Goal: Task Accomplishment & Management: Complete application form

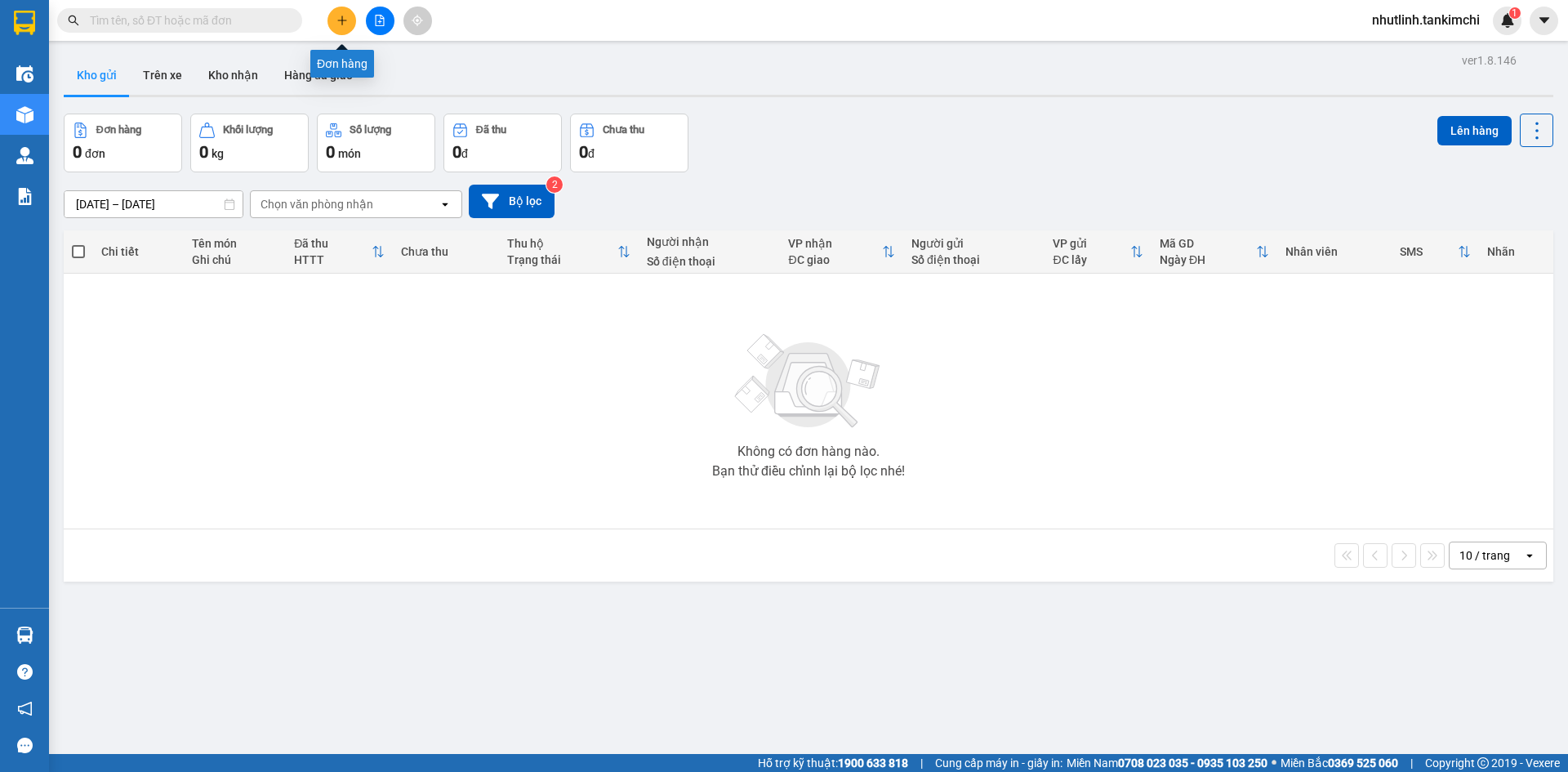
click at [336, 16] on icon "plus" at bounding box center [342, 21] width 11 height 11
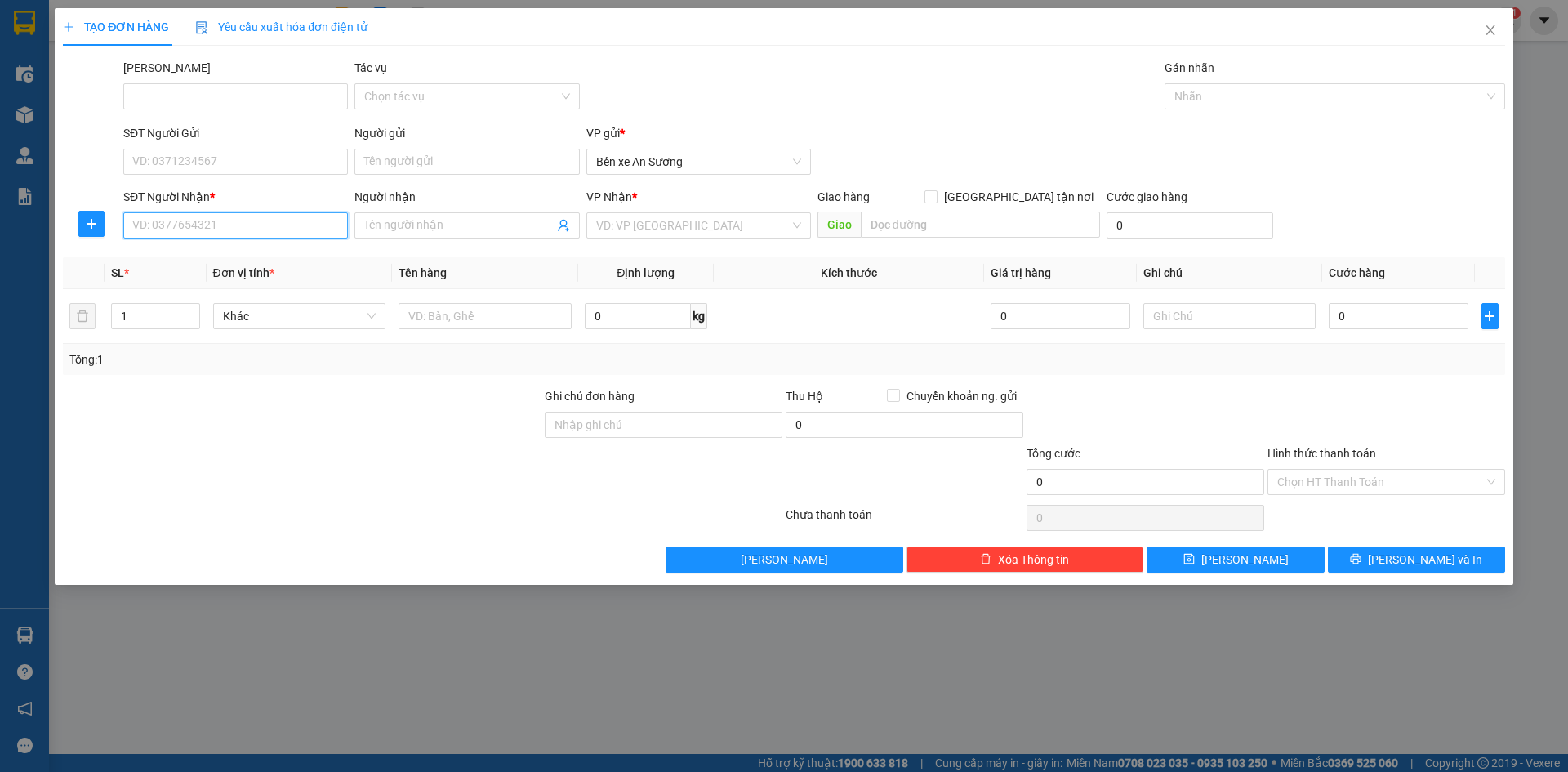
click at [262, 225] on input "SĐT Người Nhận *" at bounding box center [235, 225] width 225 height 26
click at [1493, 29] on icon "close" at bounding box center [1491, 30] width 13 height 13
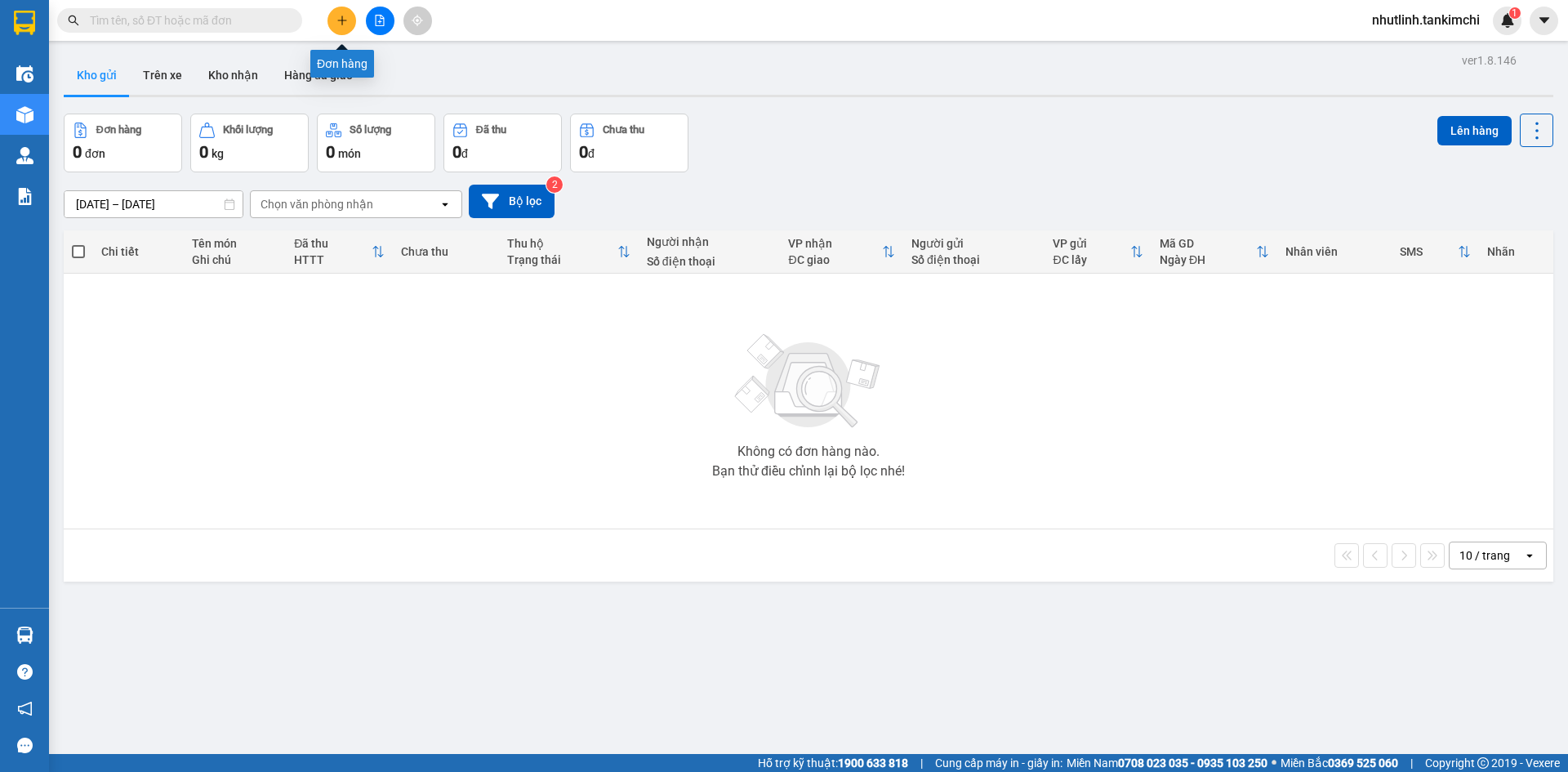
click at [334, 18] on button at bounding box center [342, 21] width 29 height 29
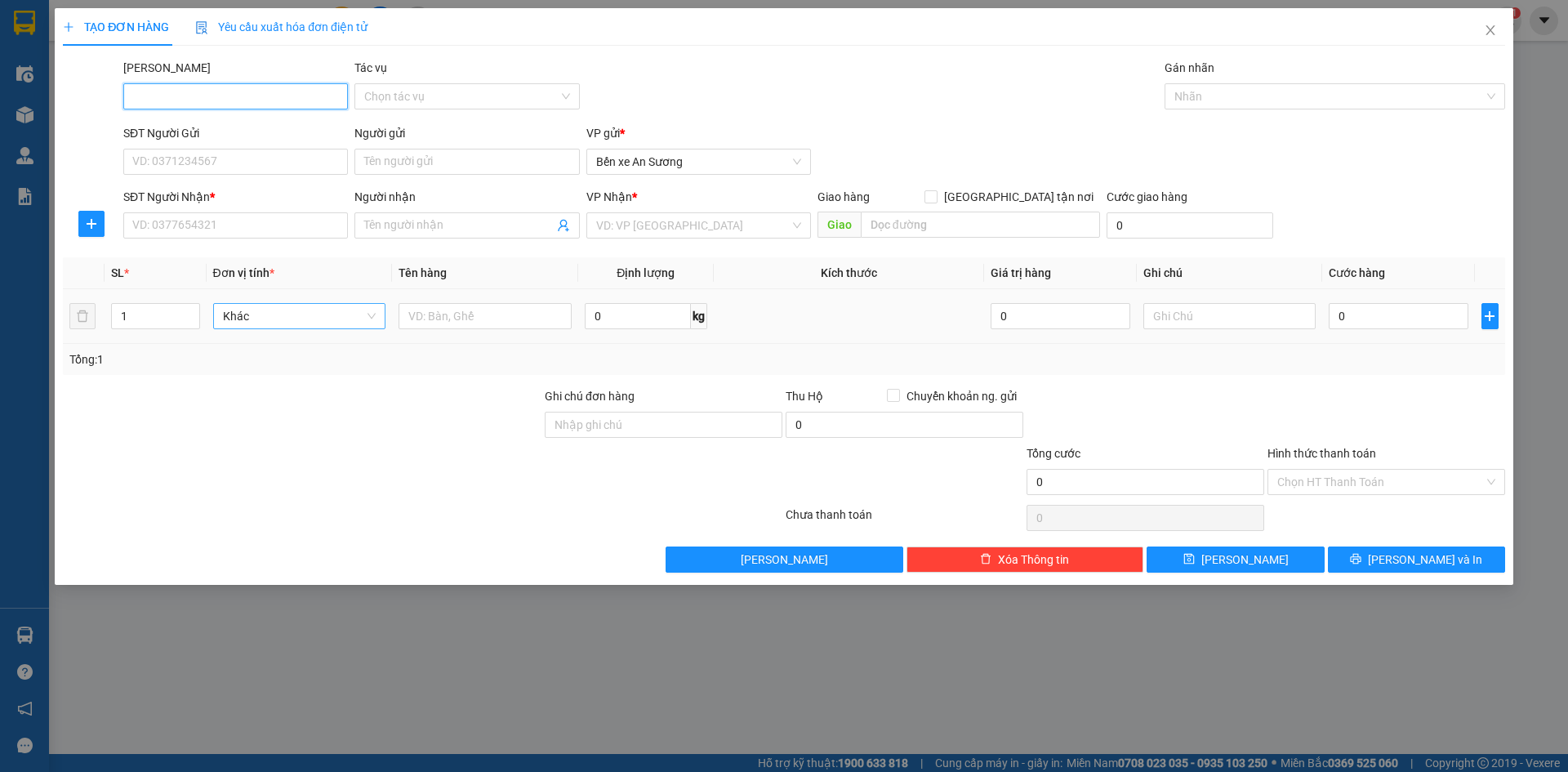
click at [262, 316] on span "Khác" at bounding box center [300, 316] width 153 height 24
click at [341, 320] on span "Khác" at bounding box center [300, 316] width 153 height 24
click at [350, 317] on span "Khác" at bounding box center [300, 316] width 153 height 24
click at [318, 352] on div "Khác" at bounding box center [300, 348] width 153 height 18
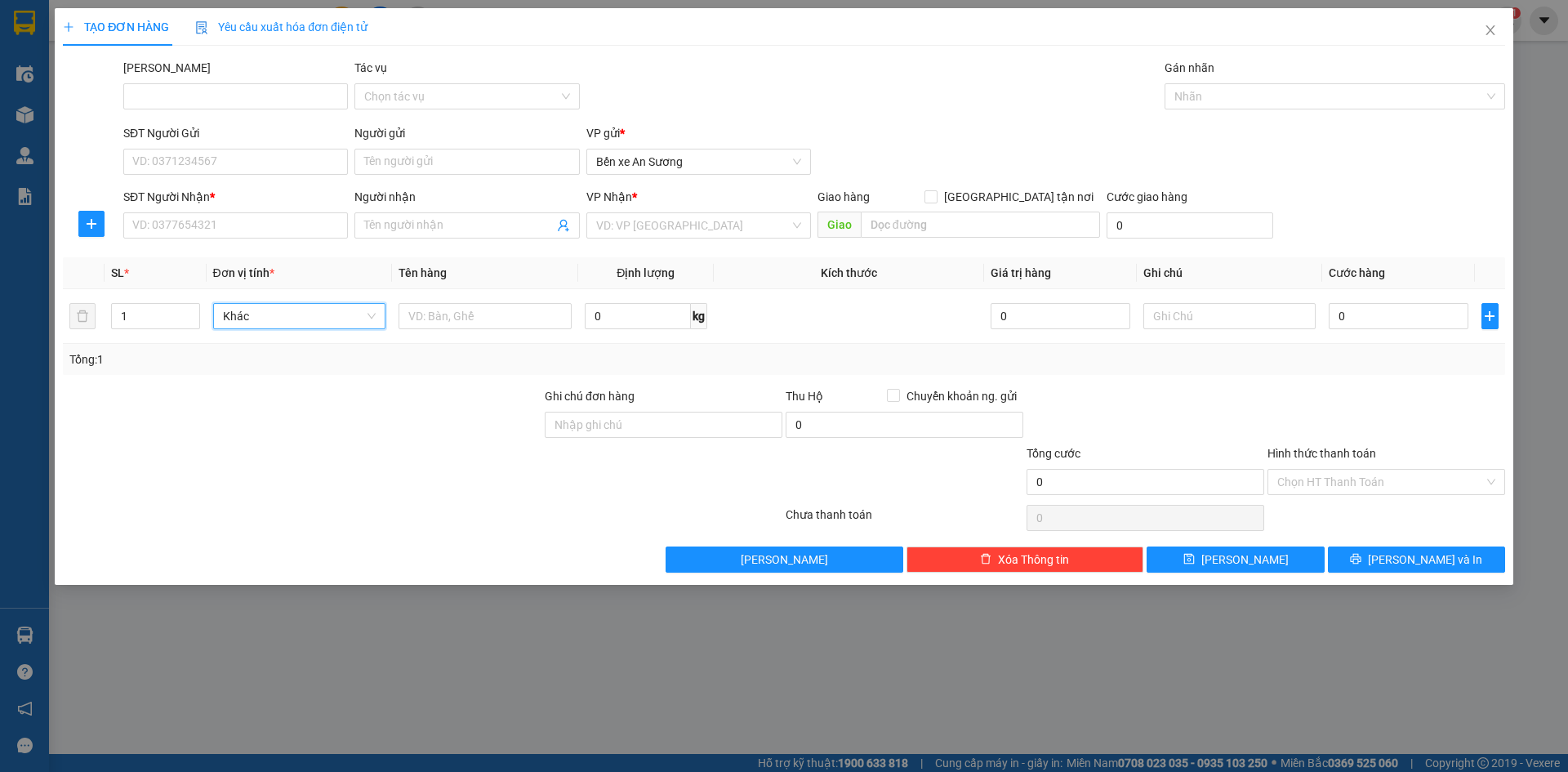
click at [320, 351] on div "Tổng: 1" at bounding box center [337, 358] width 536 height 18
click at [469, 301] on div at bounding box center [484, 316] width 173 height 33
click at [479, 320] on input "text" at bounding box center [484, 316] width 173 height 26
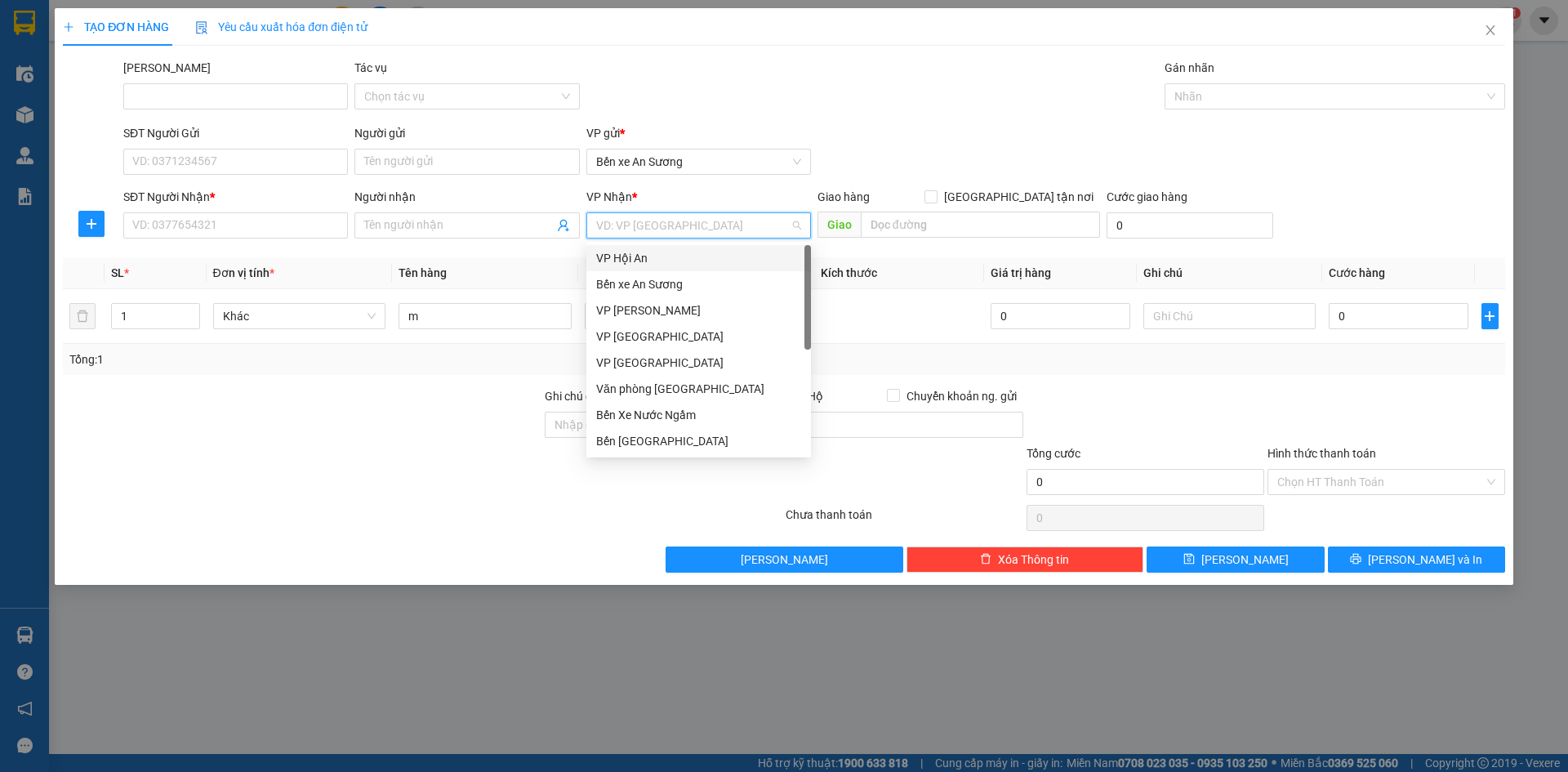
click at [726, 221] on input "search" at bounding box center [693, 225] width 193 height 24
click at [703, 382] on div "Văn phòng [GEOGRAPHIC_DATA]" at bounding box center [699, 388] width 205 height 18
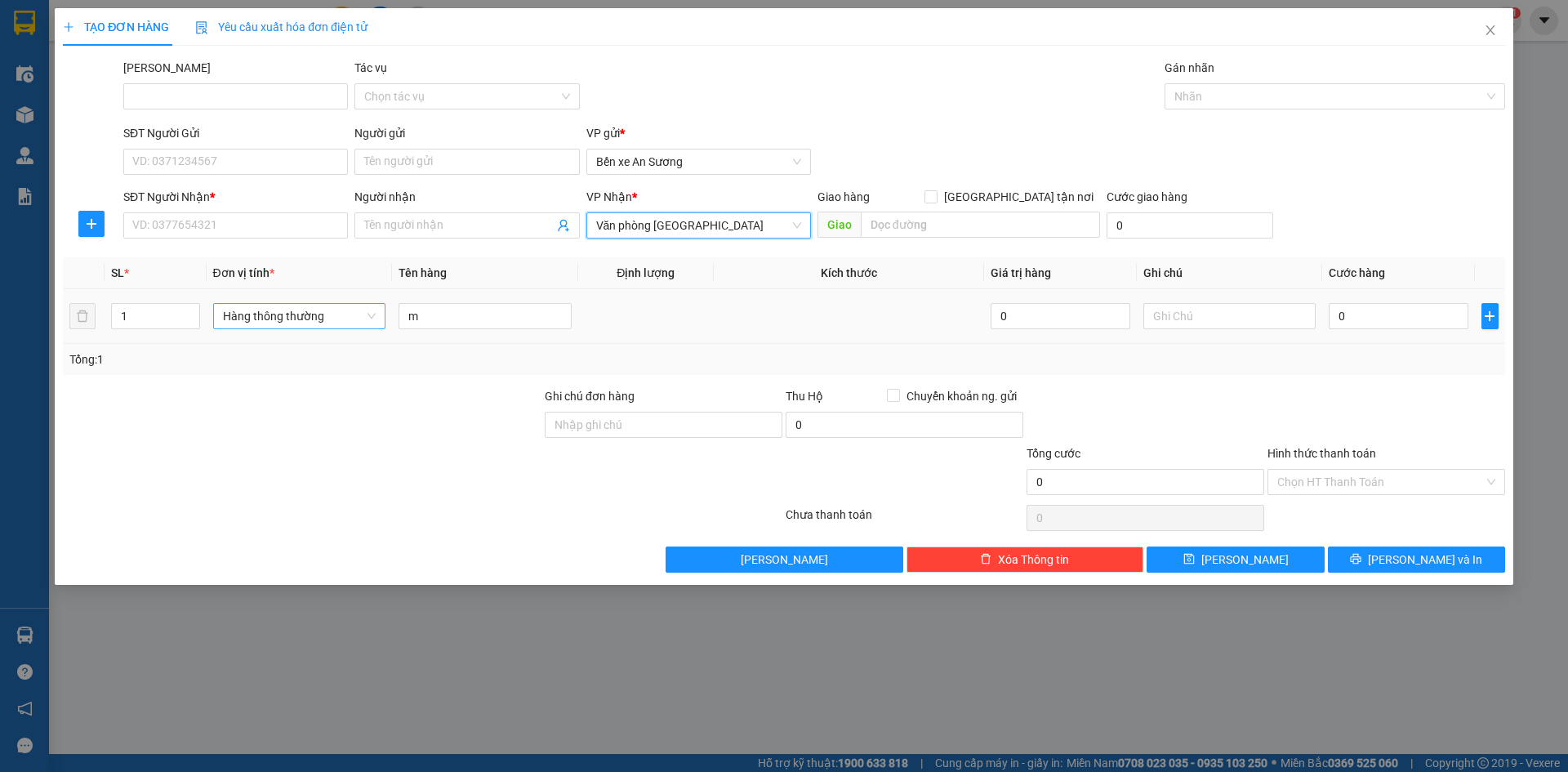
click at [325, 320] on span "Hàng thông thường" at bounding box center [300, 316] width 153 height 24
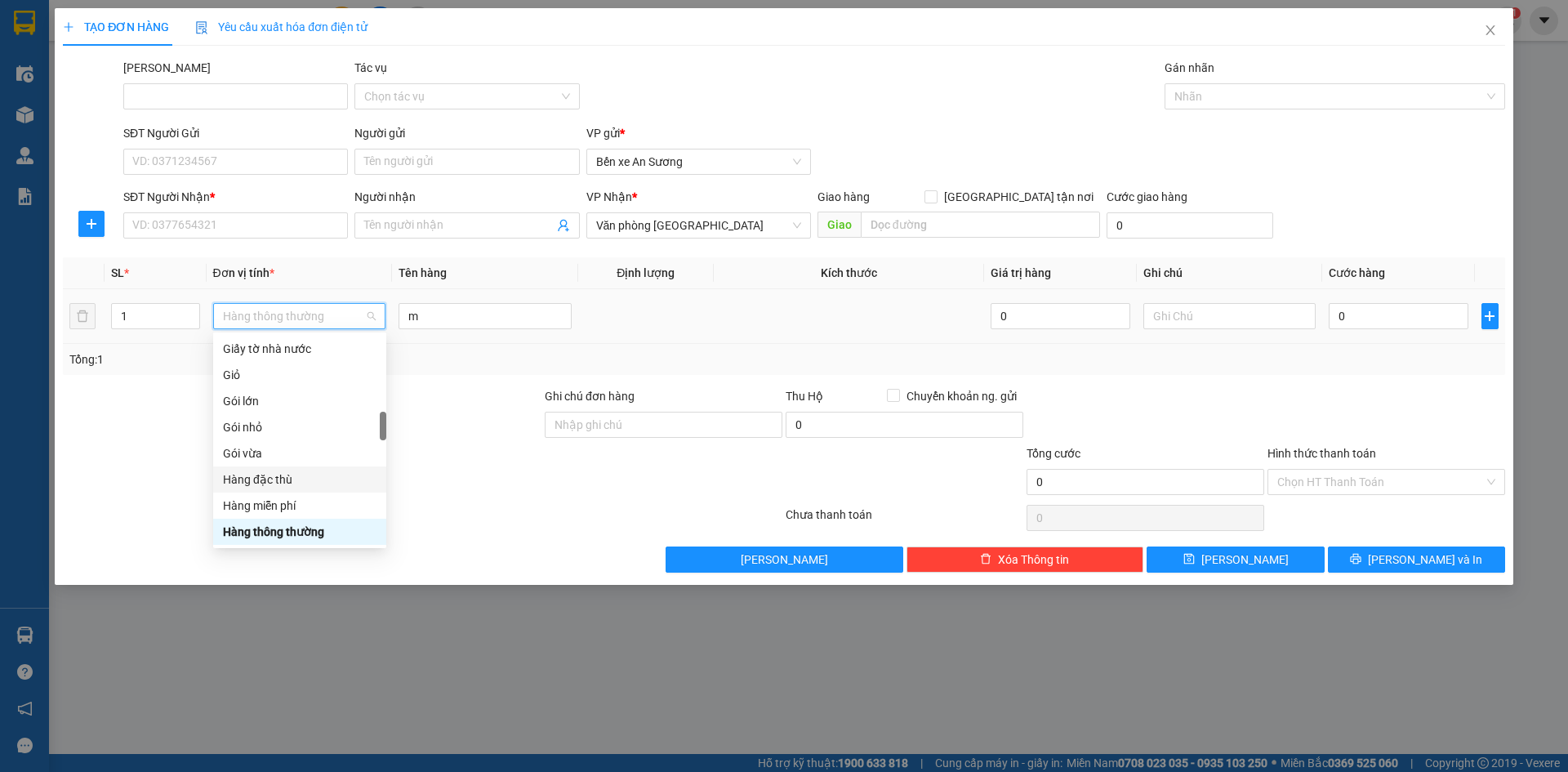
click at [296, 487] on div "Hàng đặc thù" at bounding box center [300, 479] width 153 height 18
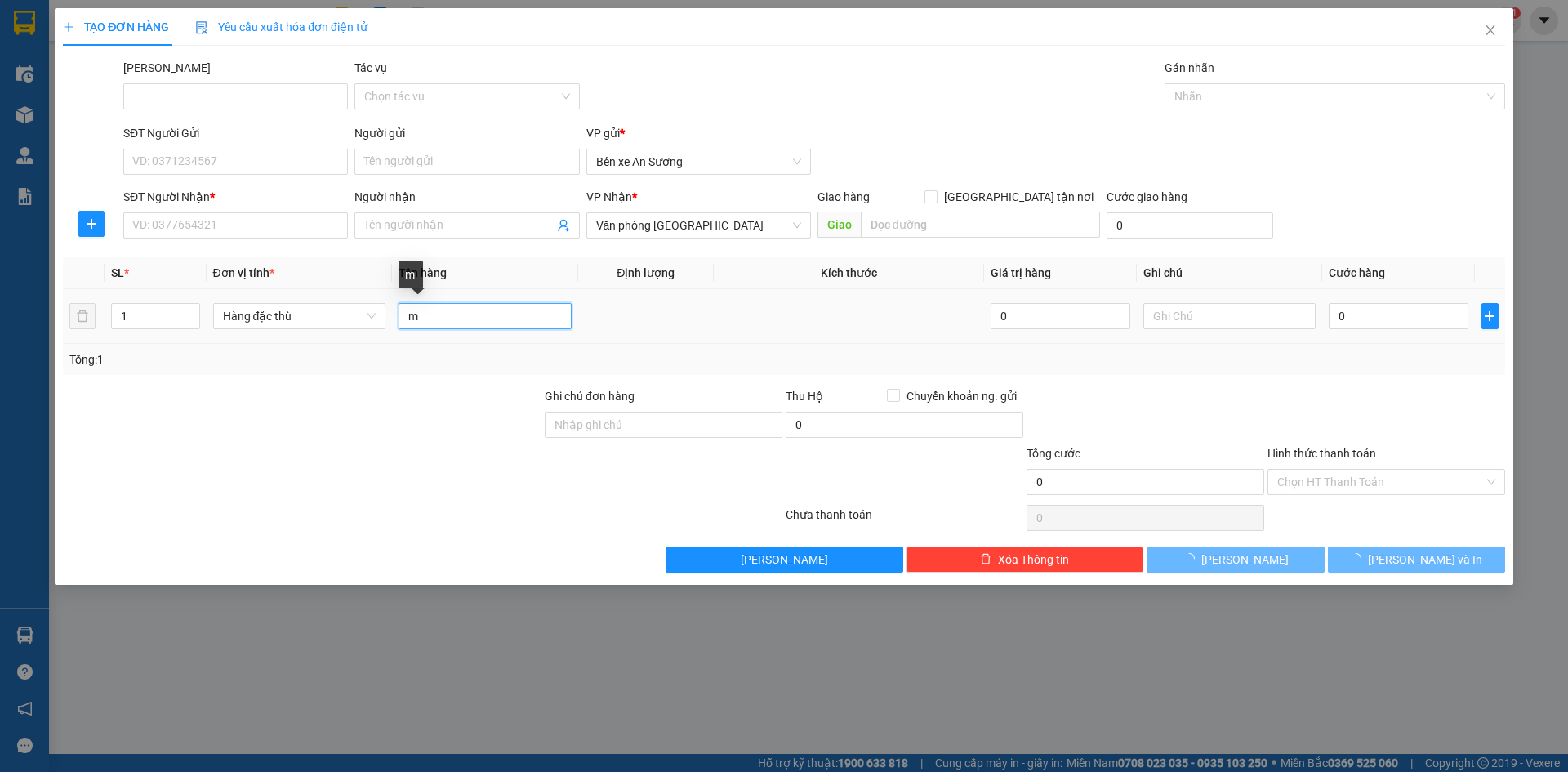
click at [470, 314] on input "m" at bounding box center [484, 316] width 173 height 26
type input "máy lạnh"
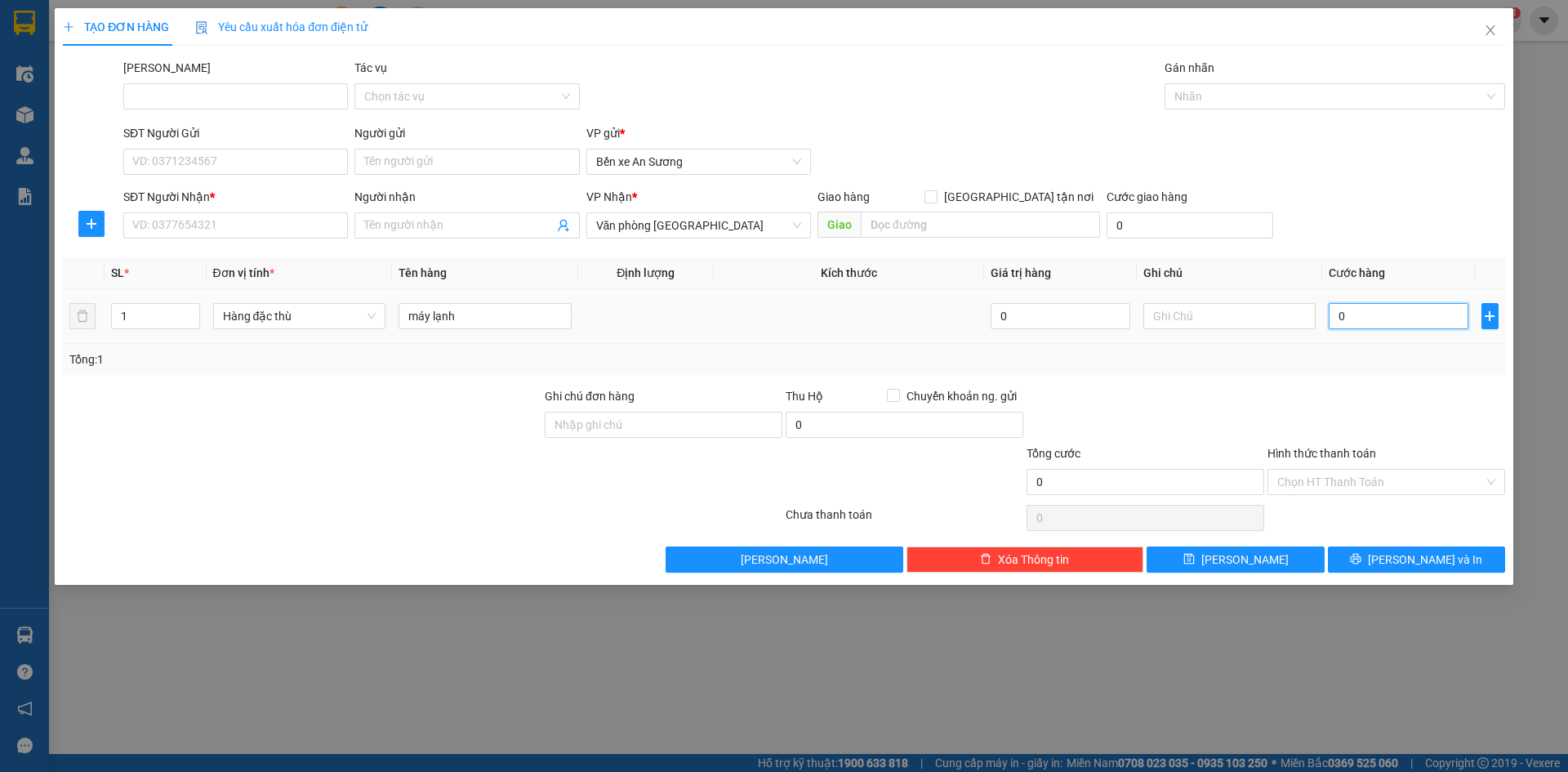
click at [1360, 310] on input "0" at bounding box center [1398, 316] width 139 height 26
click at [1341, 309] on input "0" at bounding box center [1398, 316] width 139 height 26
click at [1334, 319] on input "0" at bounding box center [1398, 316] width 139 height 26
type input "40"
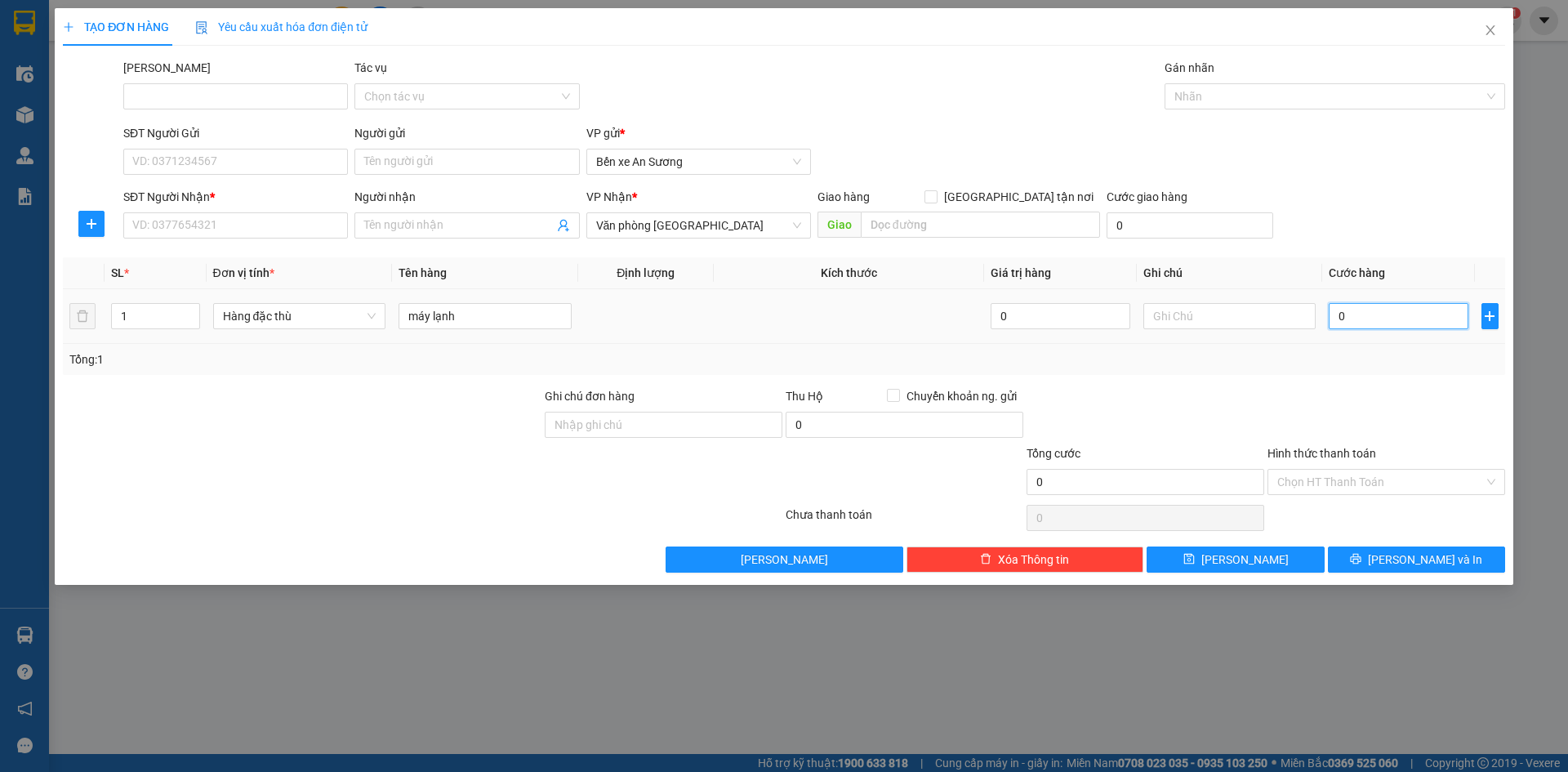
type input "40"
type input "450"
type input "4.500"
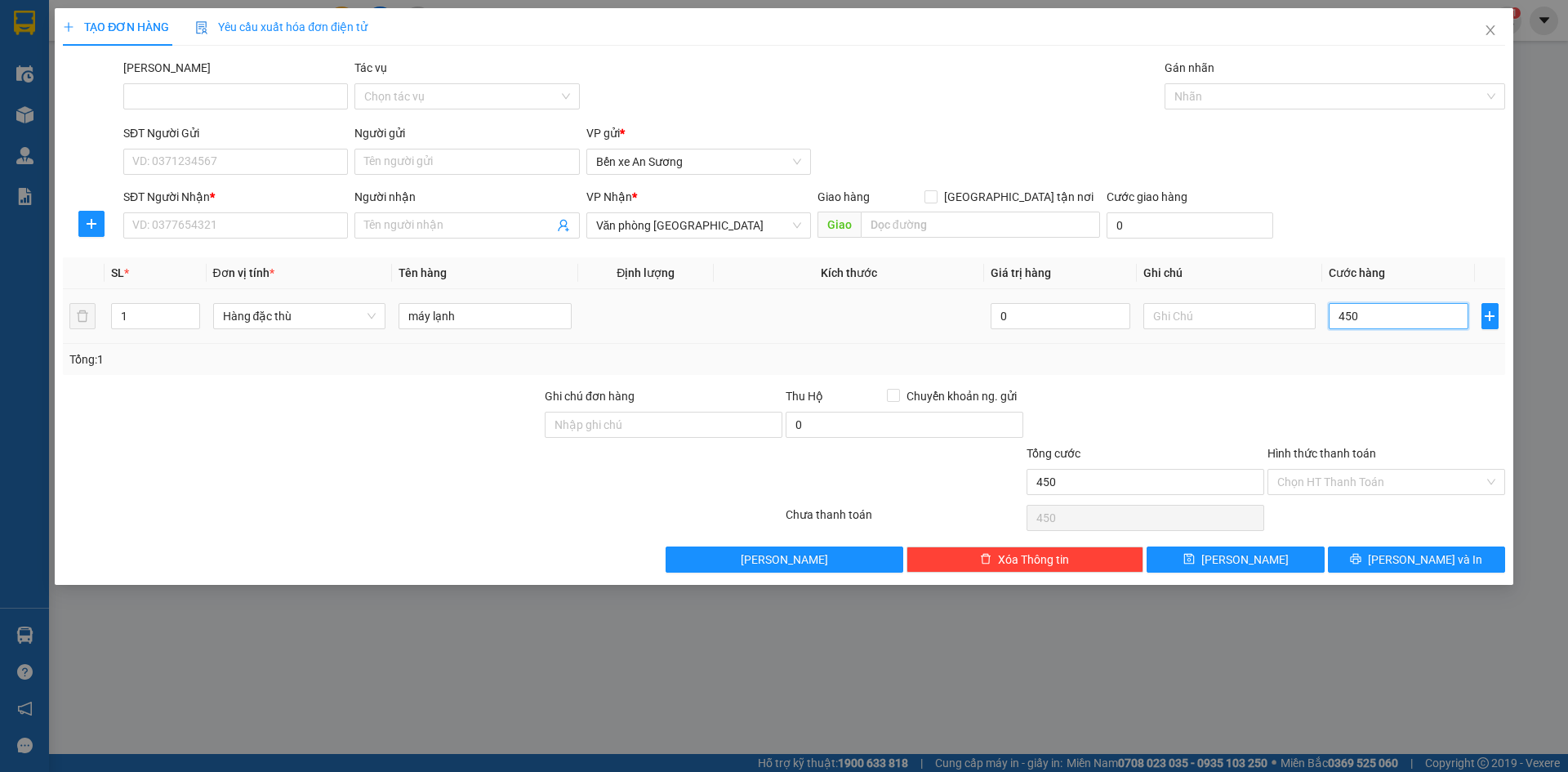
type input "4.500"
type input "45.000"
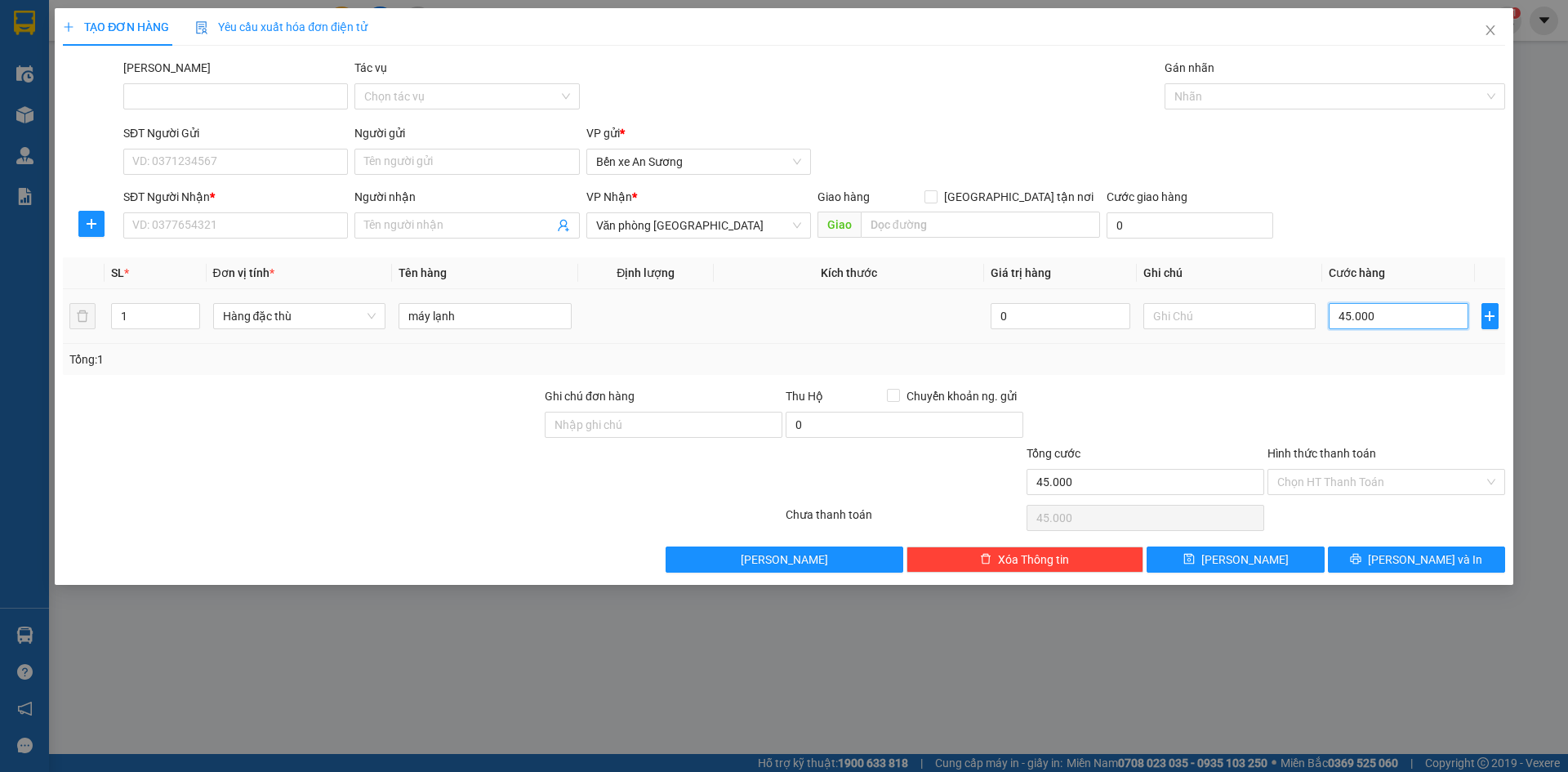
type input "450.000"
click at [180, 232] on input "SĐT Người Nhận *" at bounding box center [235, 225] width 225 height 26
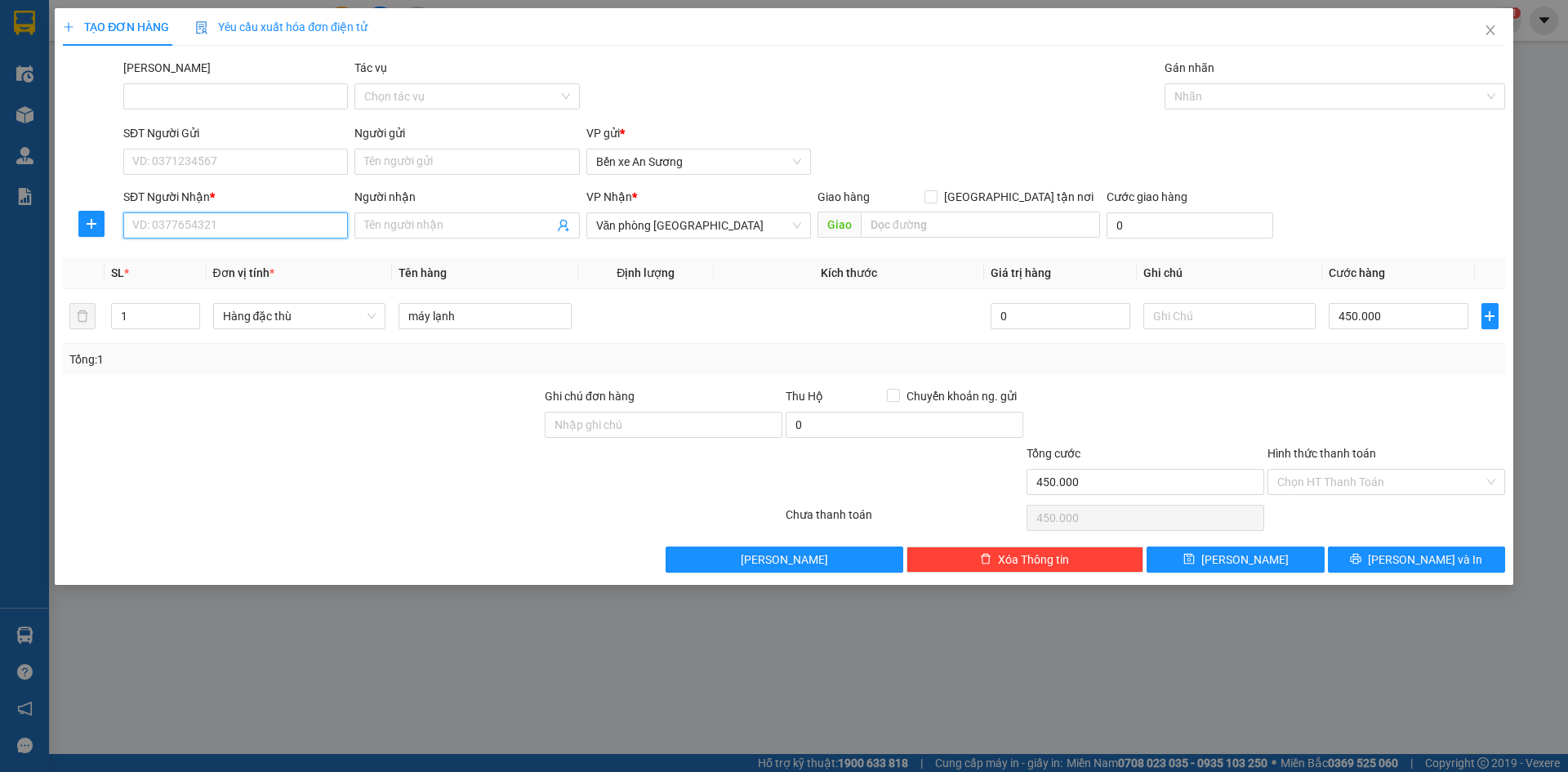
click at [301, 221] on input "SĐT Người Nhận *" at bounding box center [235, 225] width 225 height 26
click at [262, 232] on input "SĐT Người Nhận *" at bounding box center [235, 225] width 225 height 26
type input "0818255752"
click at [398, 233] on input "Người nhận" at bounding box center [458, 225] width 189 height 18
type input "t"
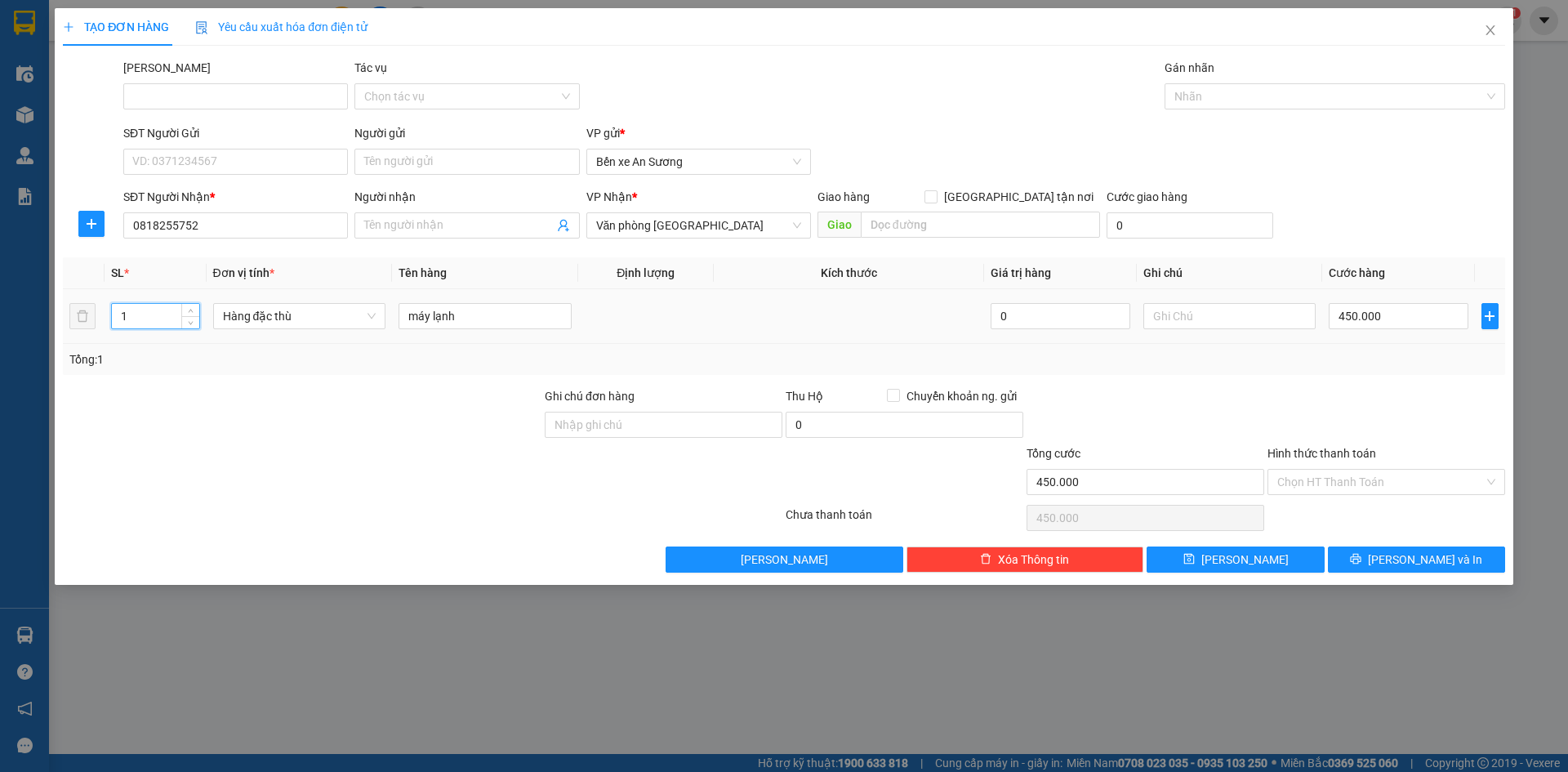
click at [150, 316] on input "1" at bounding box center [155, 316] width 87 height 24
type input "3"
click at [1377, 554] on button "[PERSON_NAME] và In" at bounding box center [1417, 559] width 177 height 26
type input "0"
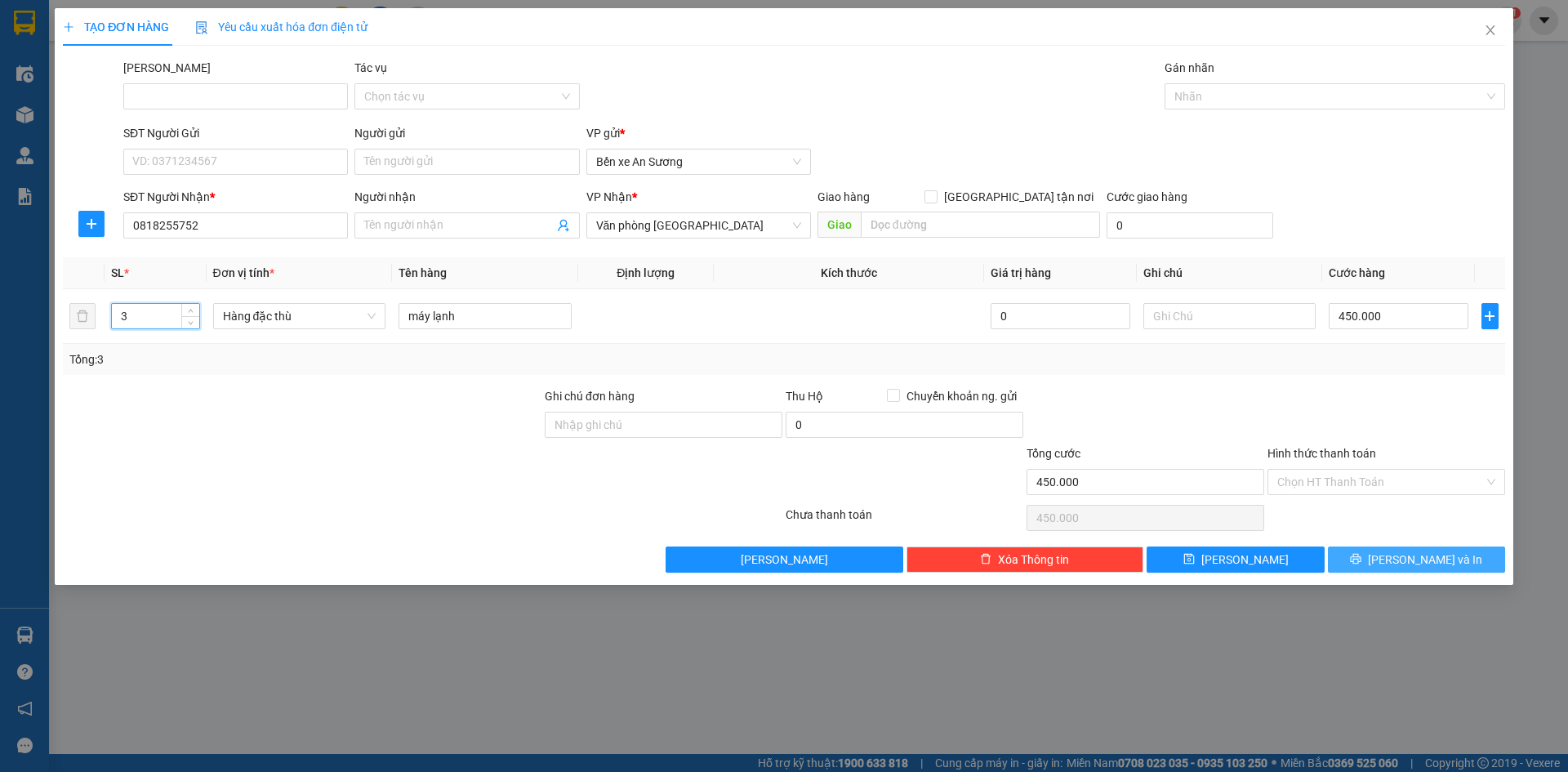
type input "0"
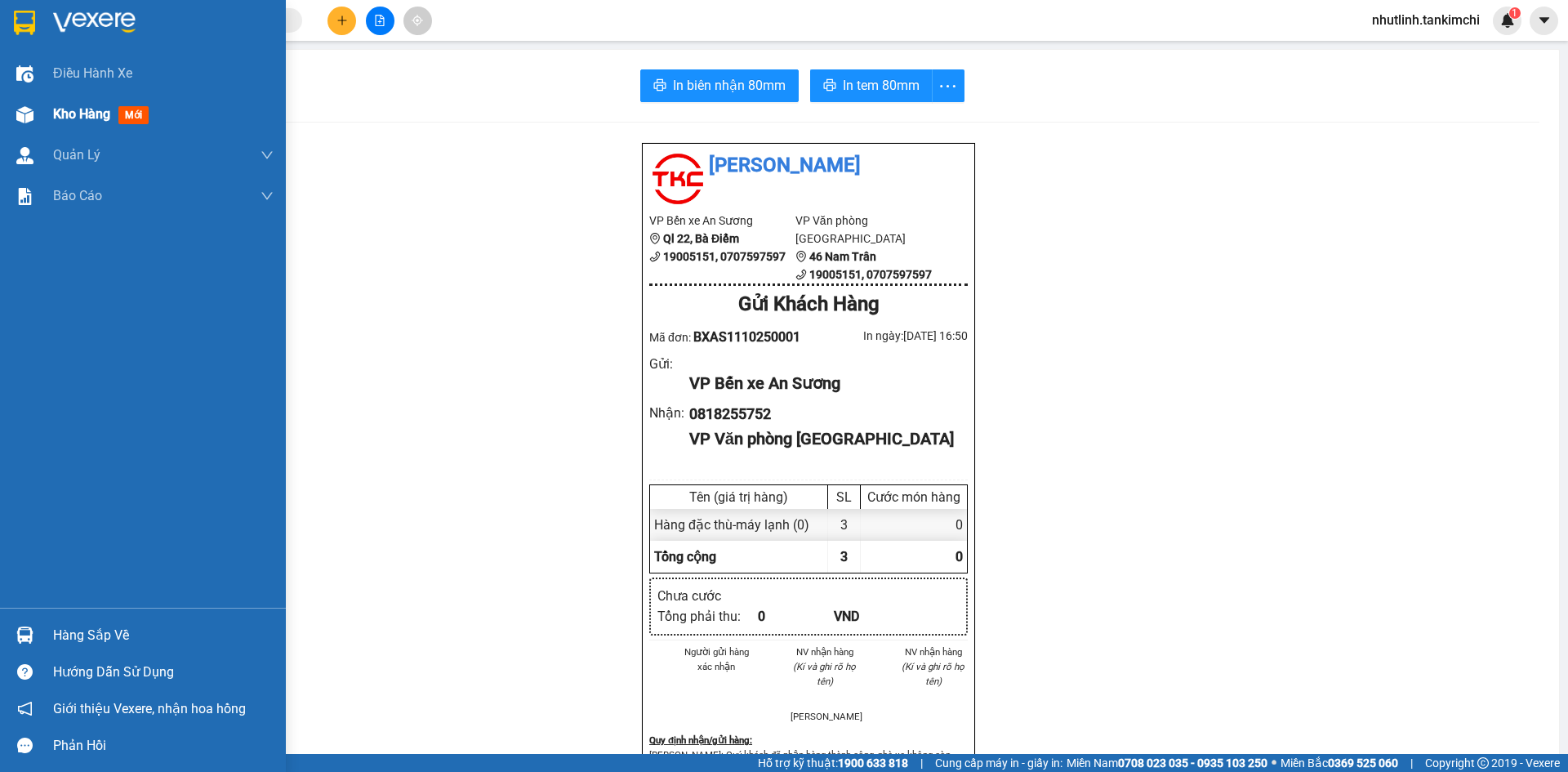
drag, startPoint x: 34, startPoint y: 120, endPoint x: 49, endPoint y: 116, distance: 15.5
click at [38, 120] on div at bounding box center [24, 115] width 29 height 29
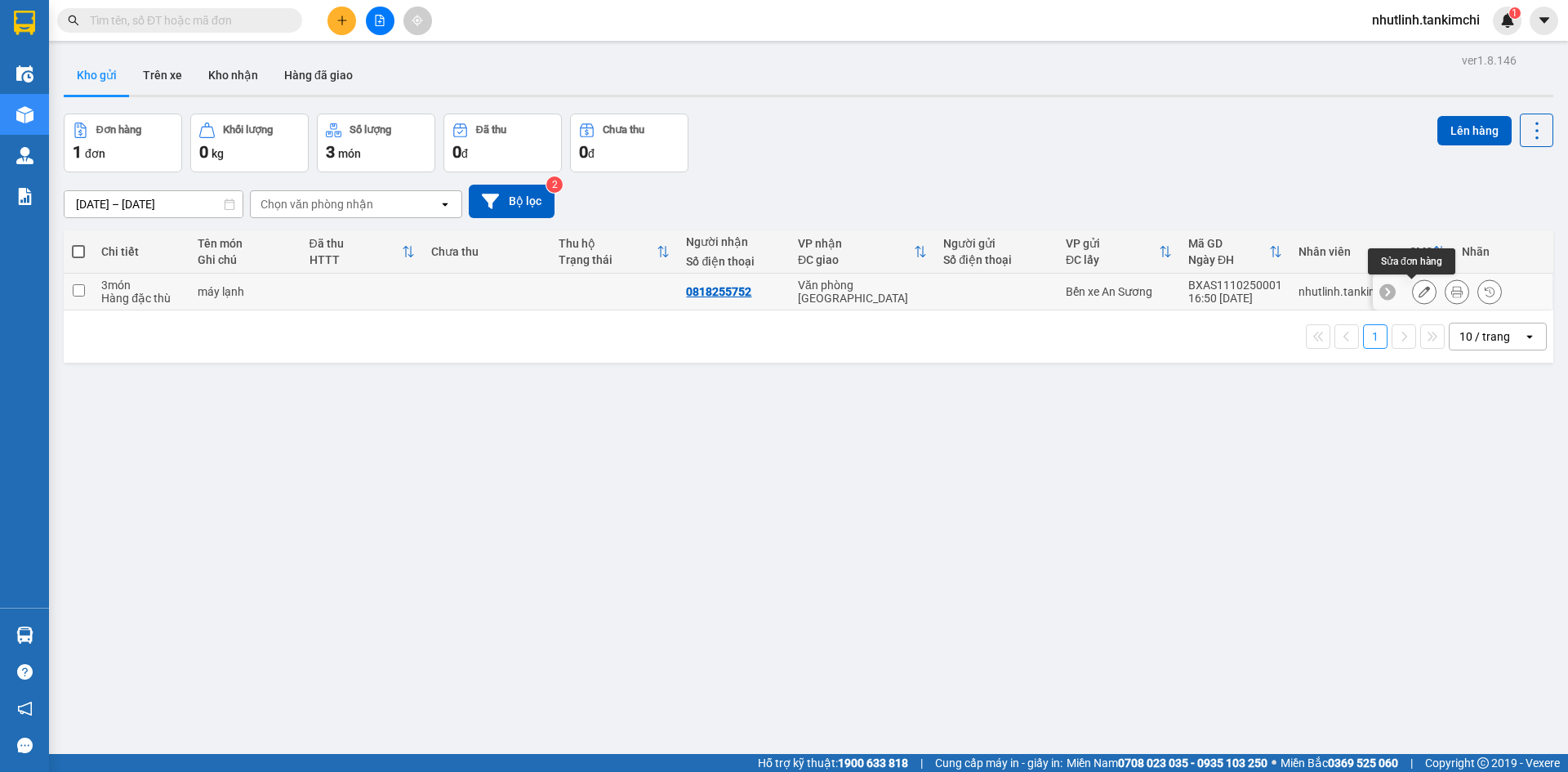
click at [1413, 284] on button at bounding box center [1424, 291] width 22 height 29
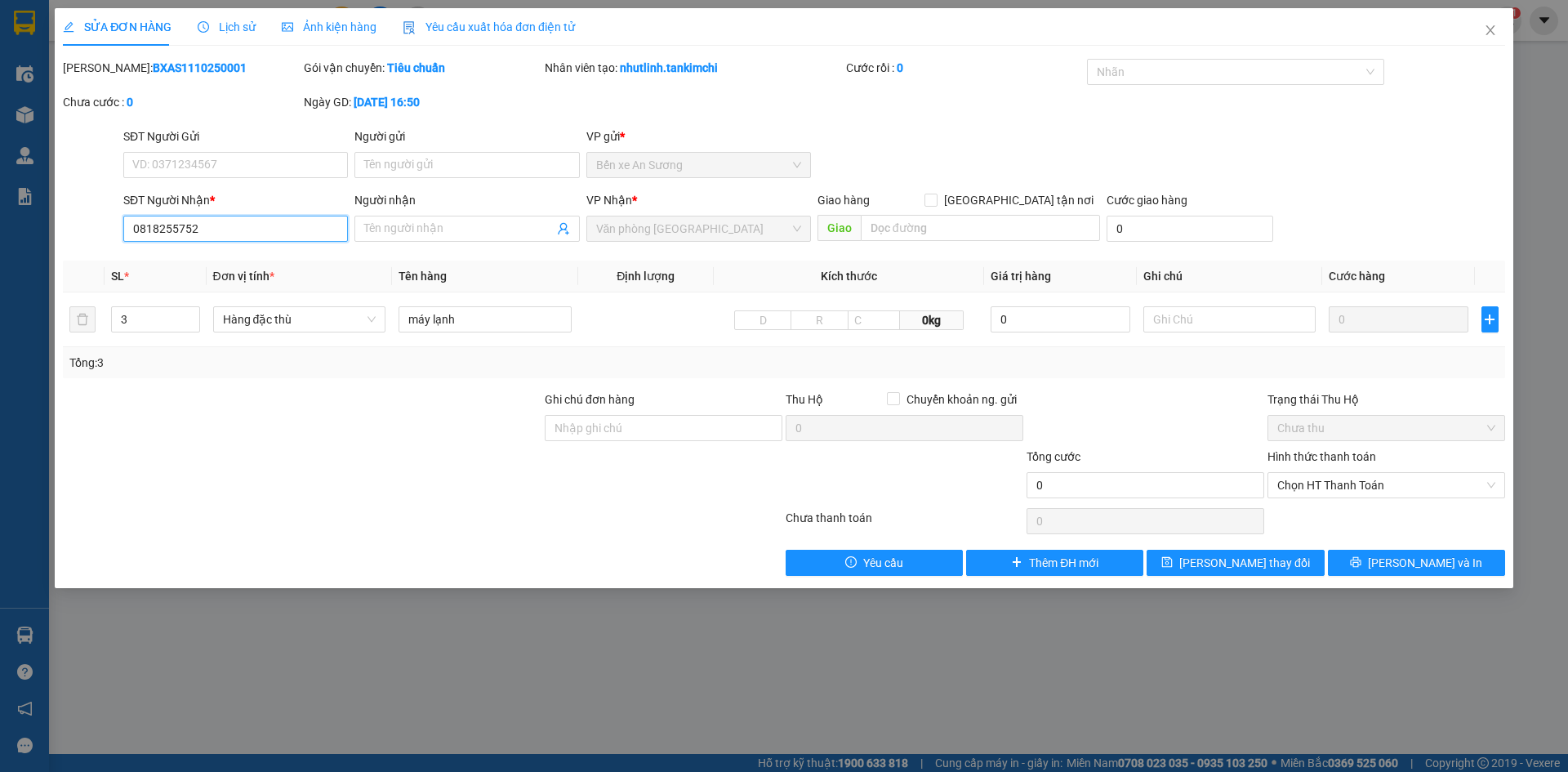
click at [219, 219] on input "0818255752" at bounding box center [235, 229] width 225 height 26
type input "0"
click at [1495, 31] on icon "close" at bounding box center [1491, 30] width 13 height 13
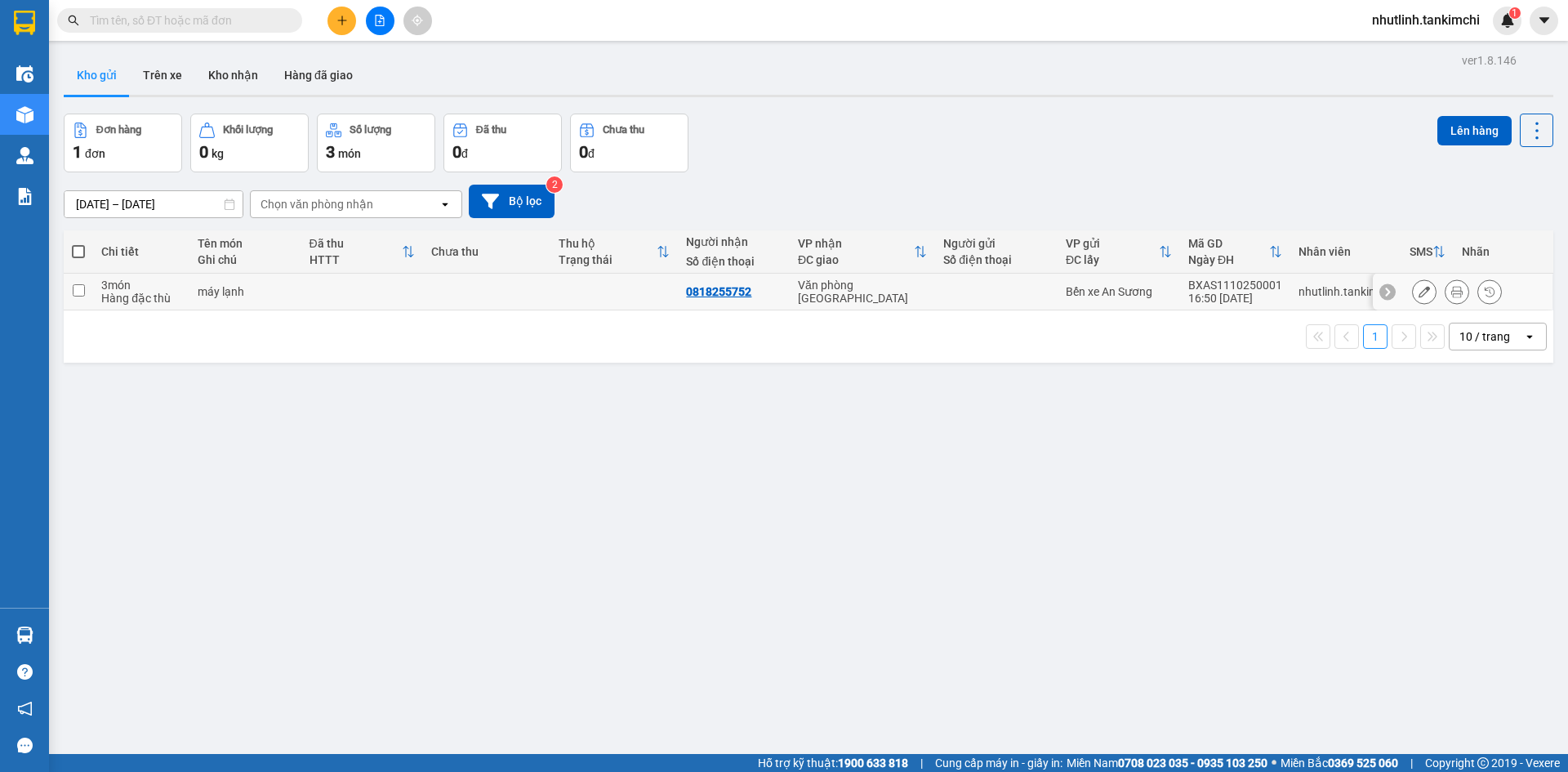
click at [1413, 290] on button at bounding box center [1424, 291] width 22 height 29
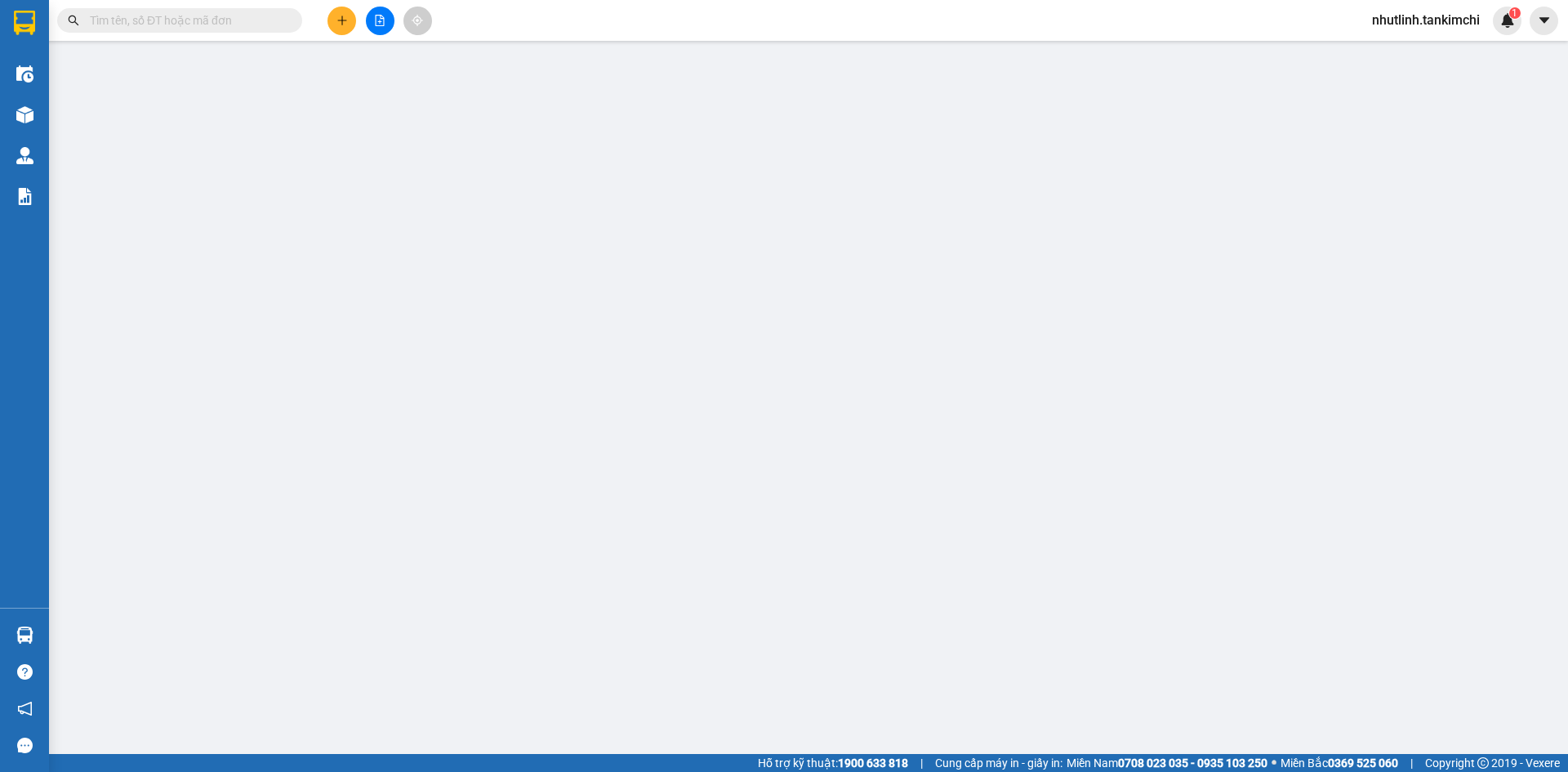
type input "0818255752"
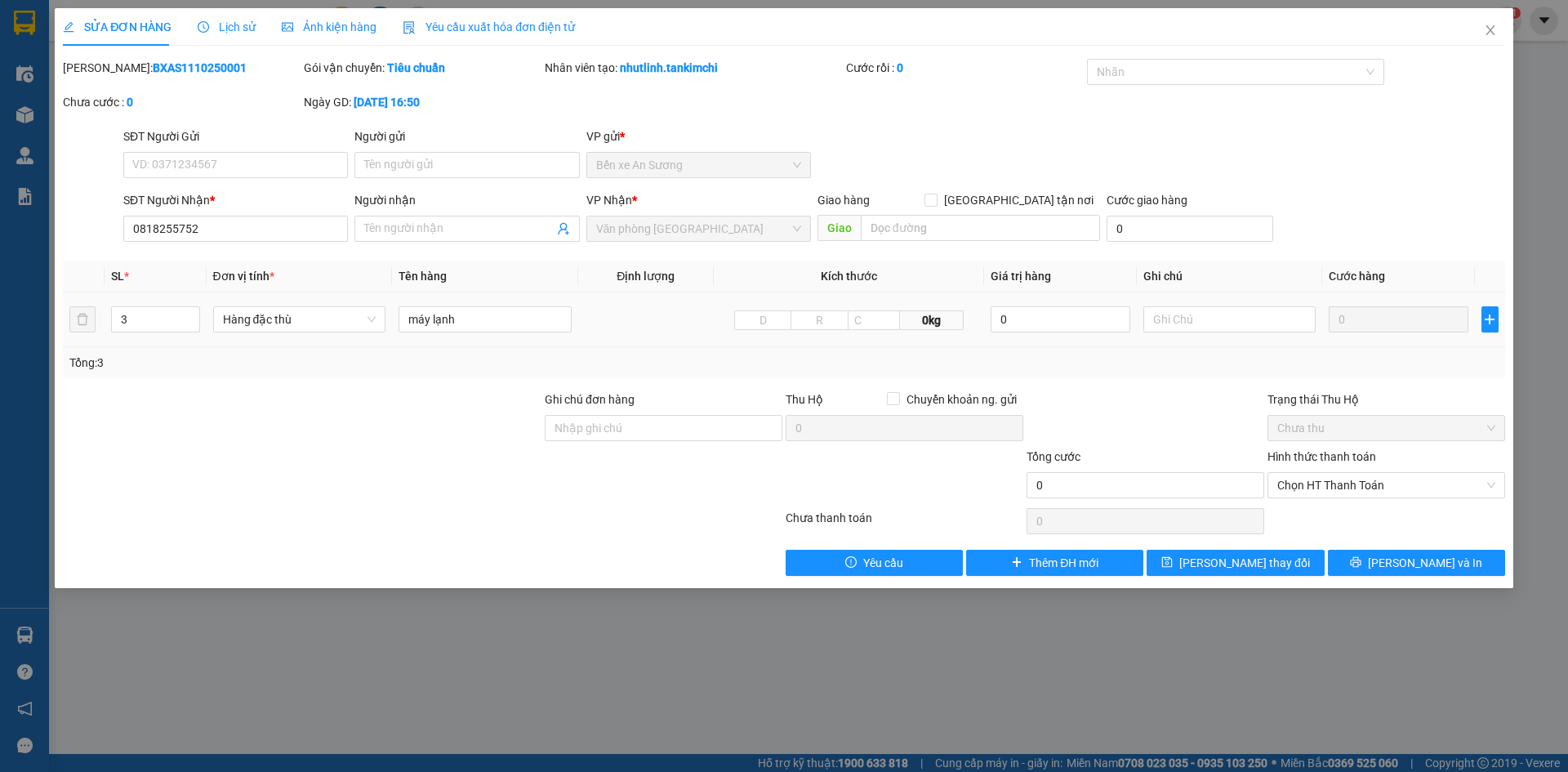
click at [1297, 336] on tr "3 Hàng đặc thù máy lạnh 0kg 0 0" at bounding box center [783, 319] width 1442 height 55
drag, startPoint x: 1501, startPoint y: 28, endPoint x: 1440, endPoint y: 22, distance: 61.3
click at [1497, 24] on span "Close" at bounding box center [1490, 31] width 46 height 46
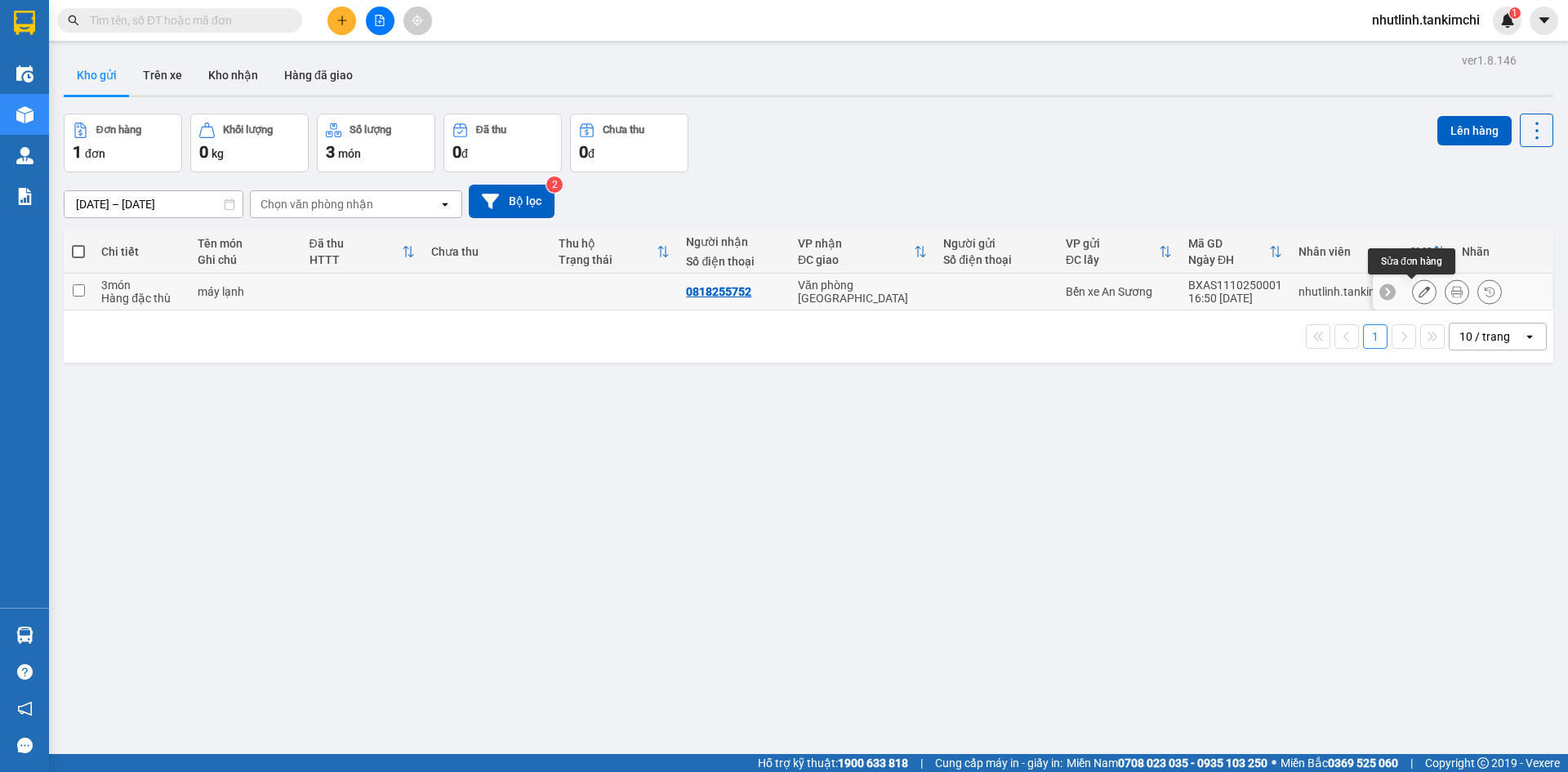
click at [1419, 287] on icon at bounding box center [1424, 291] width 11 height 11
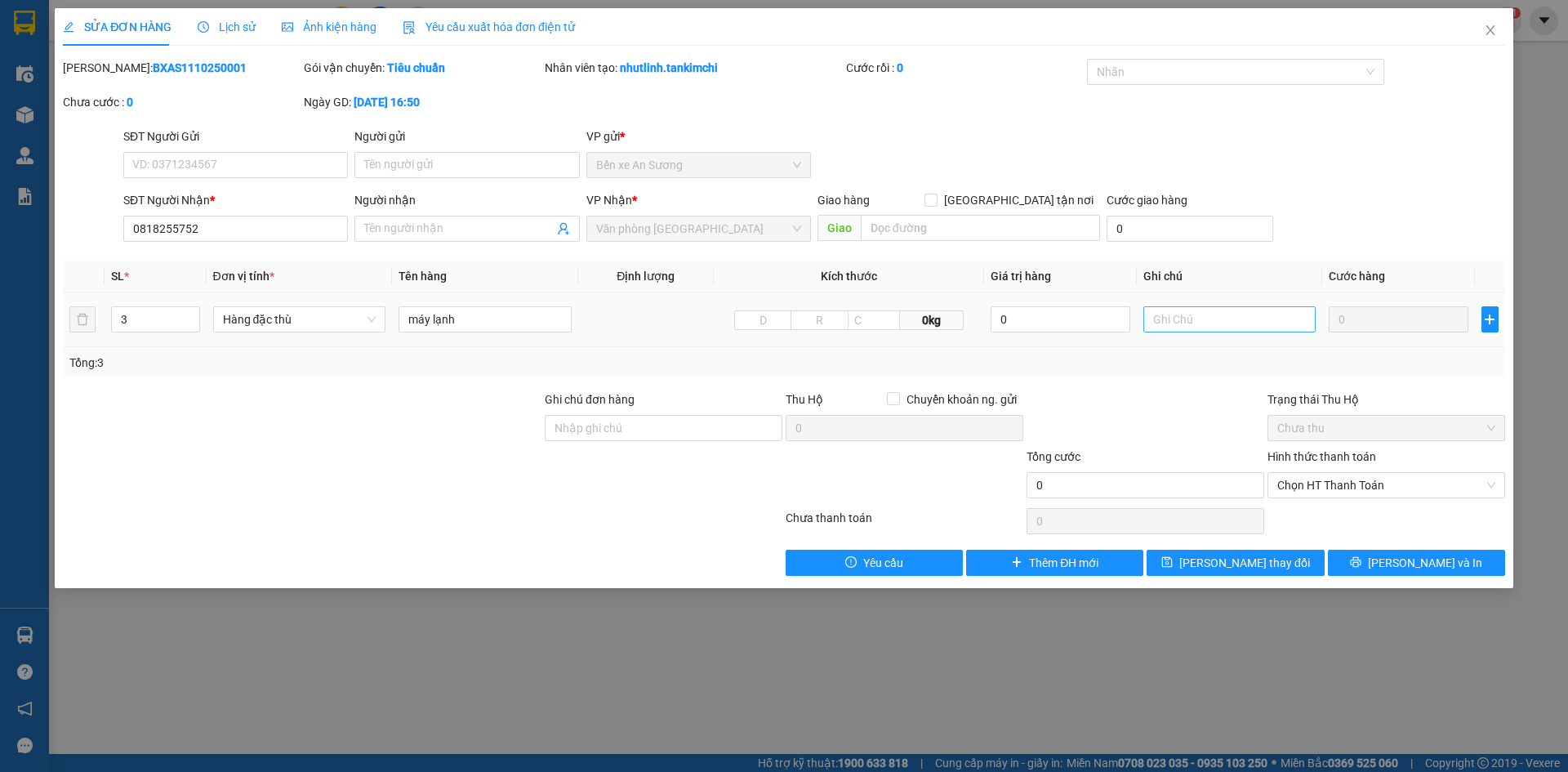
drag, startPoint x: 1309, startPoint y: 297, endPoint x: 1239, endPoint y: 307, distance: 70.7
click at [1284, 299] on td at bounding box center [1229, 319] width 186 height 55
click at [630, 247] on div "Total Paid Fee 0 Total UnPaid Fee 0 Cash Collection Total Fee Mã ĐH: BXAS111025…" at bounding box center [783, 317] width 1442 height 517
click at [349, 445] on form "Ghi chú đơn hàng Thu Hộ Chuyển khoản ng. gửi 0 Trạng thái Thu Hộ Chưa thu Tổng …" at bounding box center [783, 447] width 1442 height 114
click at [220, 232] on input "0818255752" at bounding box center [235, 229] width 225 height 26
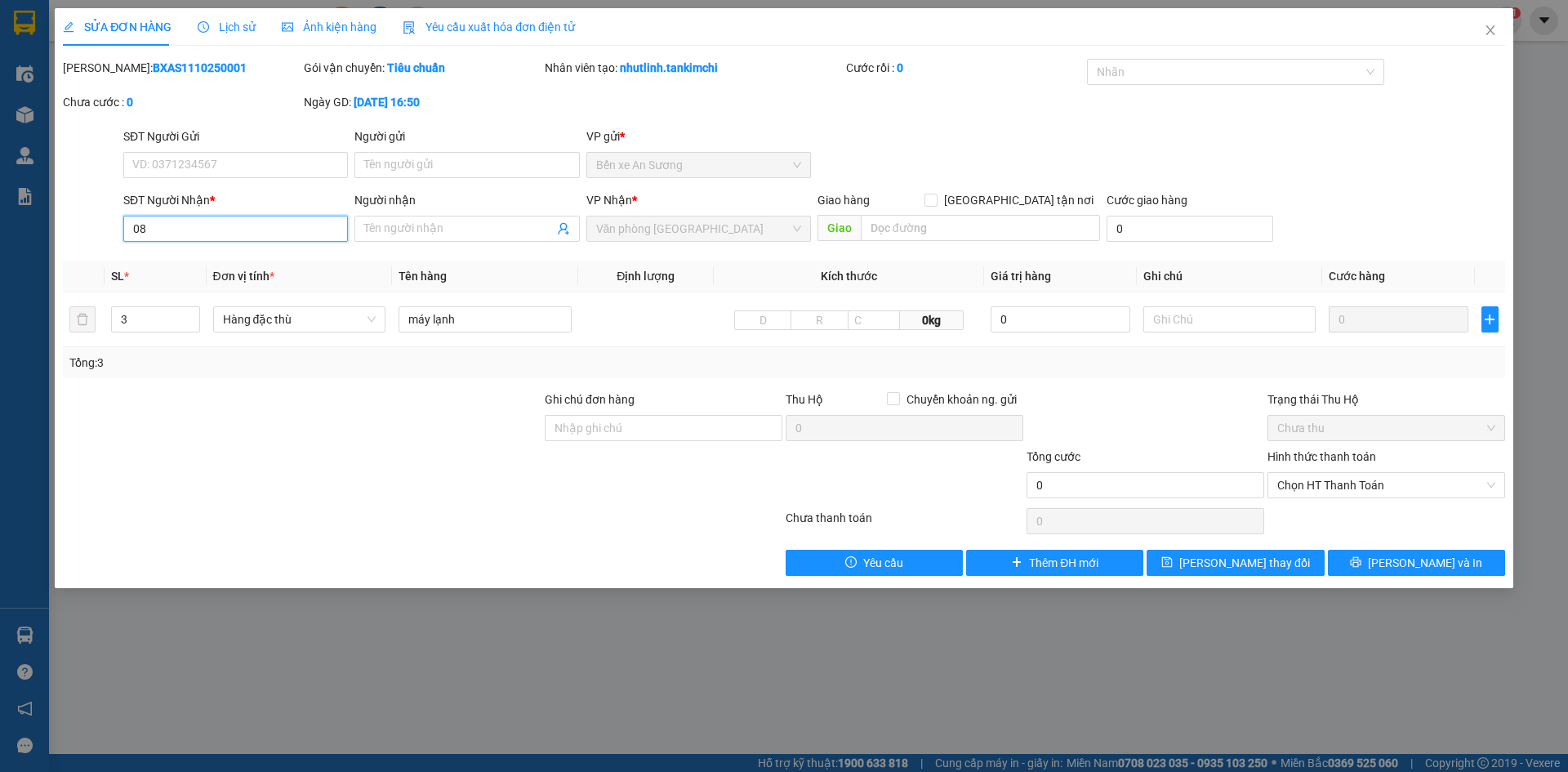
type input "0"
drag, startPoint x: 128, startPoint y: 228, endPoint x: 197, endPoint y: 231, distance: 69.1
click at [197, 231] on input "0905363998" at bounding box center [235, 229] width 225 height 26
type input "0905363998"
click at [1481, 27] on span "Close" at bounding box center [1490, 31] width 46 height 46
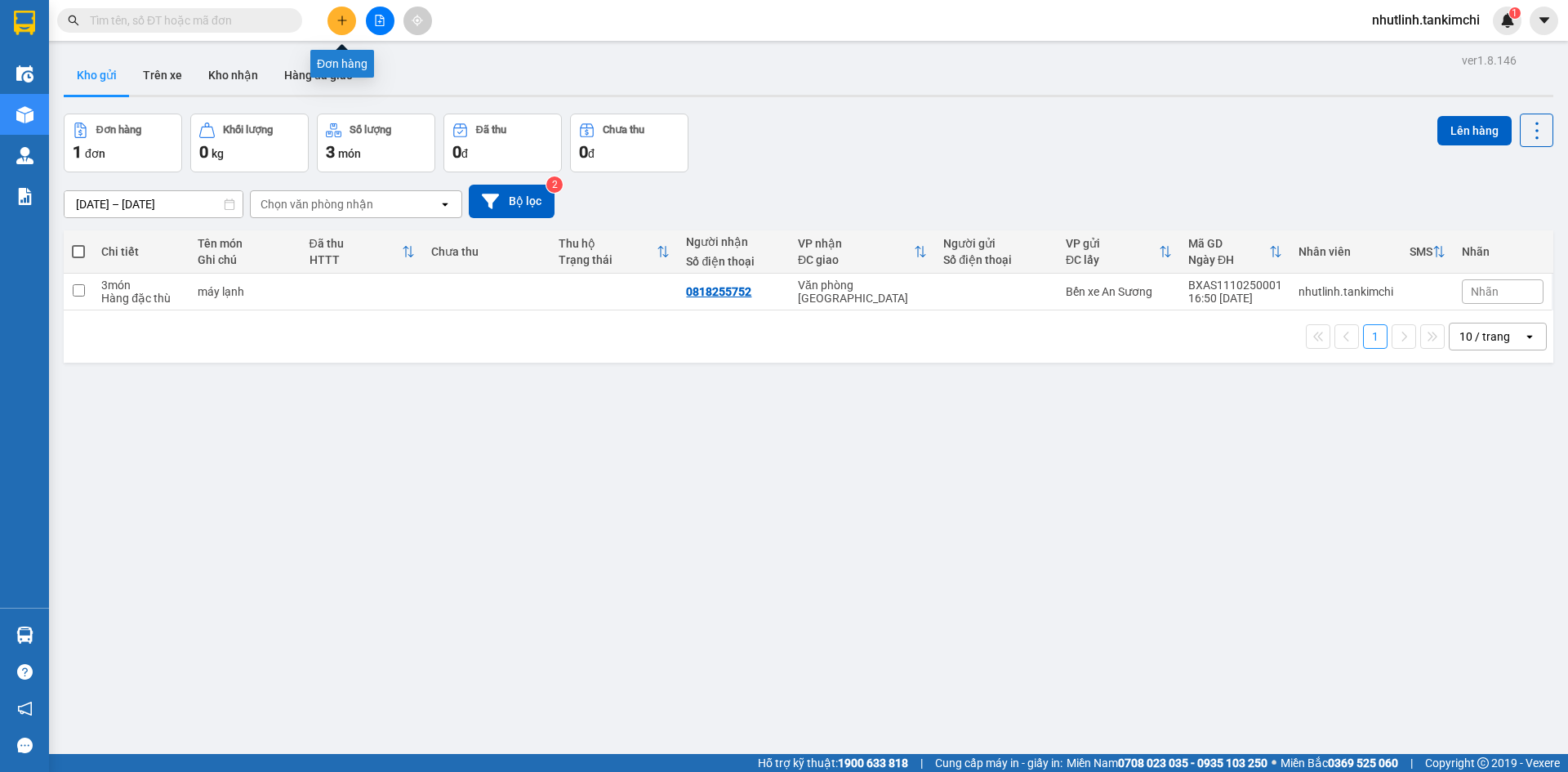
click at [324, 23] on div at bounding box center [379, 21] width 122 height 29
click at [339, 19] on icon "plus" at bounding box center [342, 21] width 11 height 11
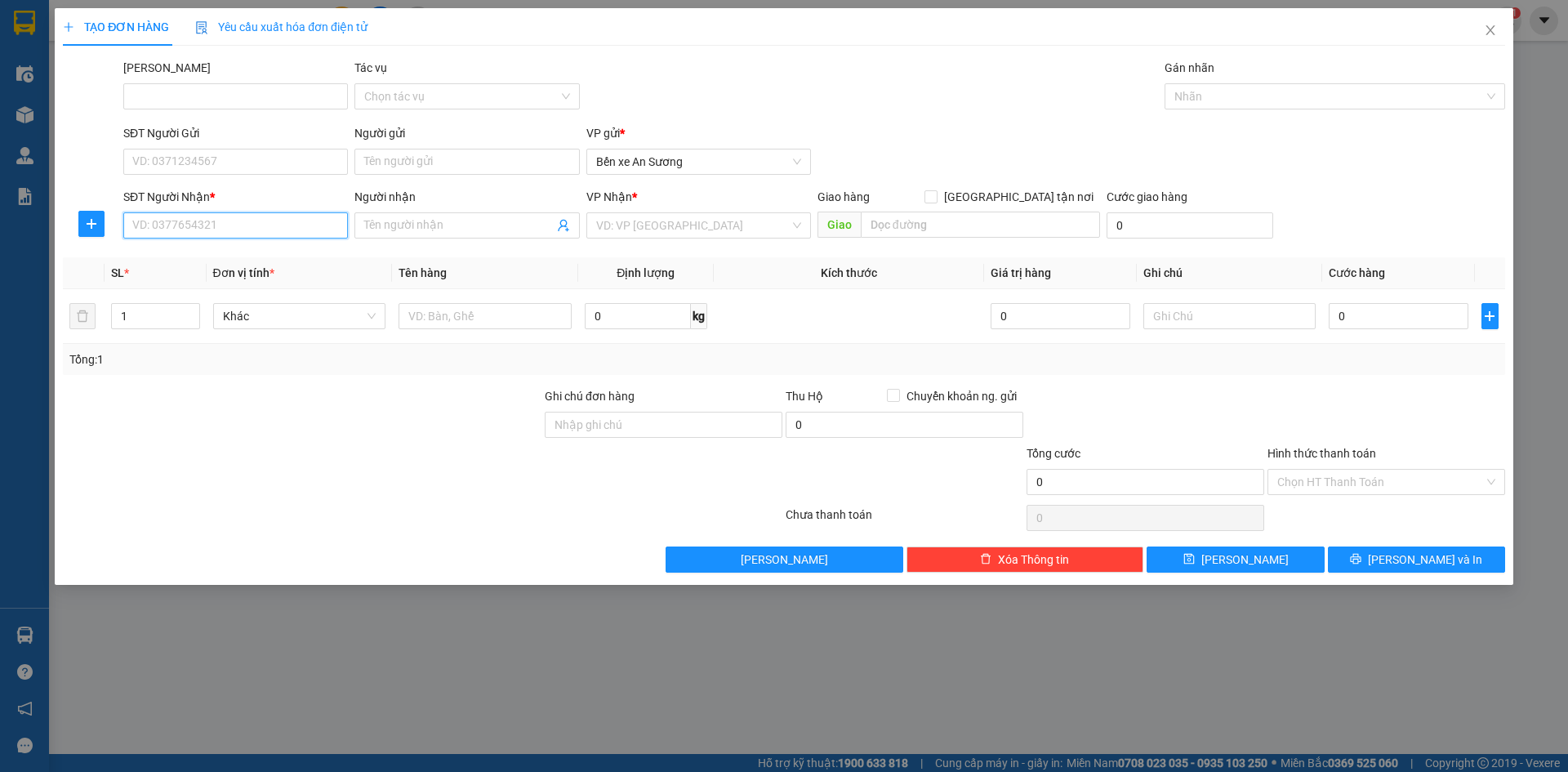
click at [199, 219] on input "SĐT Người Nhận *" at bounding box center [235, 225] width 225 height 26
paste input "0905363998"
click at [269, 319] on span "Khác" at bounding box center [300, 316] width 153 height 24
type input "0905363998"
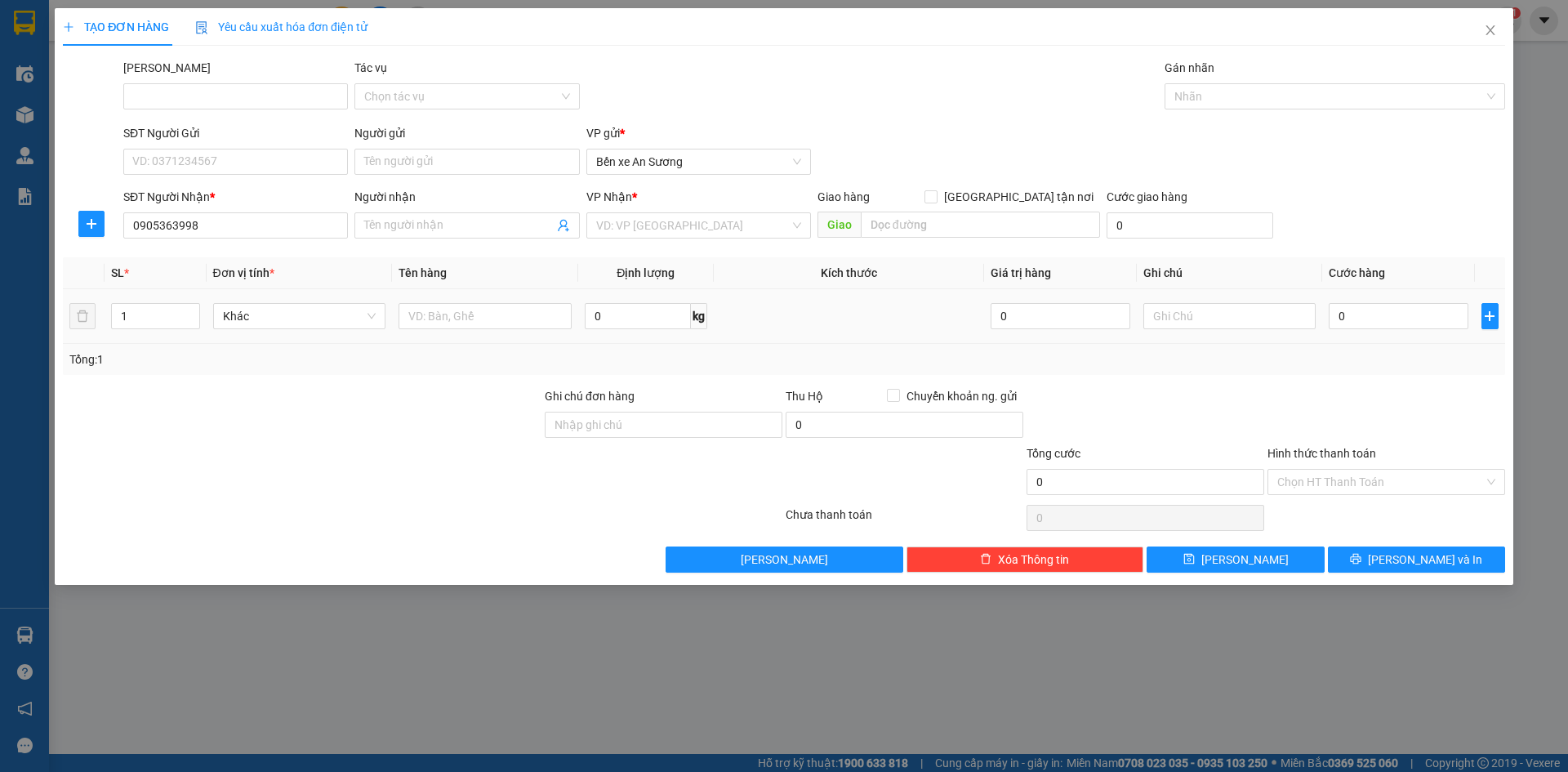
click at [451, 297] on td at bounding box center [484, 316] width 186 height 55
drag, startPoint x: 431, startPoint y: 313, endPoint x: 357, endPoint y: 316, distance: 74.1
click at [428, 313] on input "text" at bounding box center [484, 316] width 173 height 26
click at [326, 318] on span "Khác" at bounding box center [300, 316] width 153 height 24
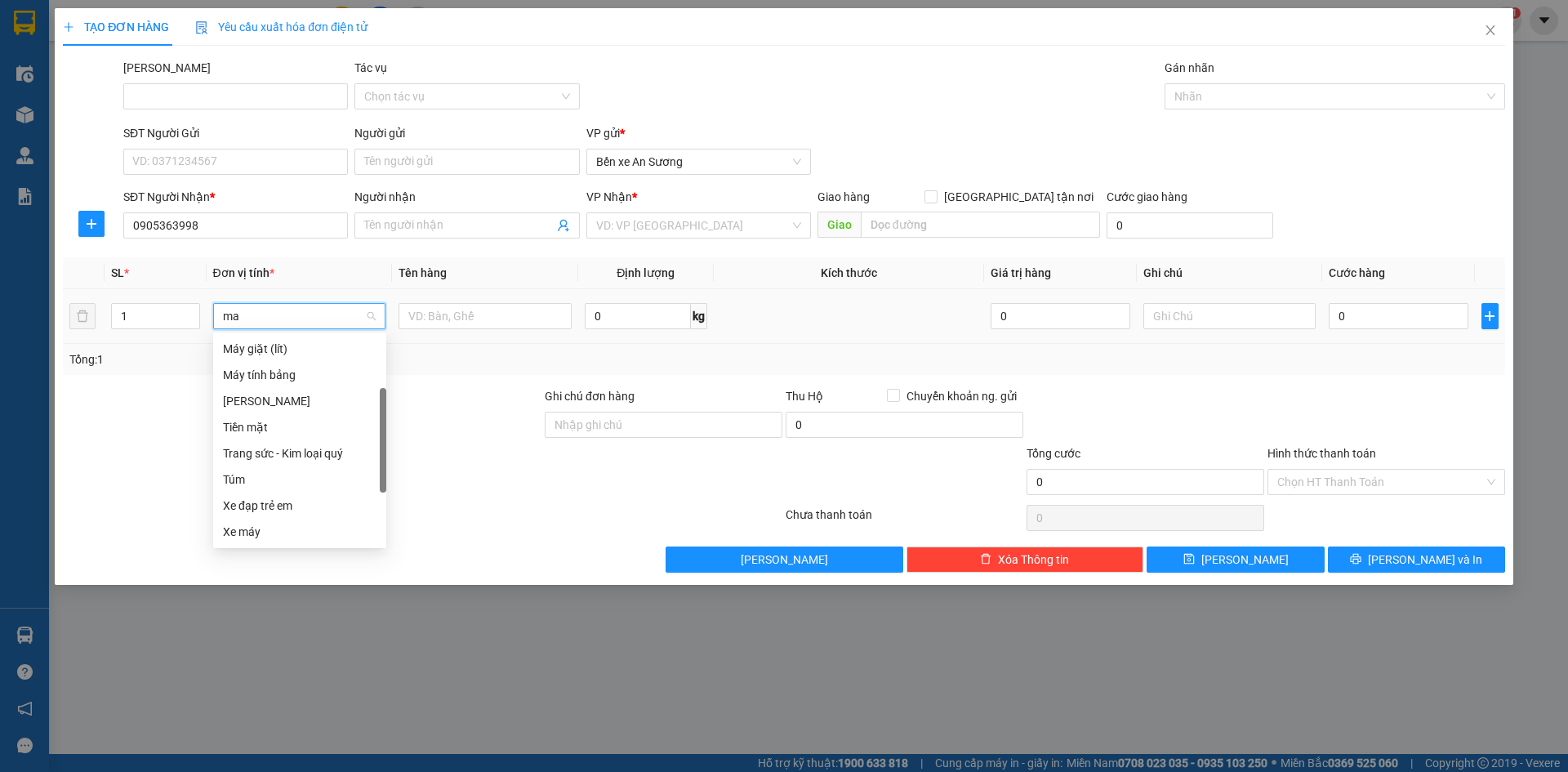
scroll to position [0, 0]
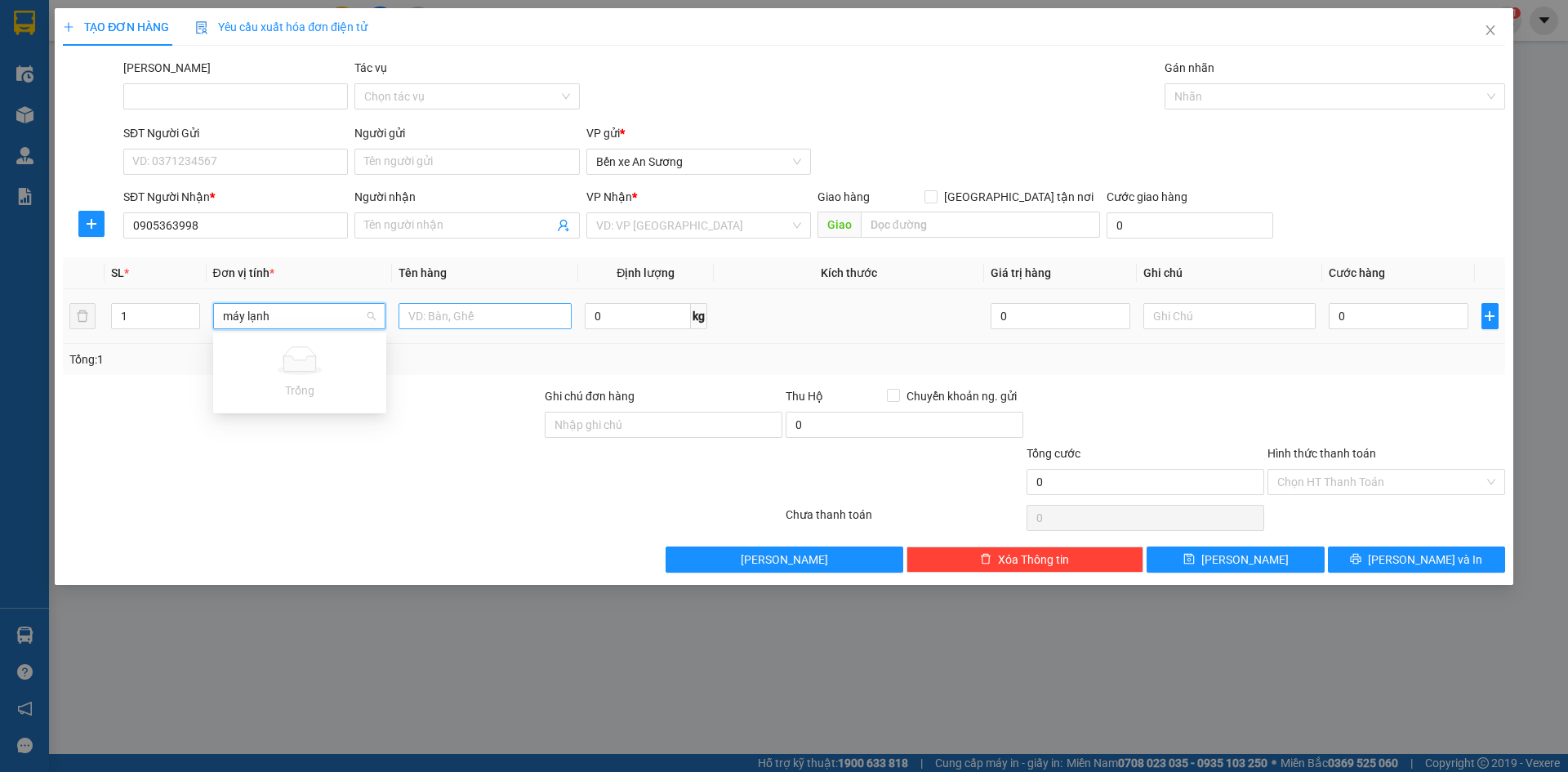
type input "máy lạnh"
click at [451, 309] on input "text" at bounding box center [484, 316] width 173 height 26
click at [1393, 310] on input "0" at bounding box center [1398, 316] width 139 height 26
click at [1341, 314] on input "0" at bounding box center [1398, 316] width 139 height 26
type input "10"
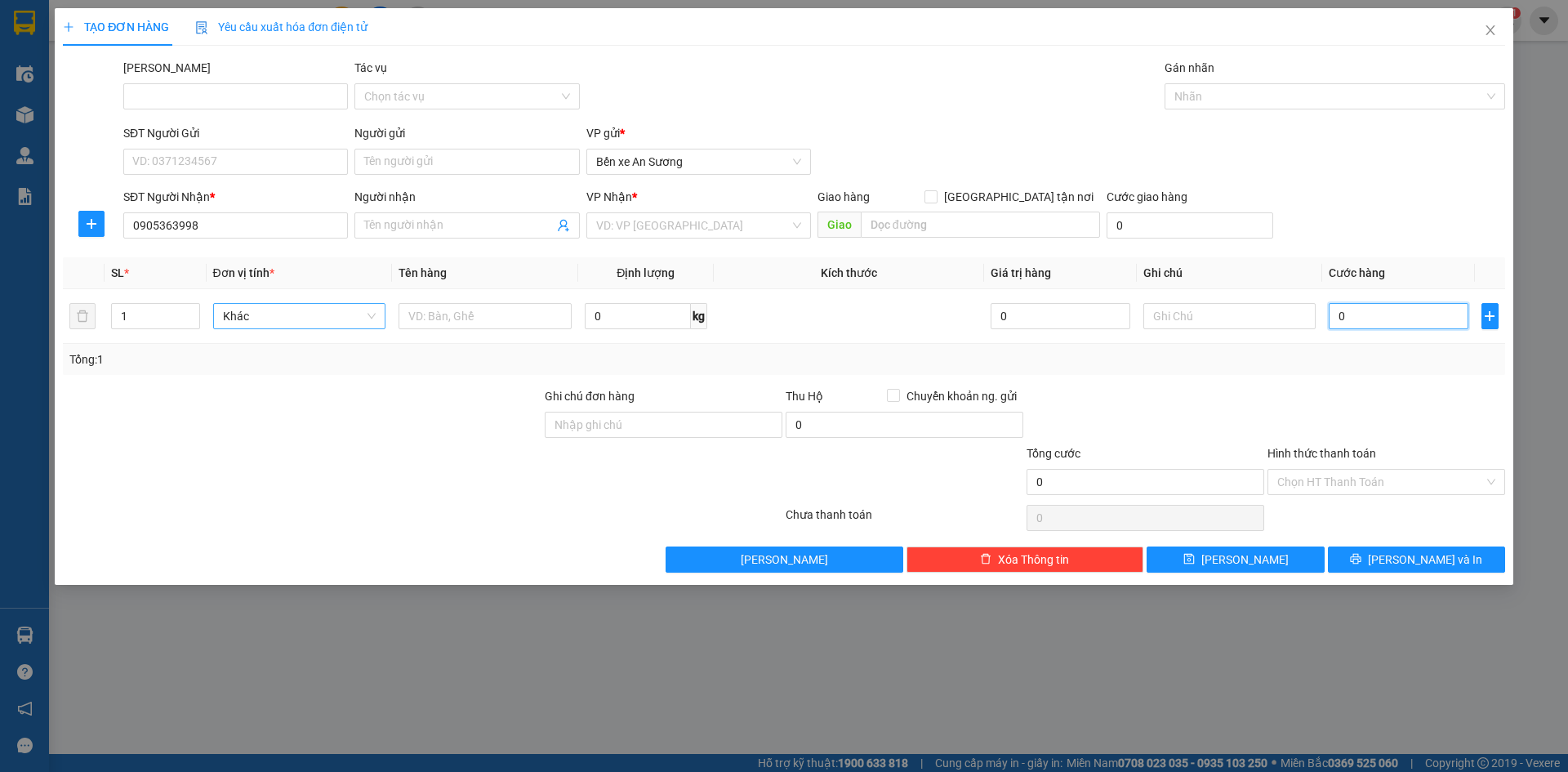
type input "10"
type input "0"
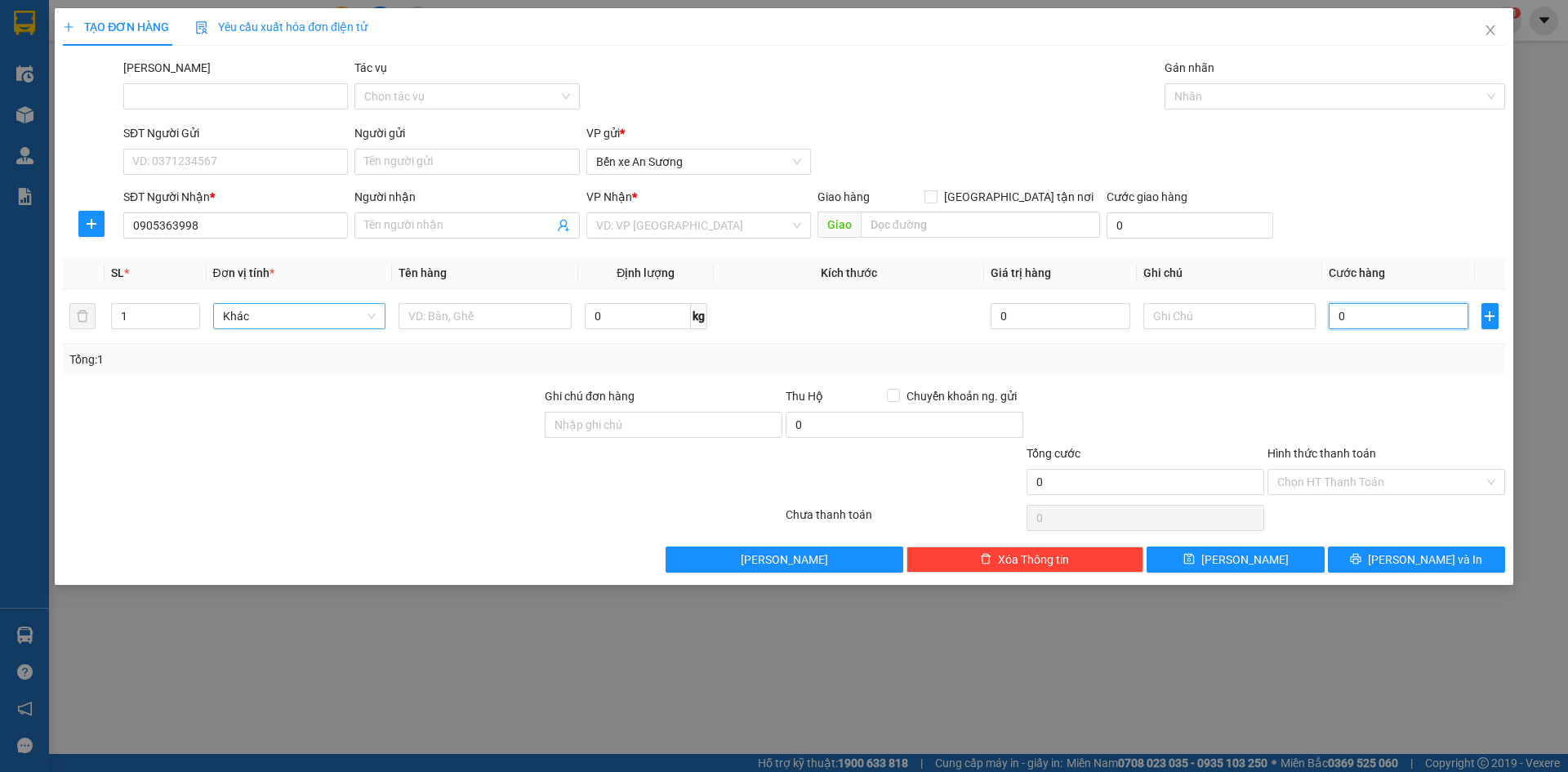
type input "70"
type input "750"
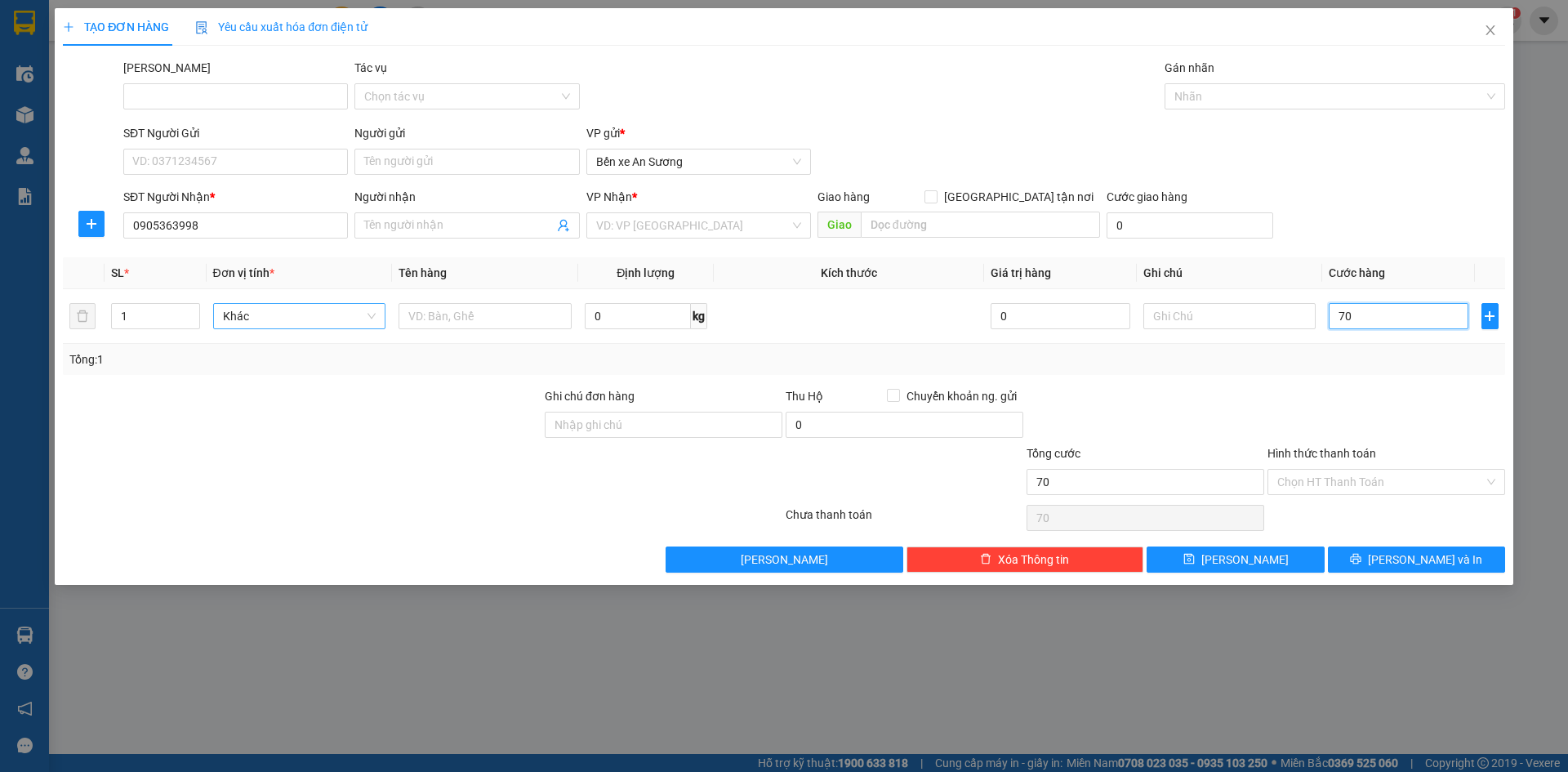
type input "750"
type input "7.500"
type input "75.000"
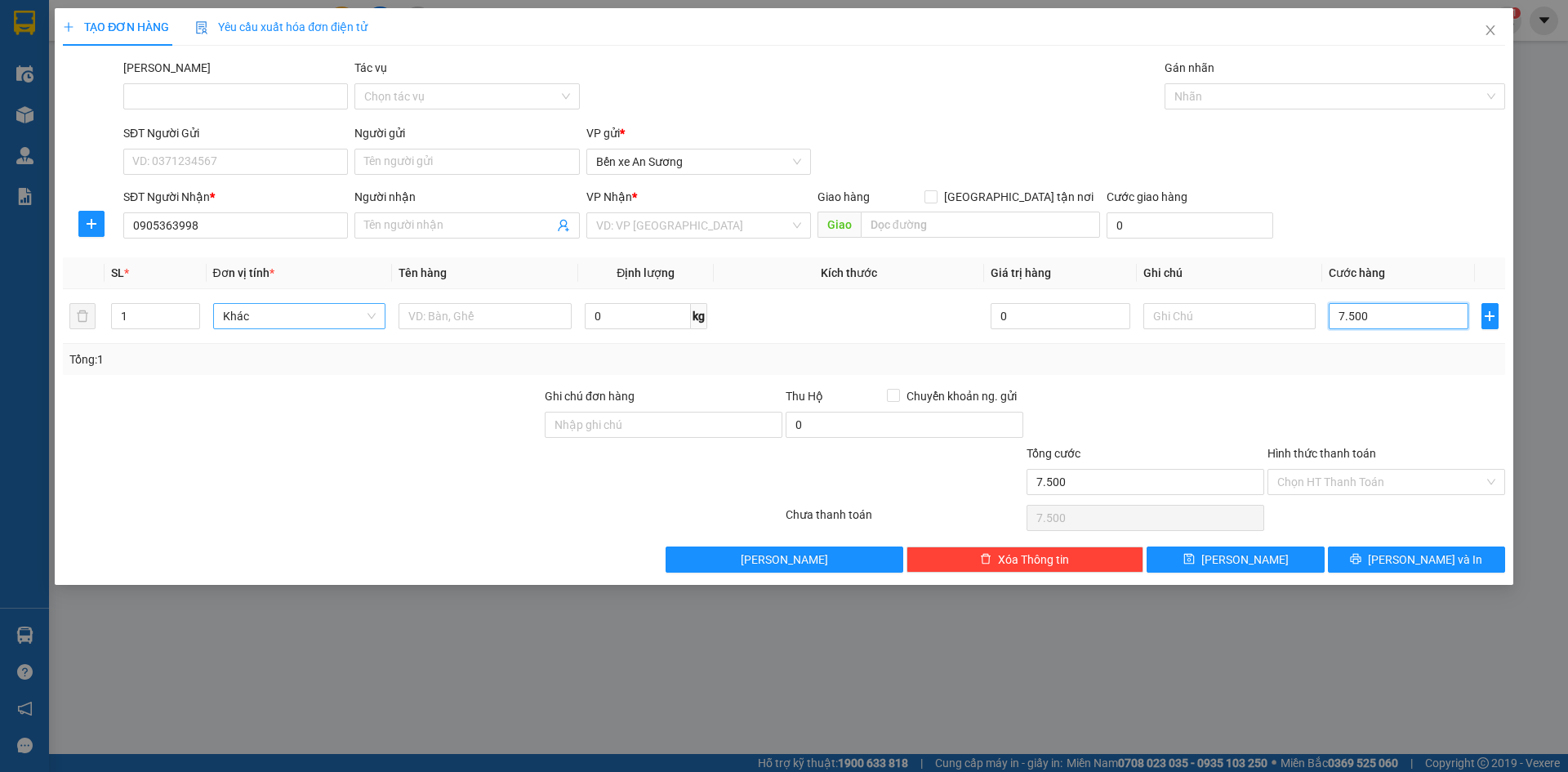
type input "75.000"
type input "750.000"
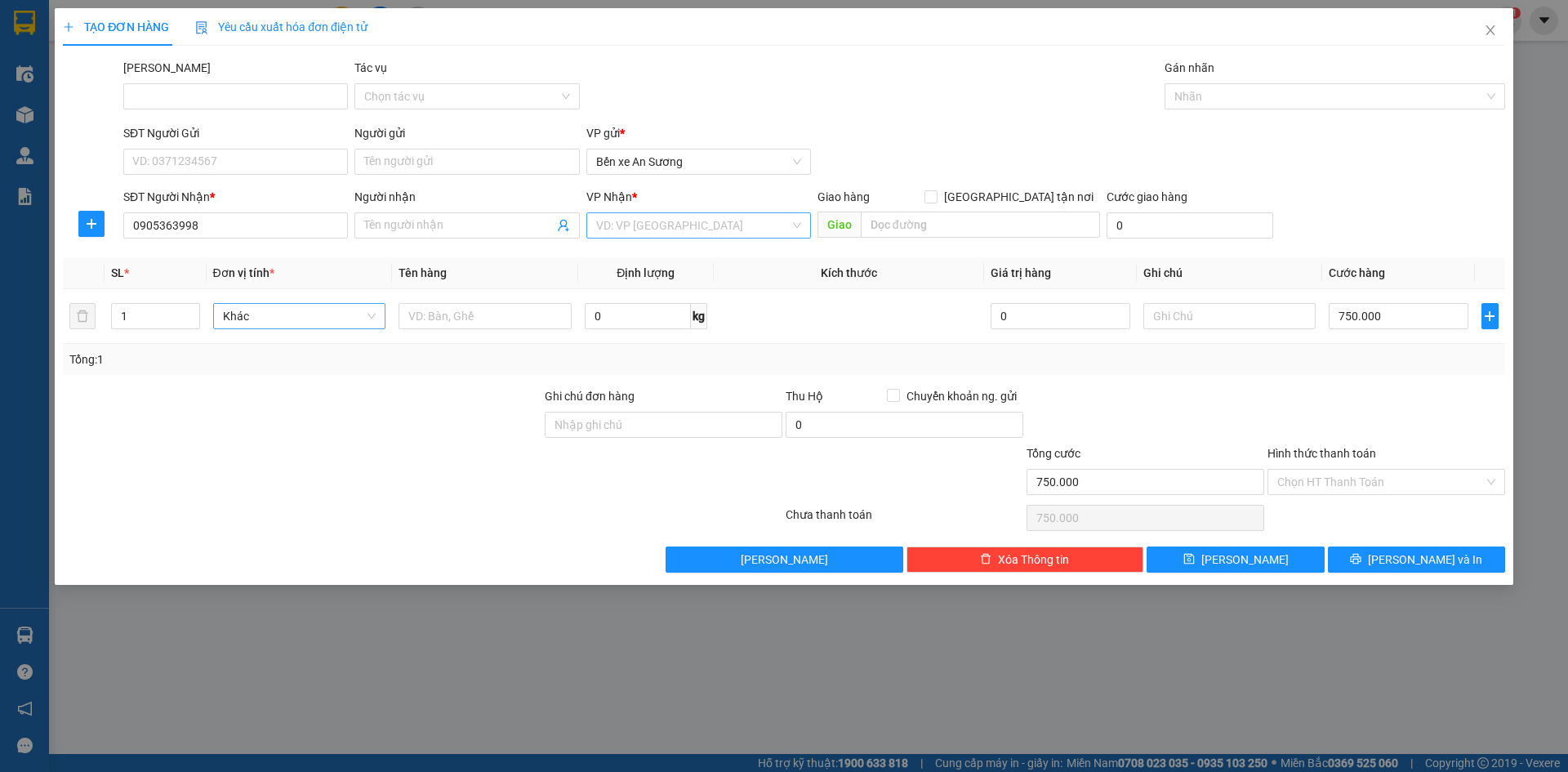
click at [667, 227] on input "search" at bounding box center [693, 225] width 193 height 24
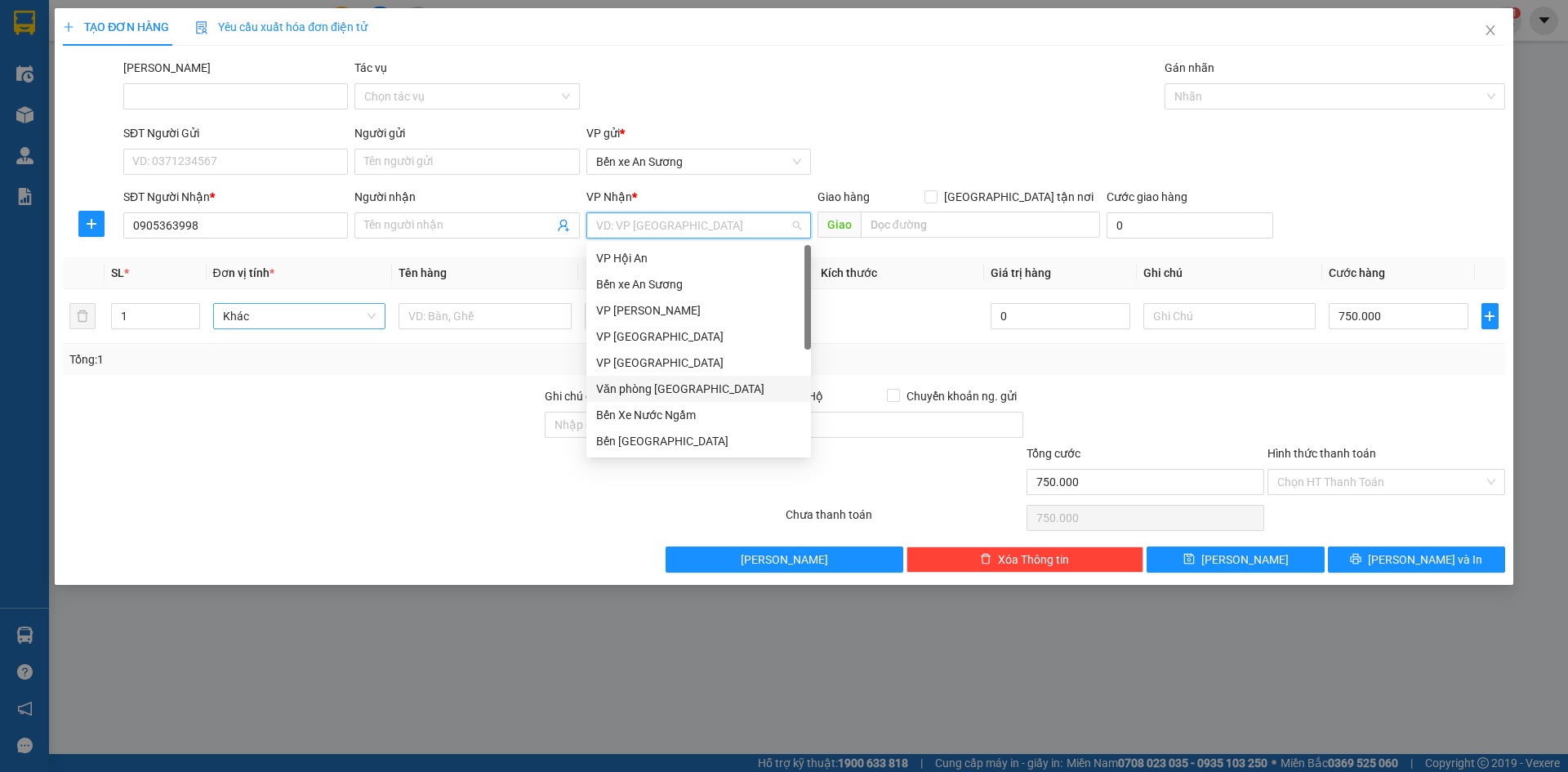
drag, startPoint x: 676, startPoint y: 381, endPoint x: 601, endPoint y: 340, distance: 85.5
click at [676, 380] on div "Văn phòng [GEOGRAPHIC_DATA]" at bounding box center [699, 388] width 205 height 18
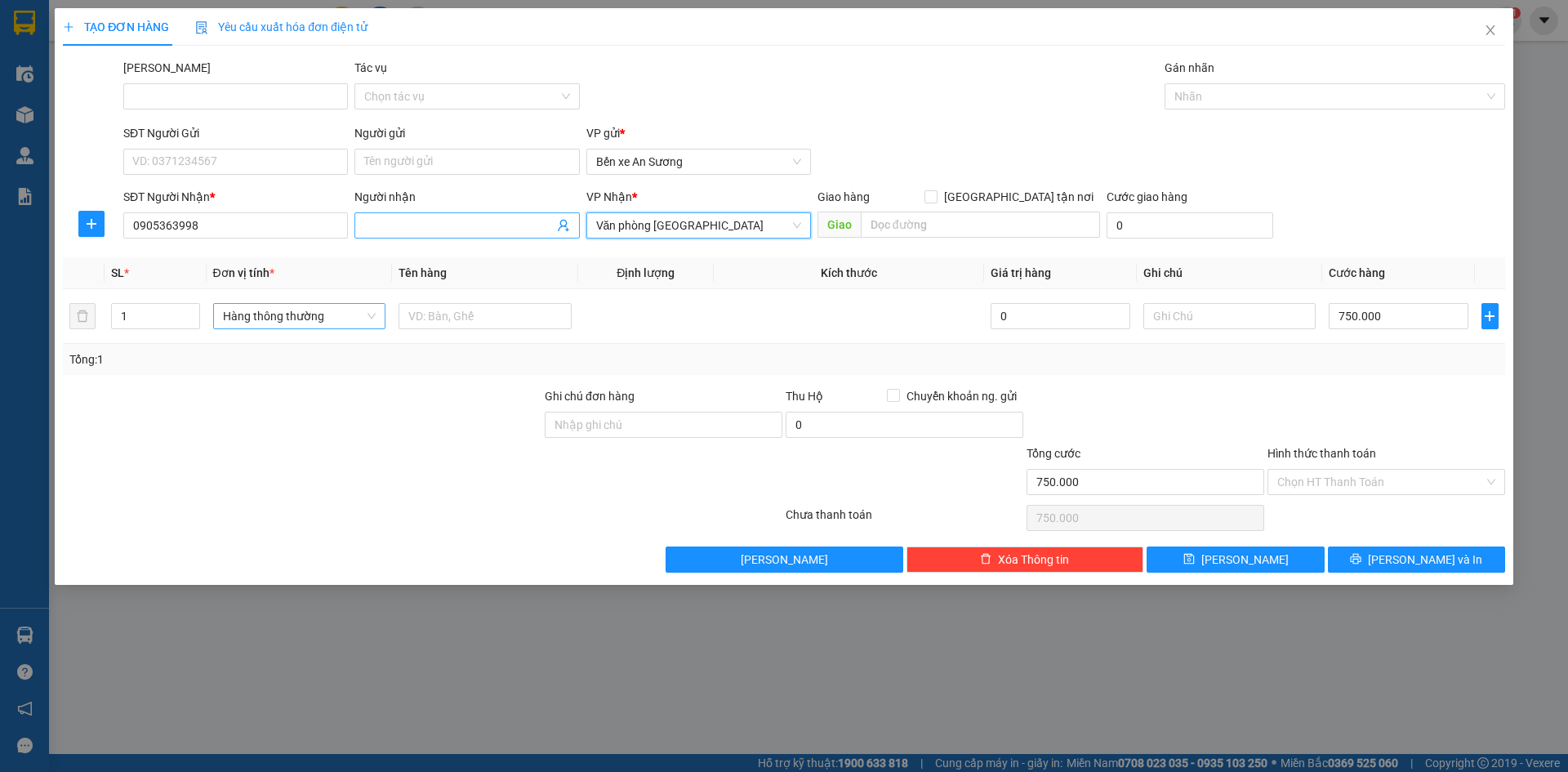
click at [494, 220] on input "Người nhận" at bounding box center [458, 225] width 189 height 18
click at [356, 312] on span "Hàng thông thường" at bounding box center [300, 316] width 153 height 24
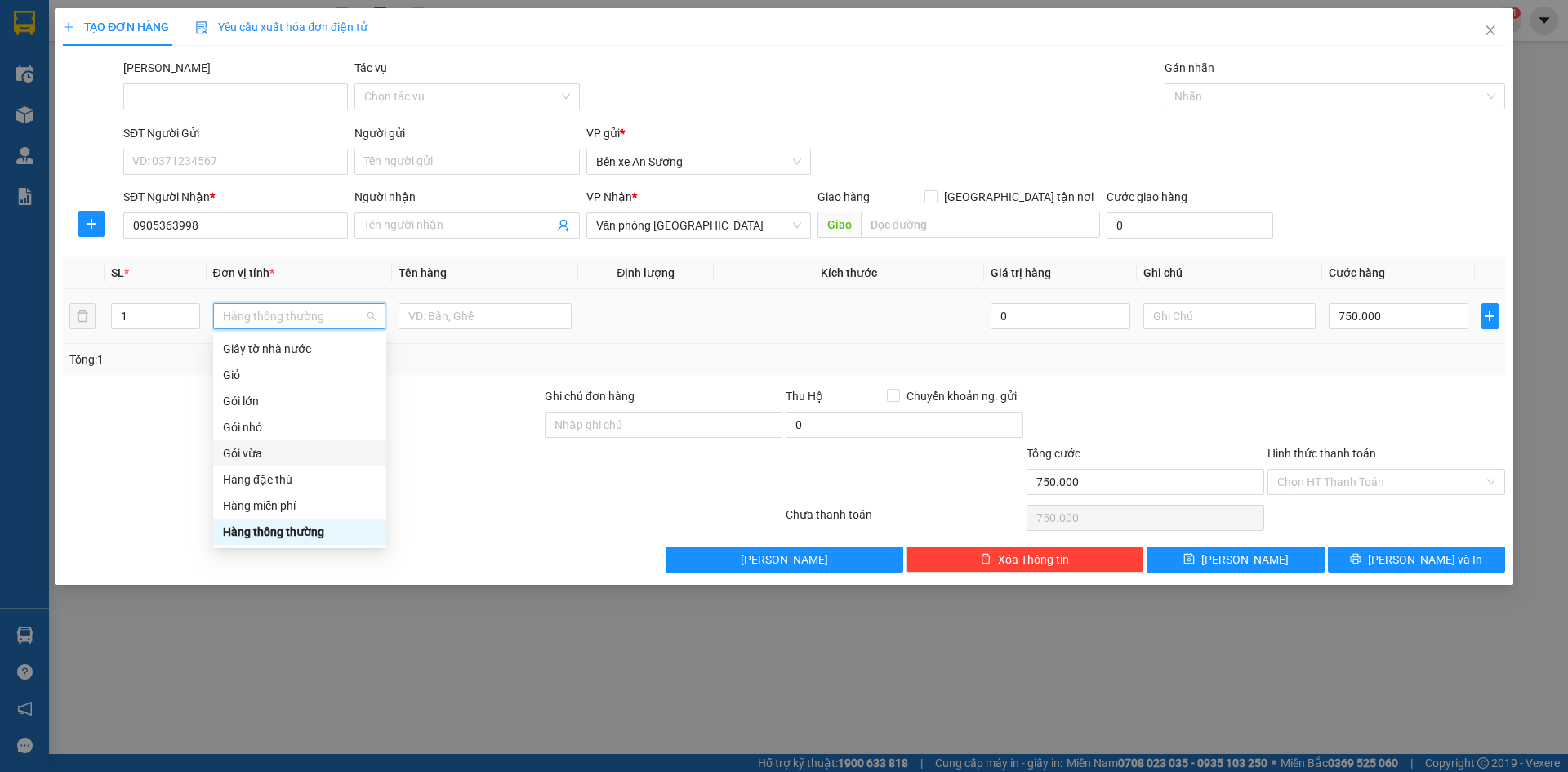
click at [259, 454] on div "Gói vừa" at bounding box center [300, 453] width 153 height 18
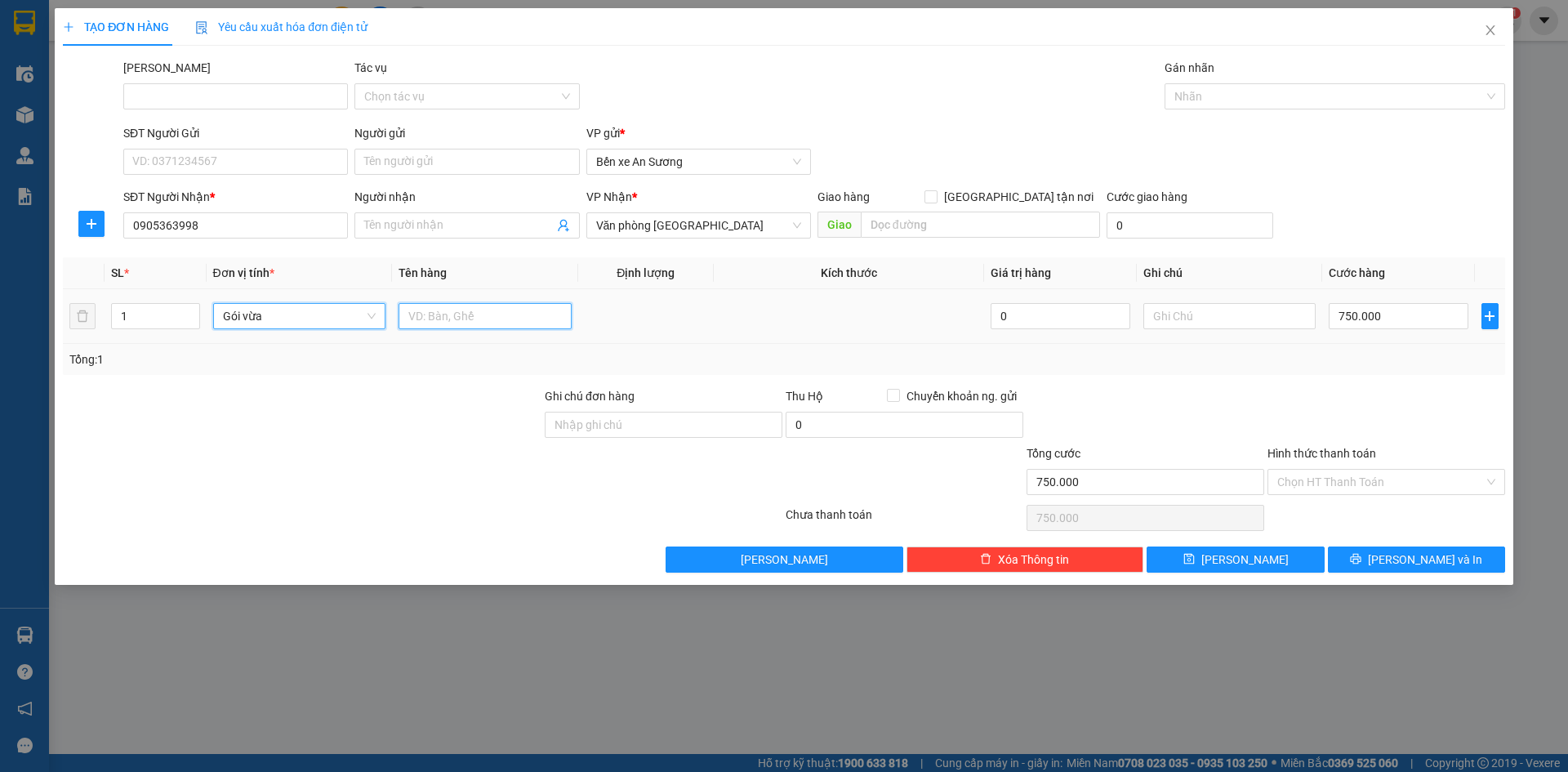
click at [506, 308] on input "text" at bounding box center [484, 316] width 173 height 26
type input "0"
click at [474, 215] on span at bounding box center [467, 225] width 225 height 26
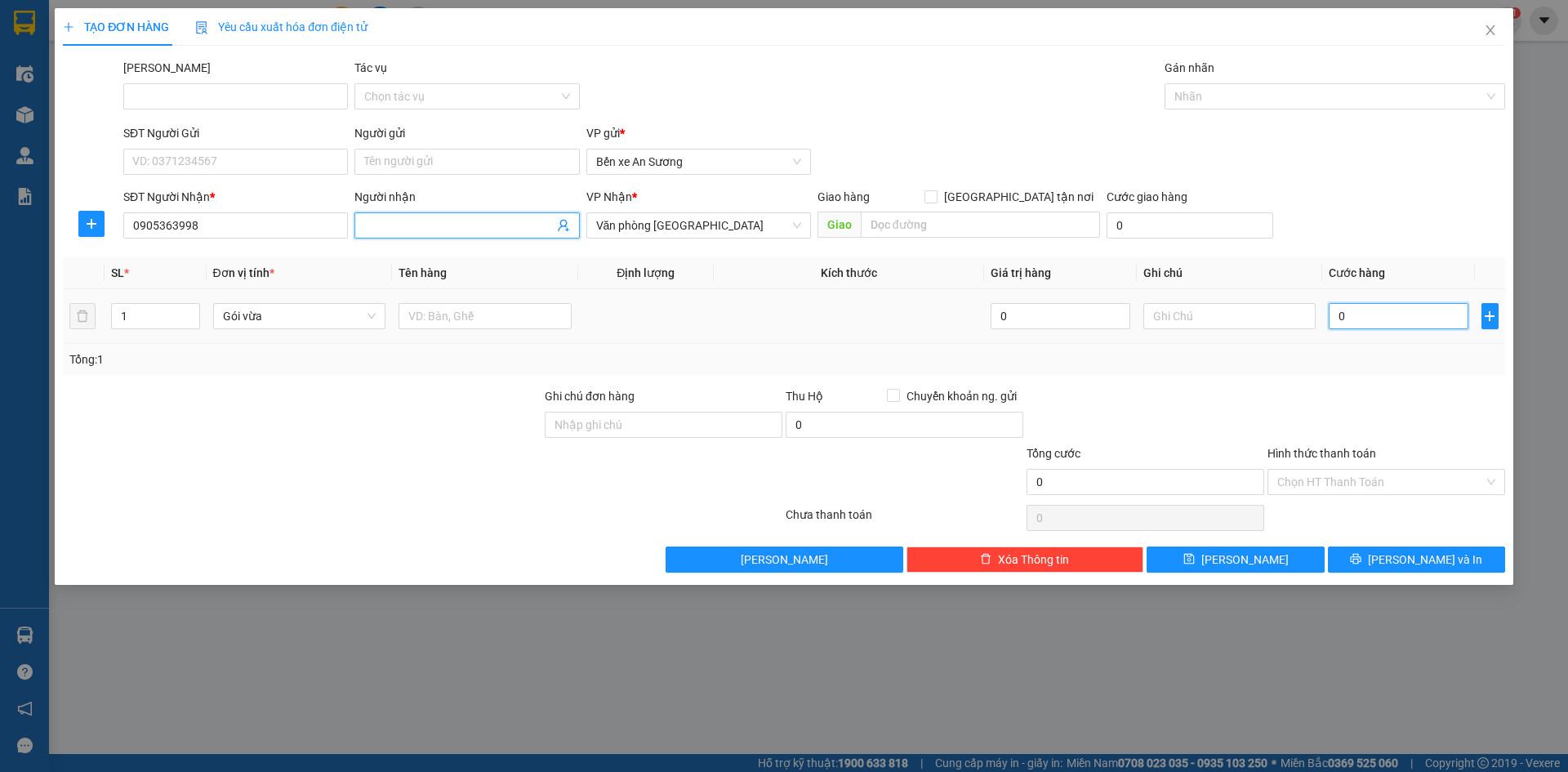
click at [1394, 316] on input "0" at bounding box center [1398, 316] width 139 height 26
drag, startPoint x: 131, startPoint y: 225, endPoint x: 205, endPoint y: 231, distance: 74.2
click at [205, 231] on input "0905363998" at bounding box center [235, 225] width 225 height 26
click at [1486, 30] on icon "close" at bounding box center [1491, 30] width 13 height 13
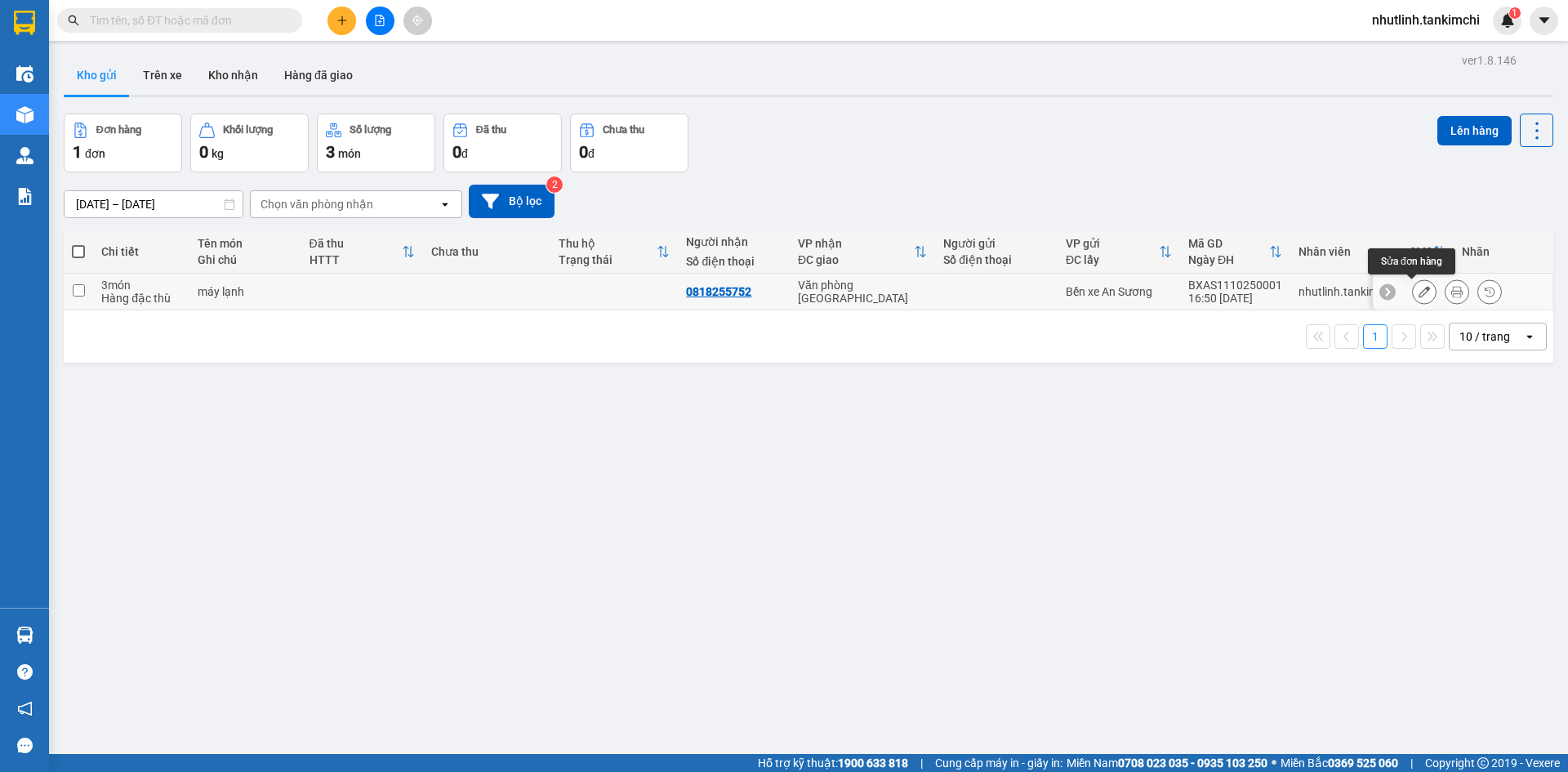
click at [1419, 288] on icon at bounding box center [1424, 291] width 11 height 11
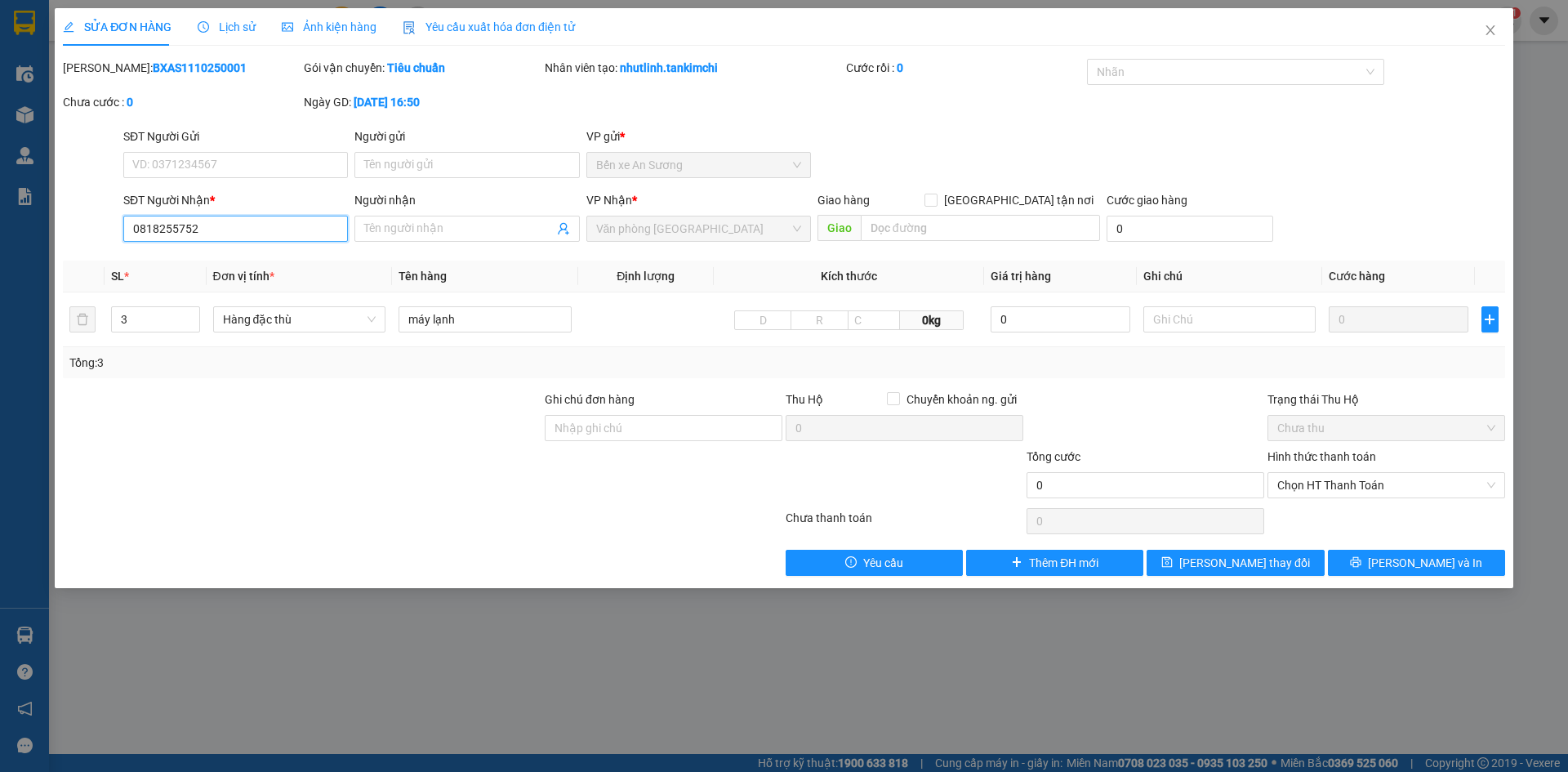
click at [265, 226] on input "0818255752" at bounding box center [235, 229] width 225 height 26
type input "0"
paste input "0905363998"
type input "0905363998"
click at [512, 310] on input "máy lạnh" at bounding box center [484, 319] width 173 height 26
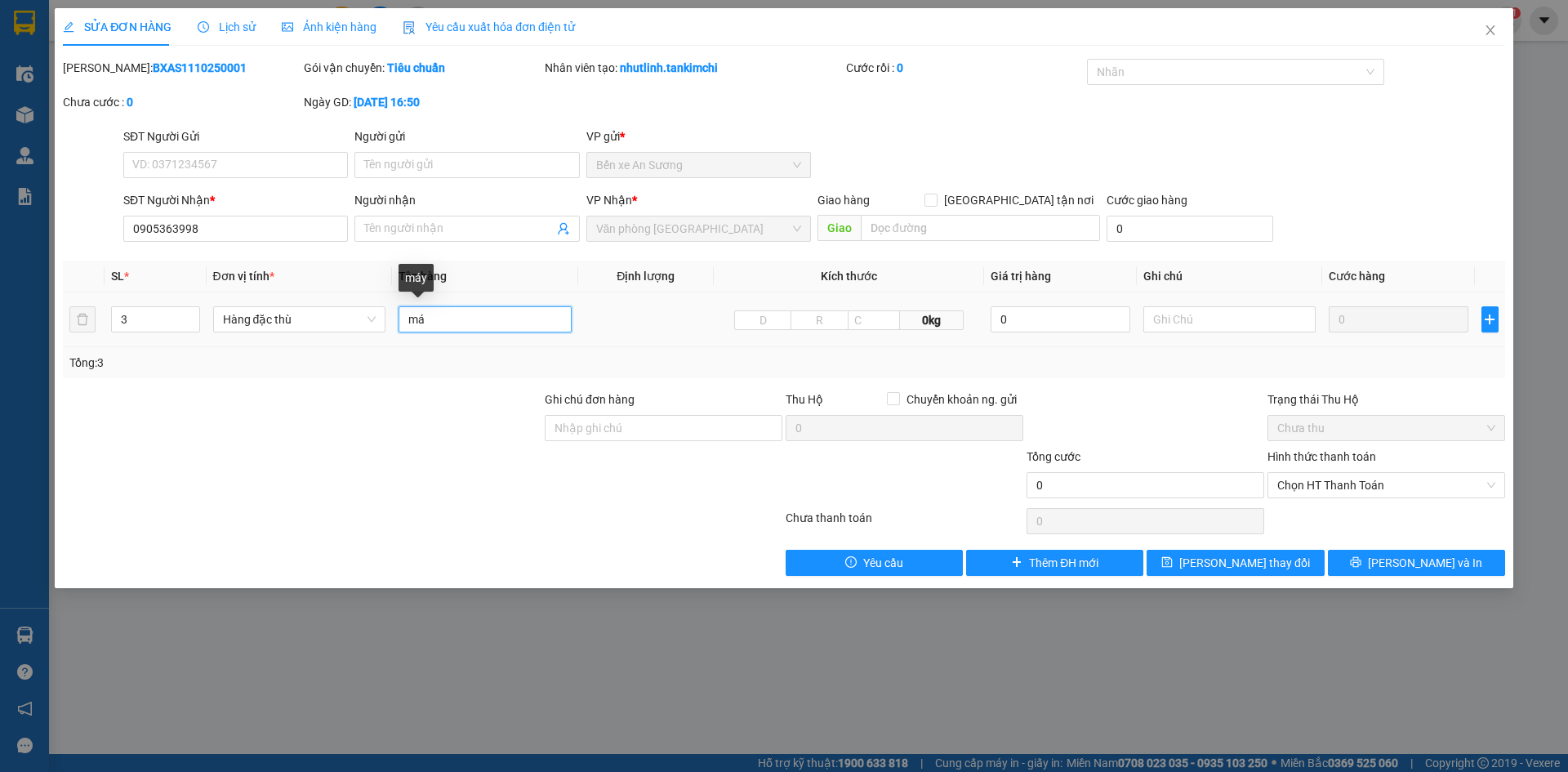
type input "m"
click at [338, 316] on span "Hàng đặc thù" at bounding box center [300, 319] width 153 height 24
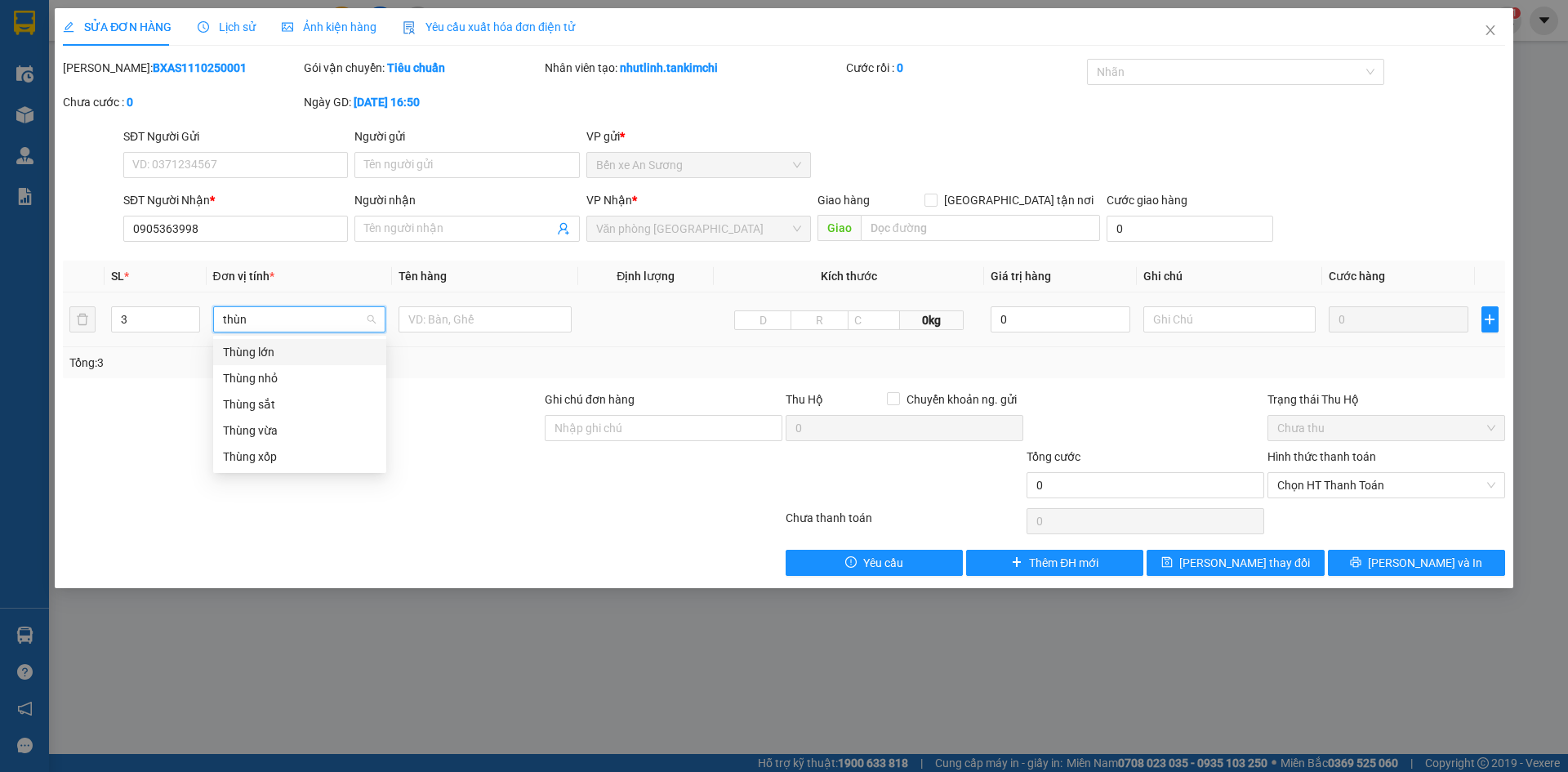
type input "thùng"
click at [302, 410] on div "Thùng sắt" at bounding box center [300, 403] width 153 height 18
click at [359, 316] on span "Thùng sắt" at bounding box center [300, 319] width 153 height 24
type input "thùng"
click at [302, 436] on div "Thùng vừa" at bounding box center [300, 429] width 153 height 18
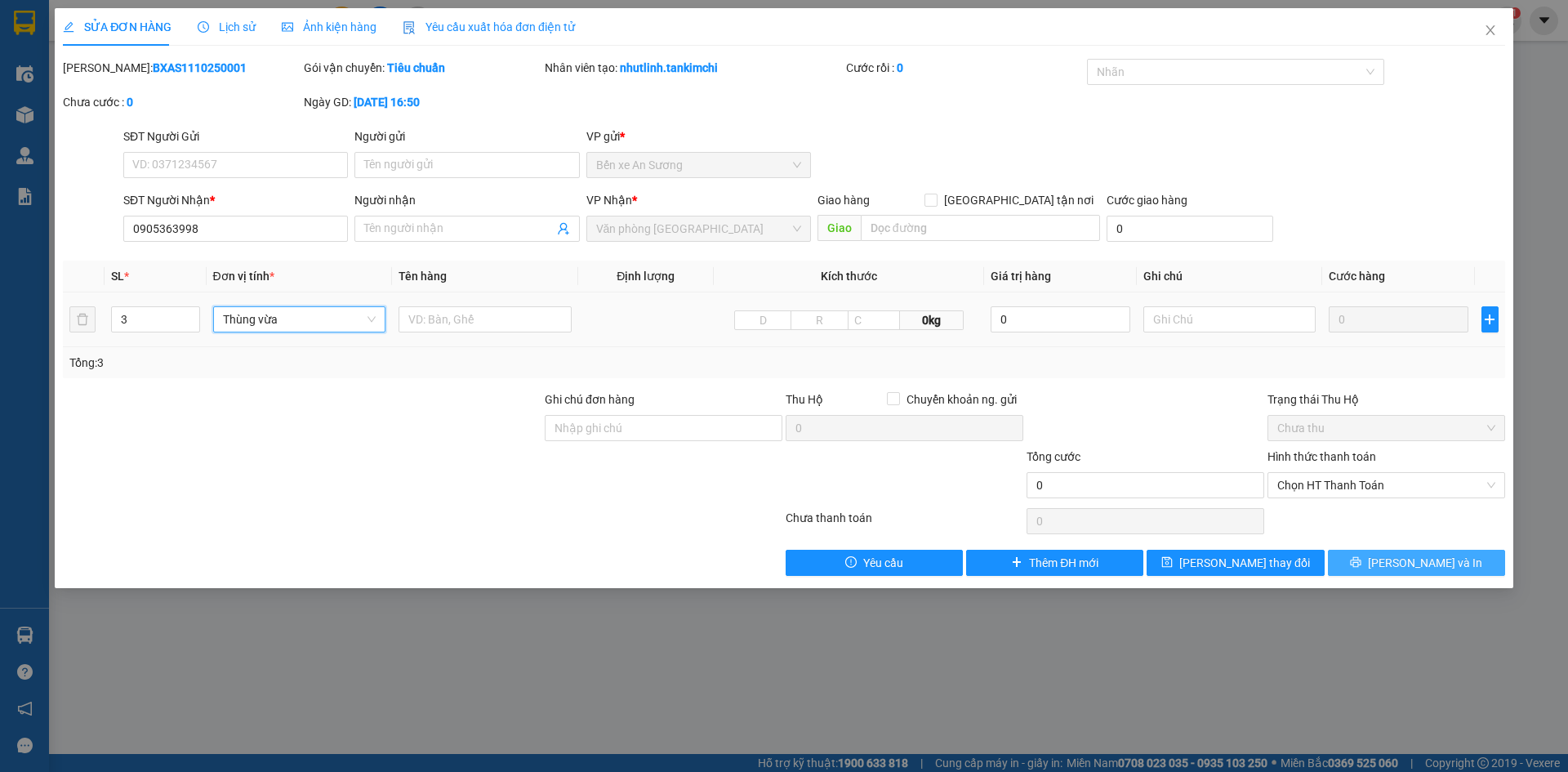
click at [1378, 557] on button "[PERSON_NAME] và In" at bounding box center [1417, 563] width 177 height 26
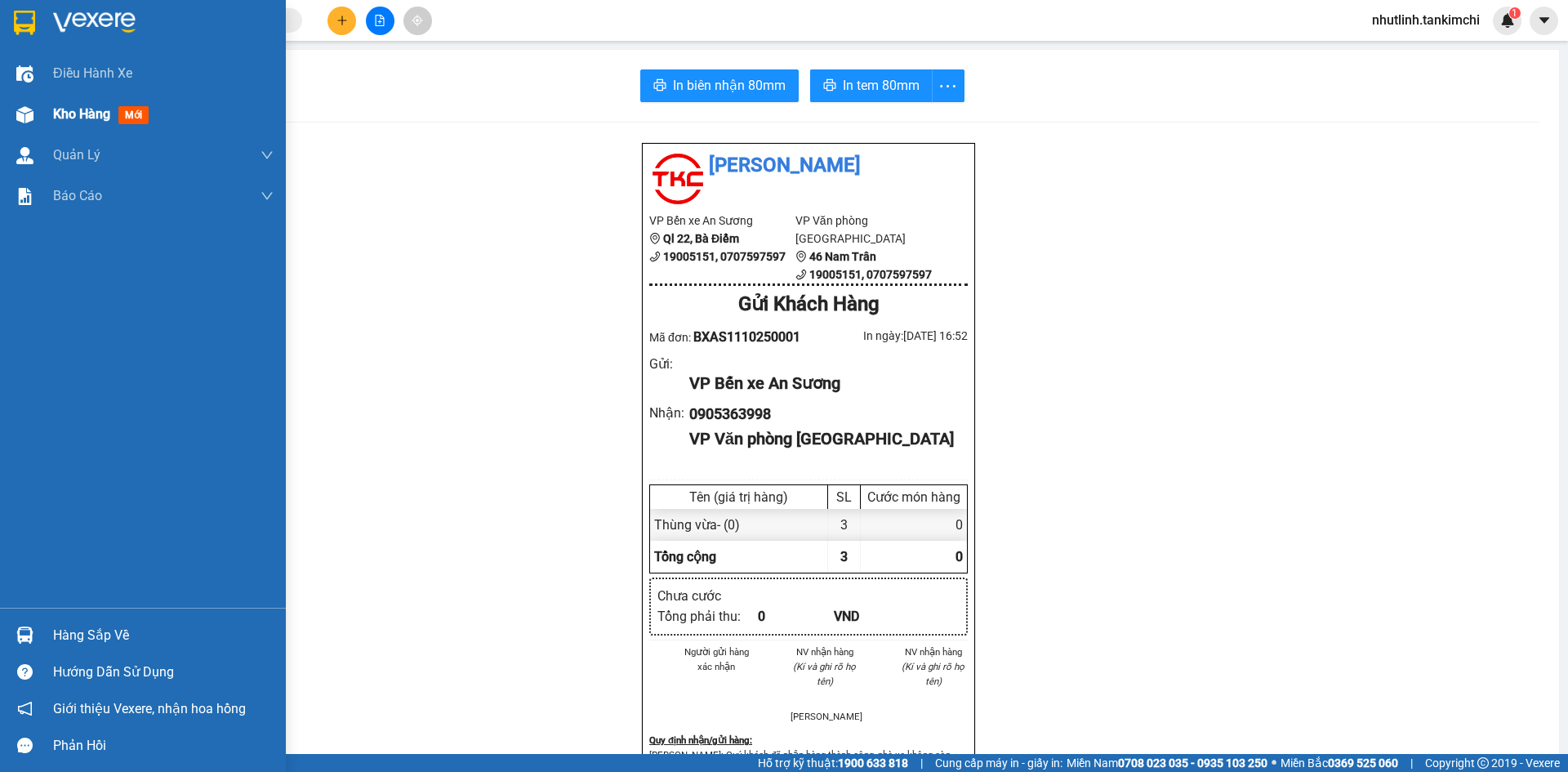
click at [68, 123] on div "Kho hàng mới" at bounding box center [104, 114] width 102 height 21
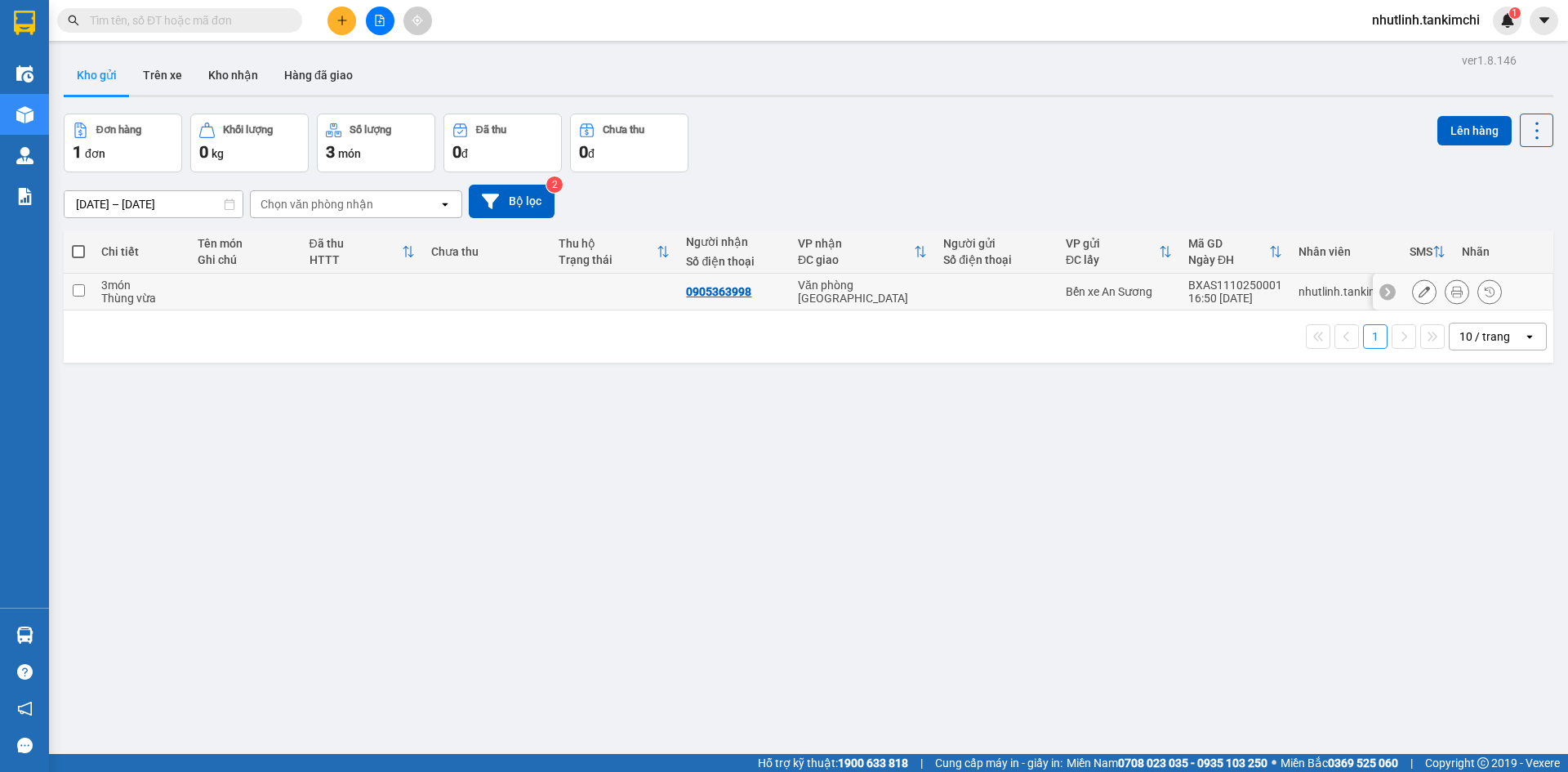
click at [1419, 288] on icon at bounding box center [1424, 291] width 11 height 11
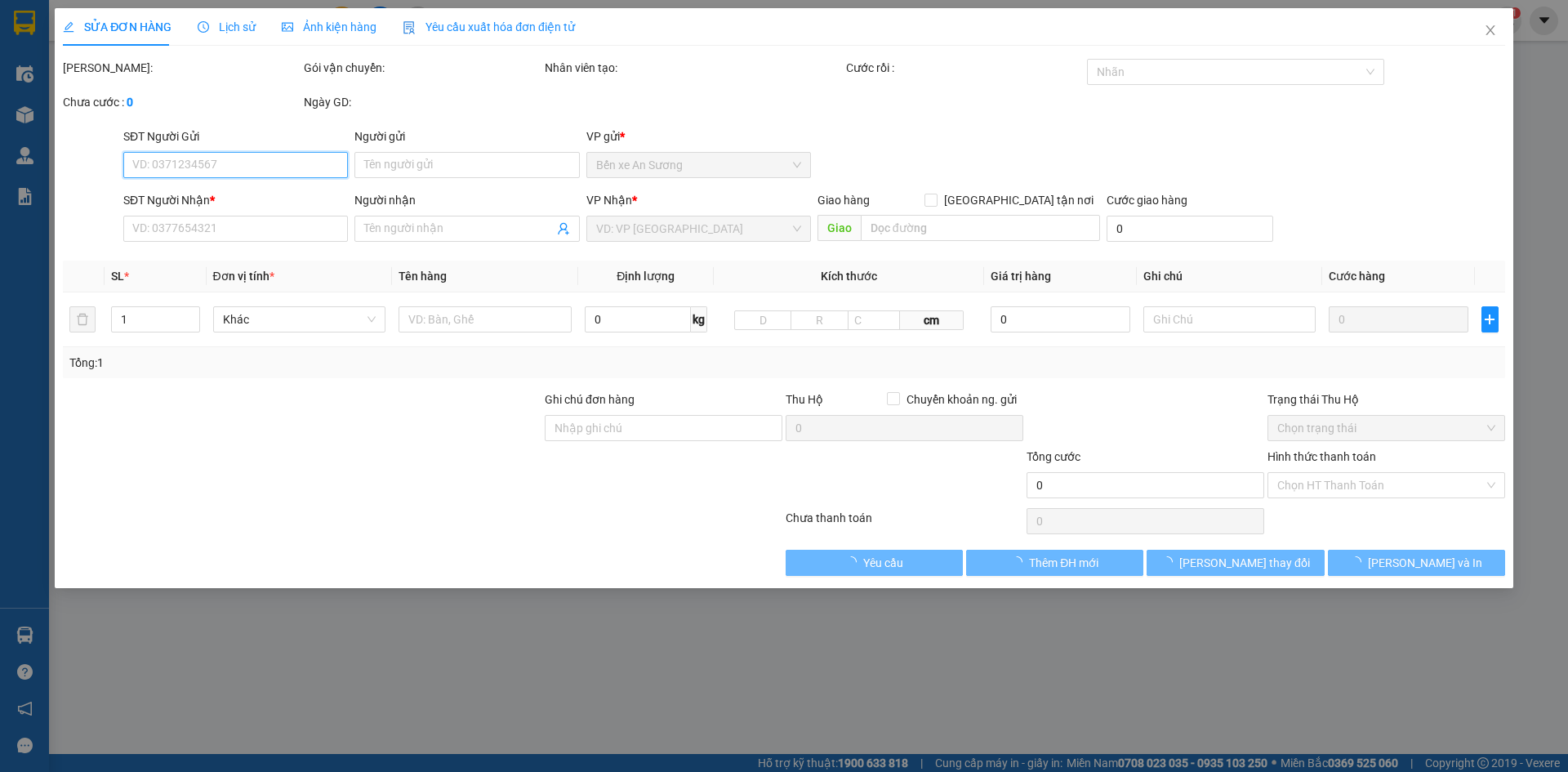
type input "0905363998"
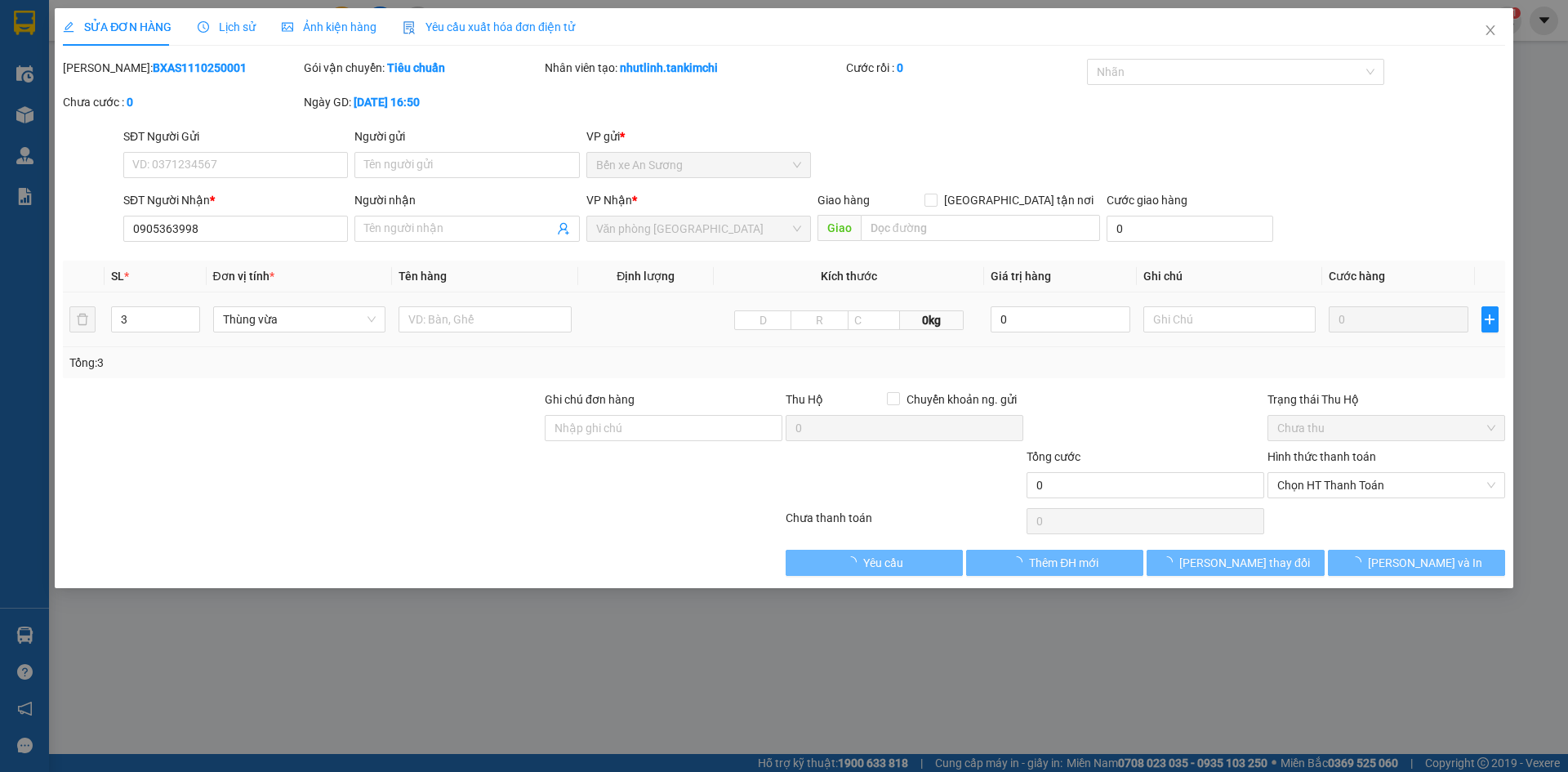
drag, startPoint x: 1079, startPoint y: 348, endPoint x: 1323, endPoint y: 326, distance: 245.0
click at [1326, 330] on td "0" at bounding box center [1398, 319] width 152 height 55
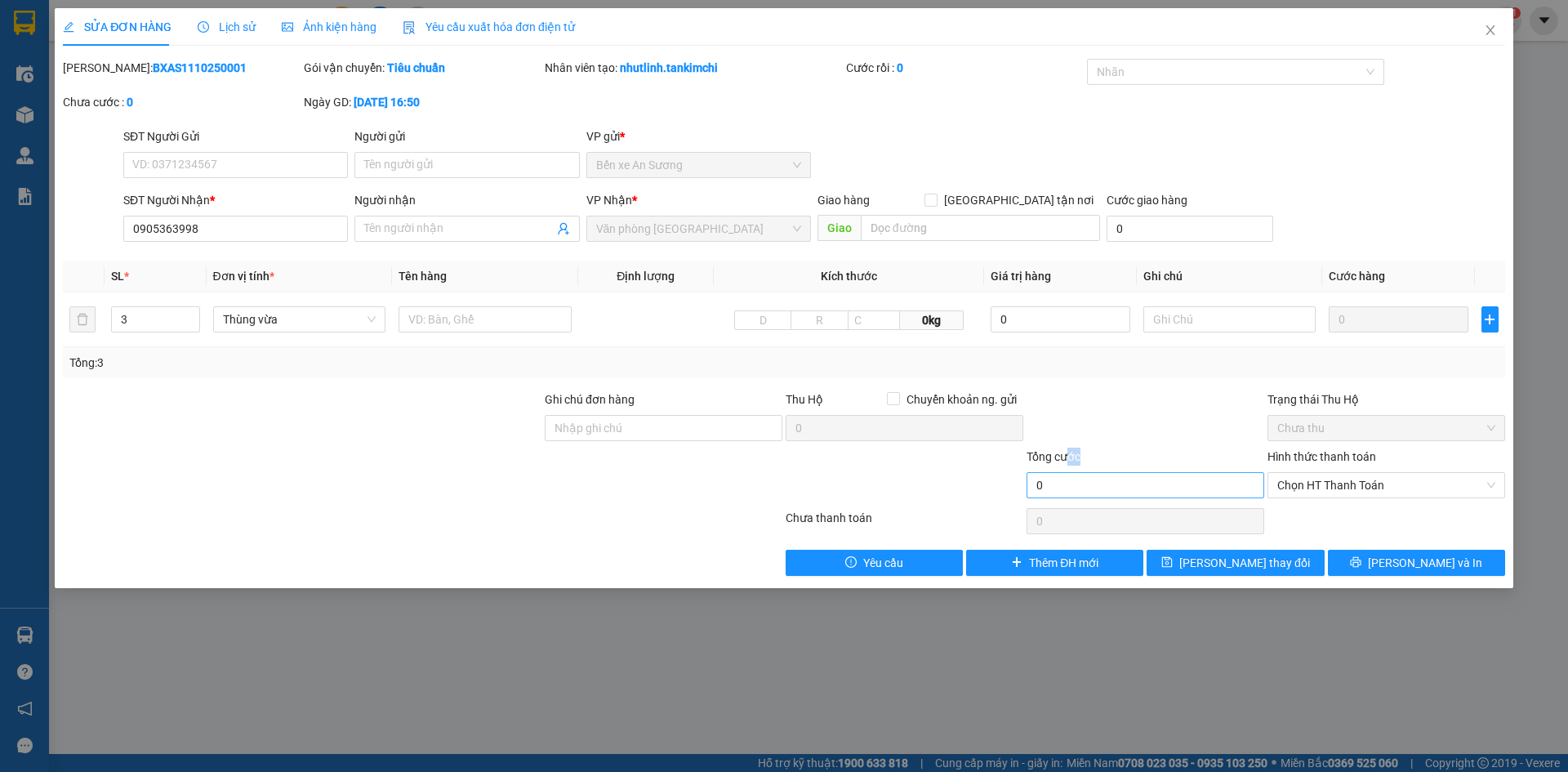
drag, startPoint x: 1071, startPoint y: 484, endPoint x: 1057, endPoint y: 480, distance: 14.6
click at [1067, 483] on div "Tổng cước 0" at bounding box center [1145, 475] width 238 height 57
drag, startPoint x: 1052, startPoint y: 477, endPoint x: 1033, endPoint y: 484, distance: 20.2
click at [1050, 477] on input "0" at bounding box center [1145, 485] width 238 height 26
click at [1033, 484] on input "0" at bounding box center [1145, 485] width 238 height 26
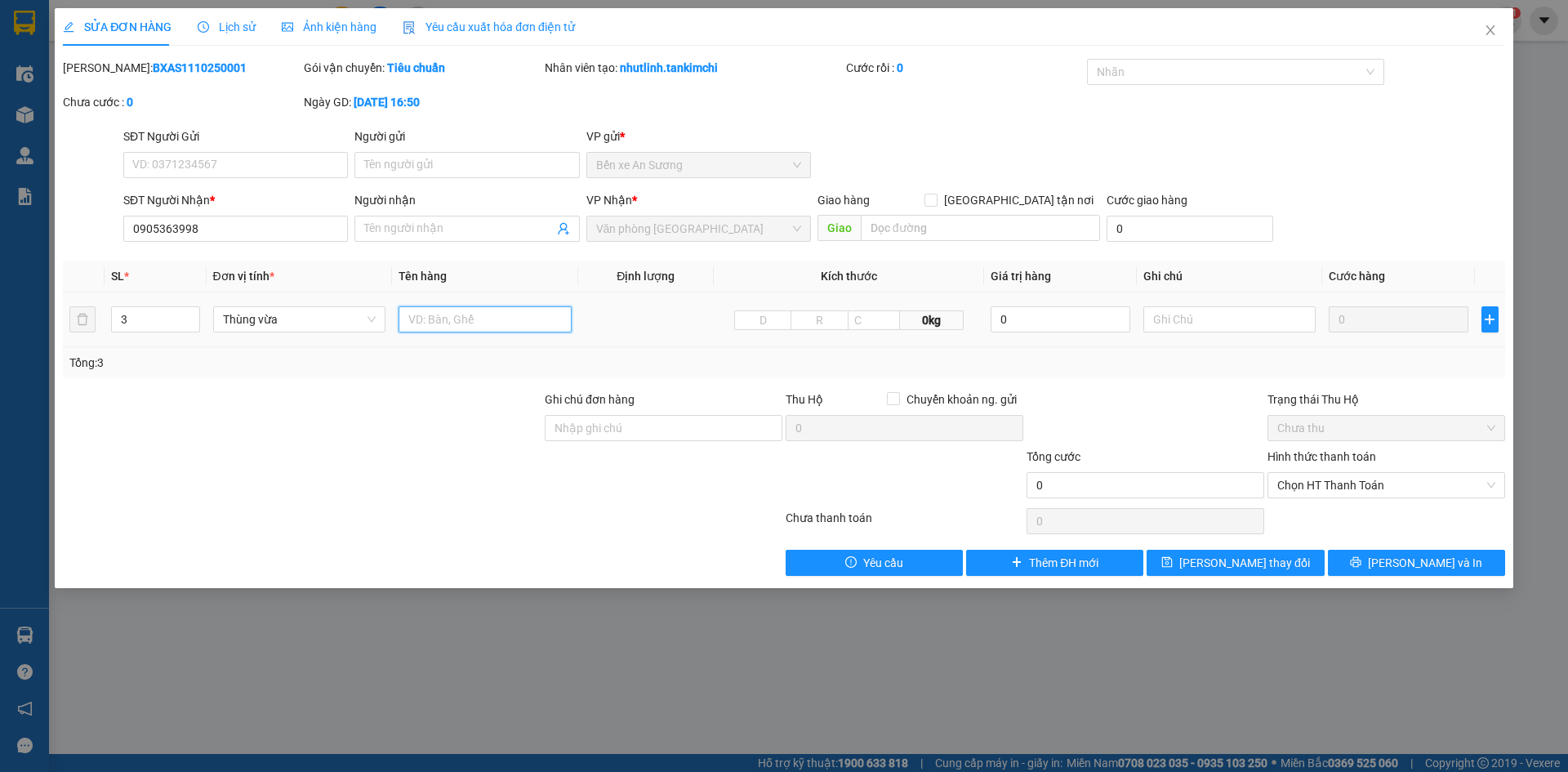
click at [426, 330] on input "text" at bounding box center [484, 319] width 173 height 26
type input "máy lạnh"
click at [1421, 555] on span "[PERSON_NAME] và In" at bounding box center [1425, 562] width 114 height 18
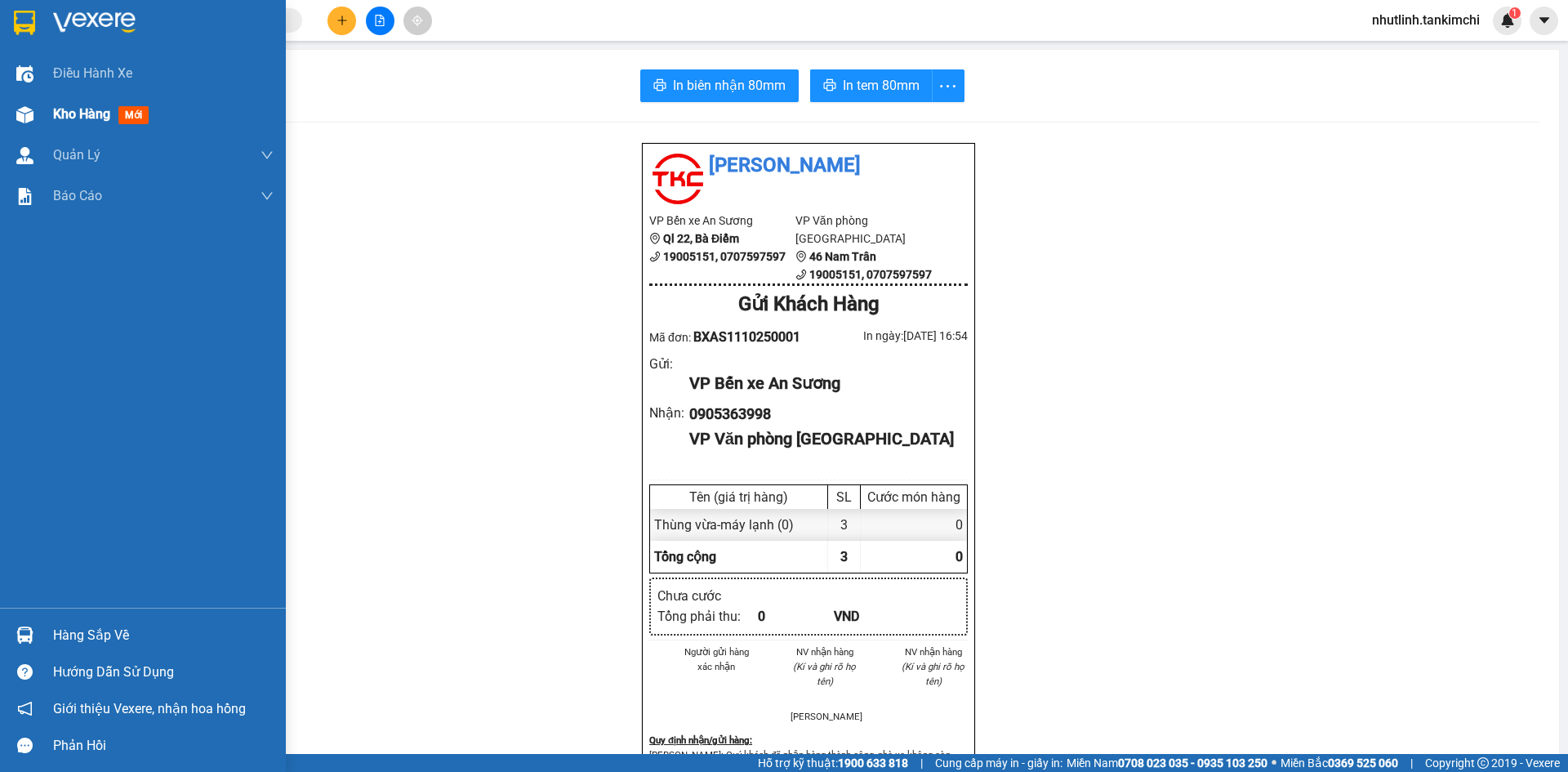
click at [35, 133] on div "Kho hàng mới" at bounding box center [143, 115] width 286 height 41
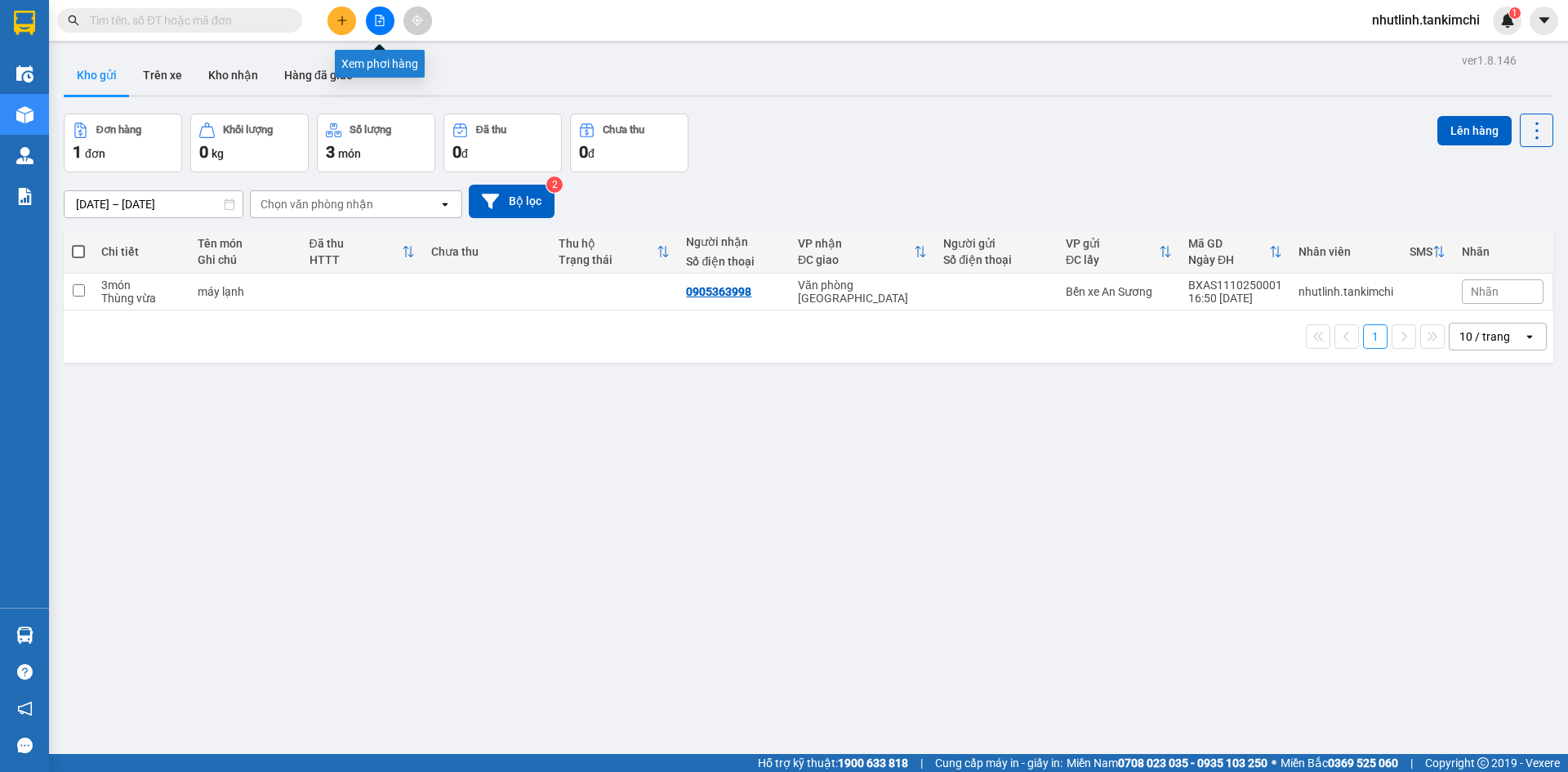
click at [388, 21] on button at bounding box center [380, 21] width 29 height 29
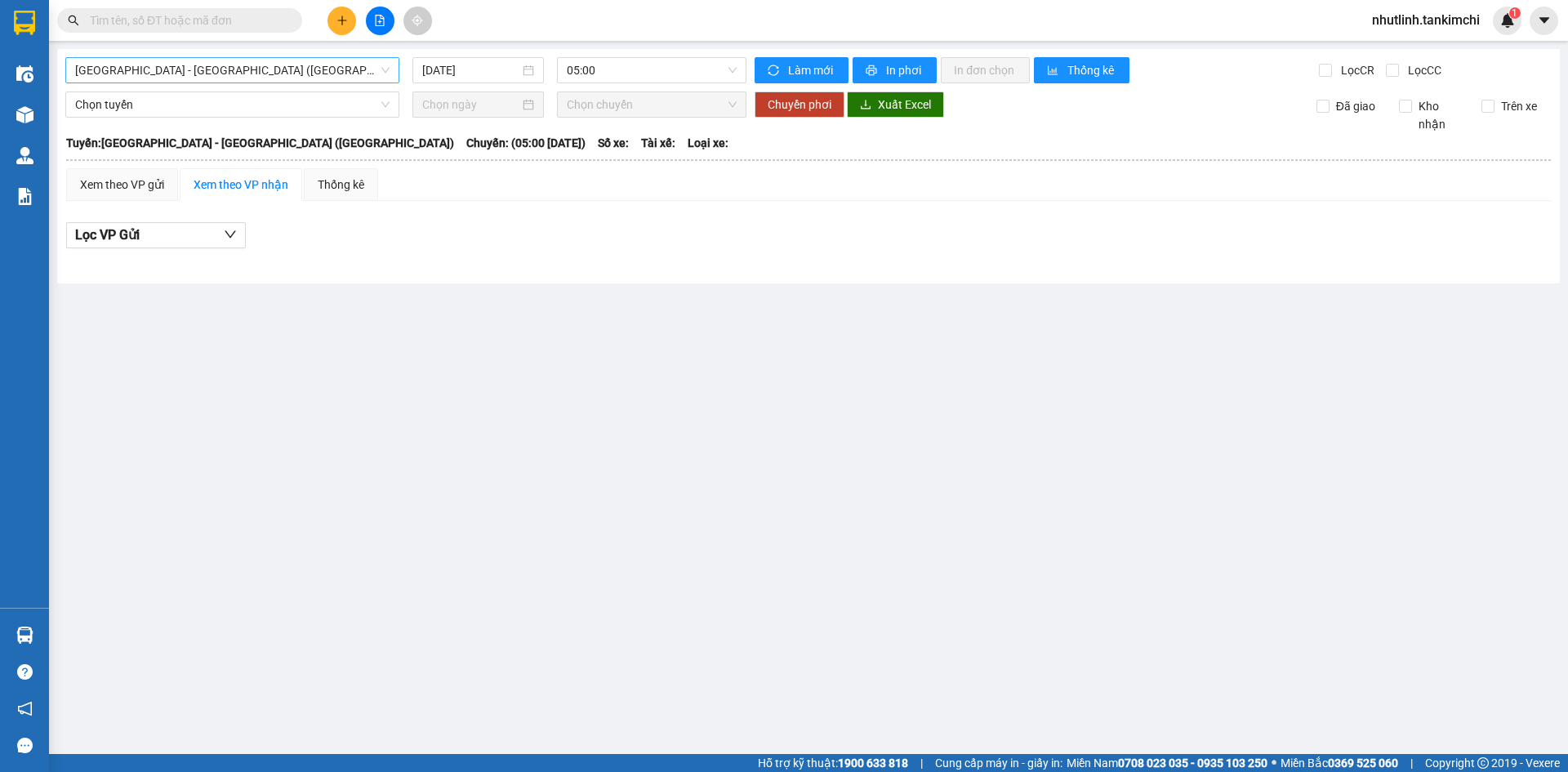
click at [264, 81] on div "Đà Nẵng - Hà Nội (Hàng)" at bounding box center [232, 70] width 334 height 26
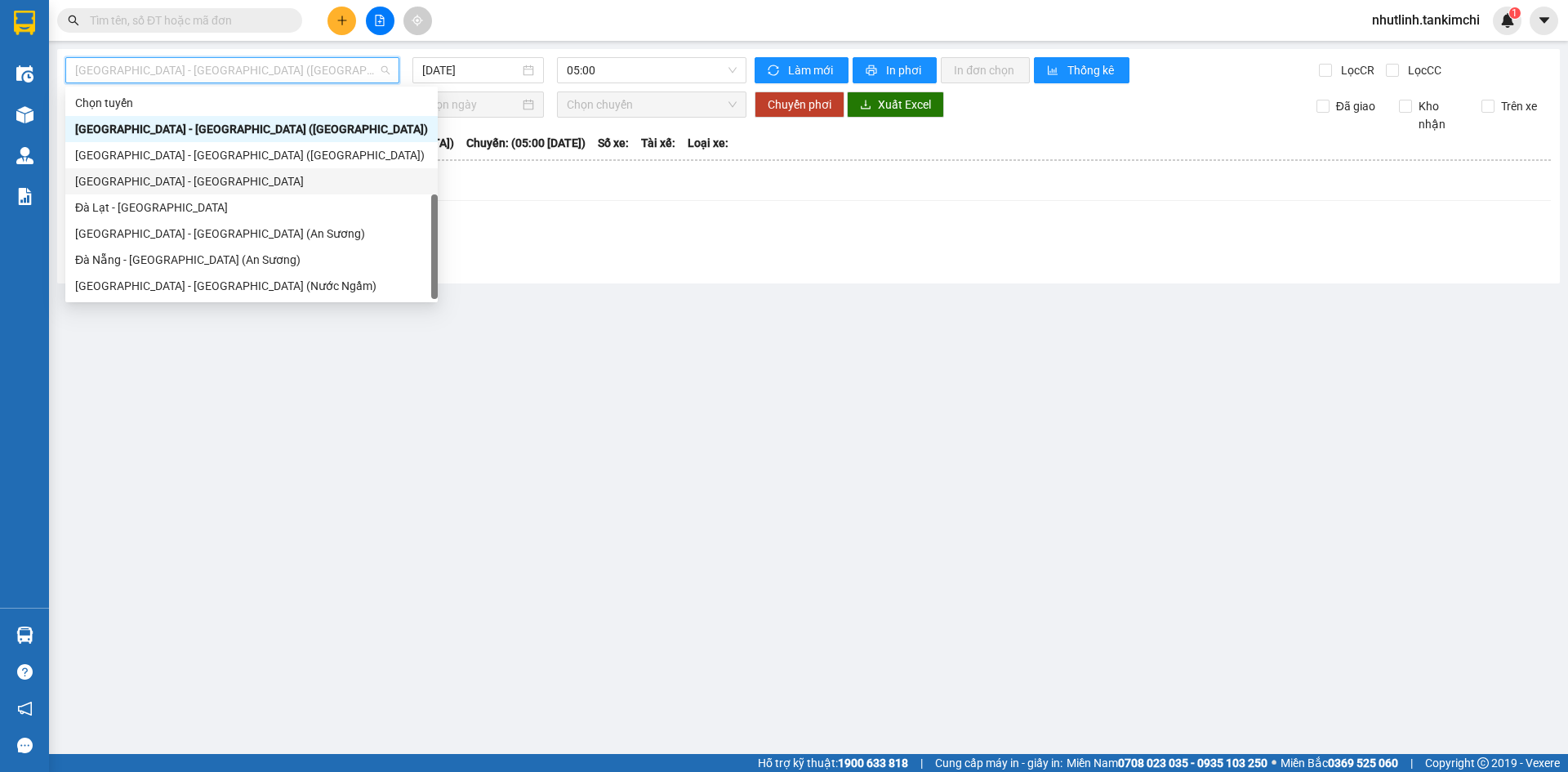
scroll to position [26, 0]
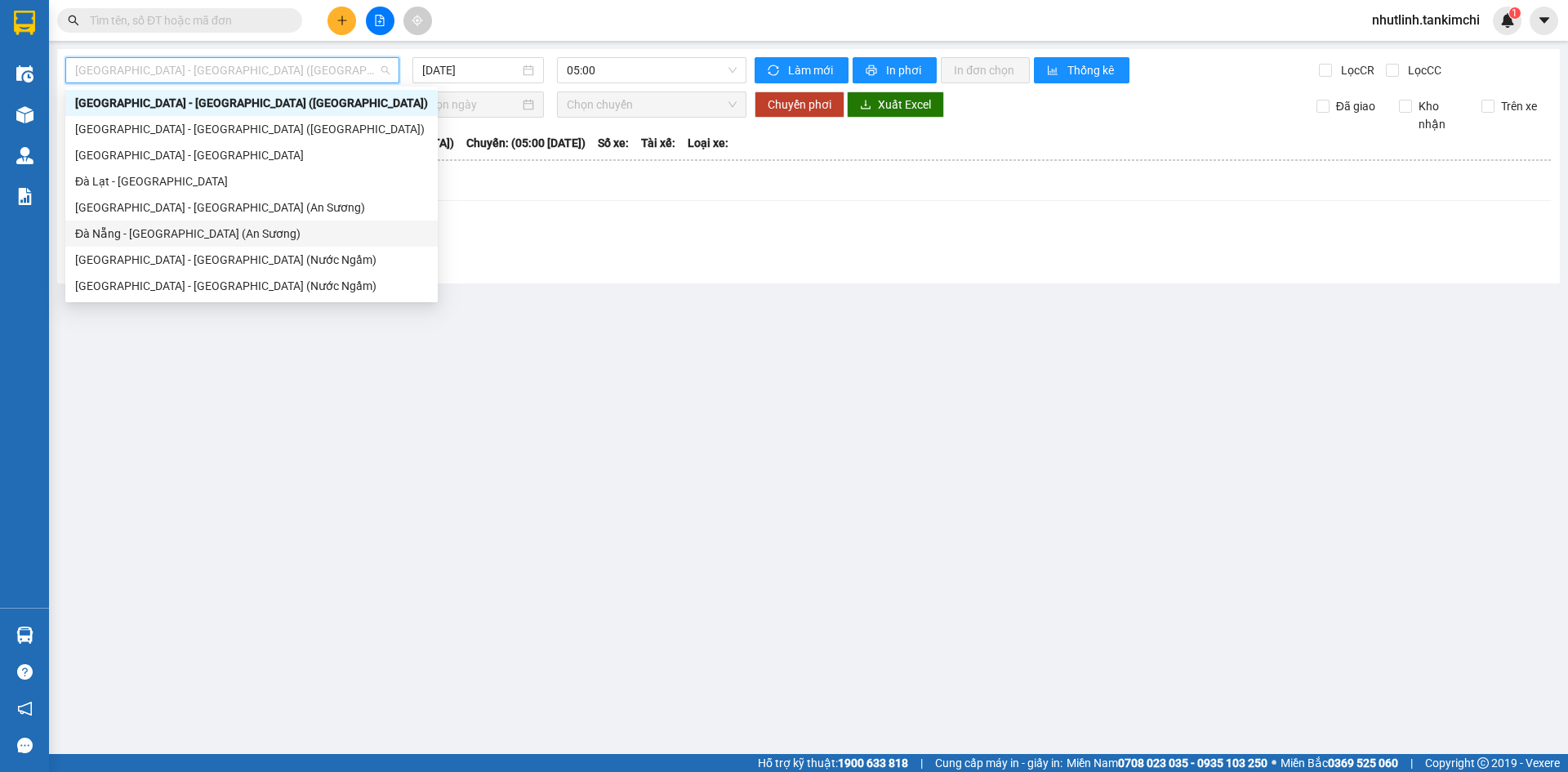
click at [186, 233] on div "Đà Nẵng - Sài Gòn (An Sương)" at bounding box center [251, 233] width 353 height 18
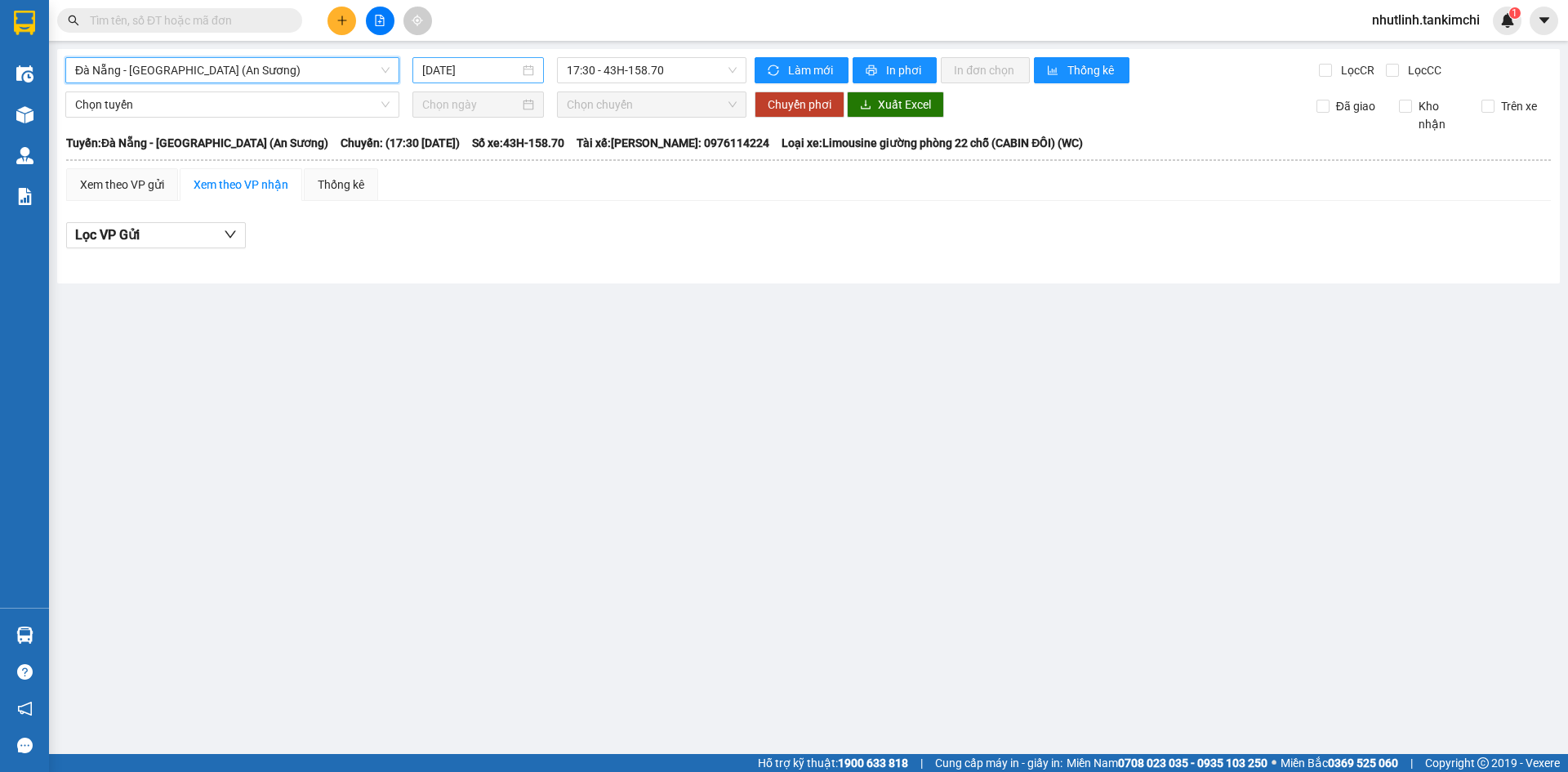
click at [508, 73] on input "11/10/2025" at bounding box center [470, 70] width 97 height 18
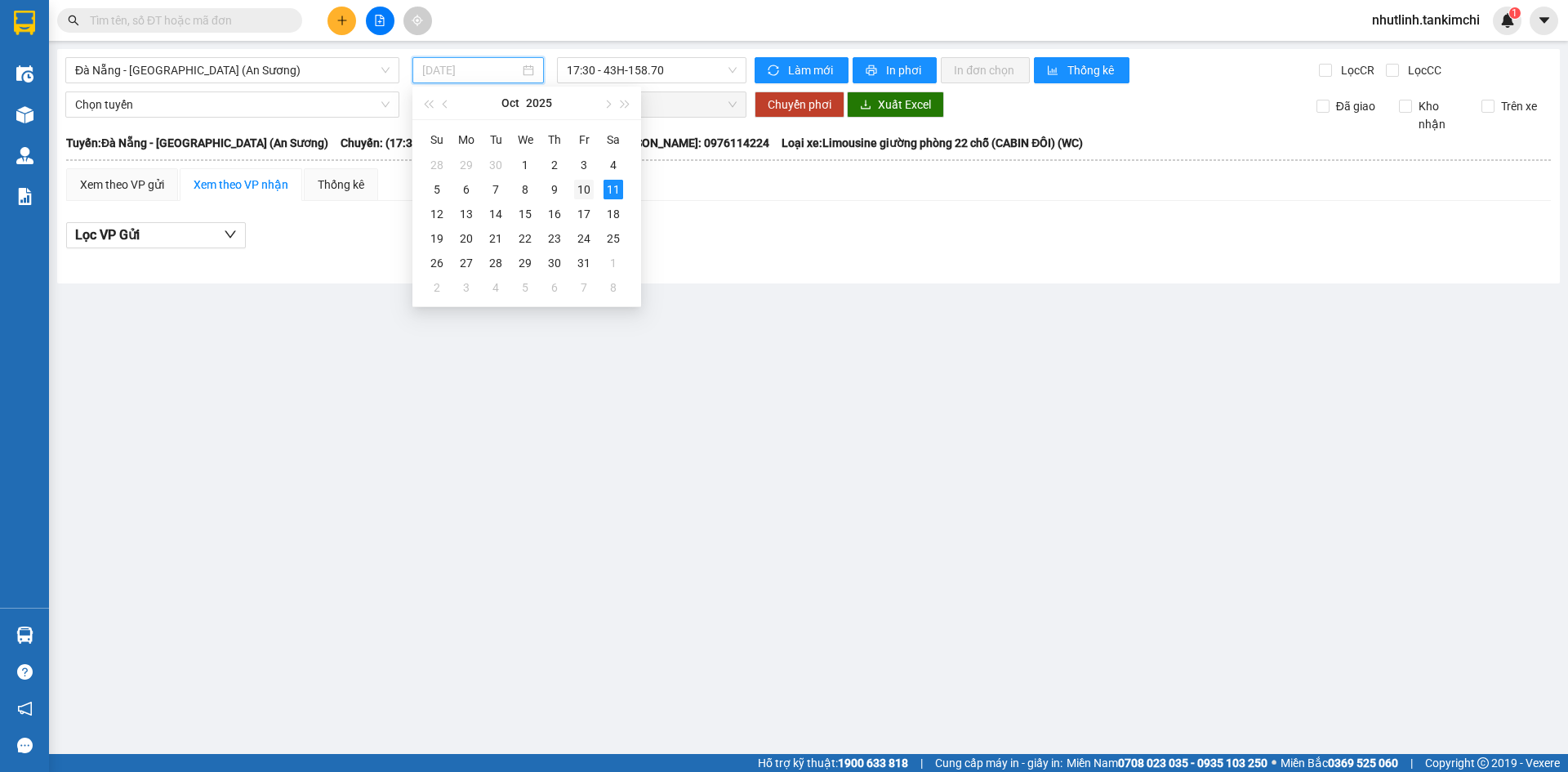
click at [584, 195] on div "10" at bounding box center [583, 189] width 20 height 20
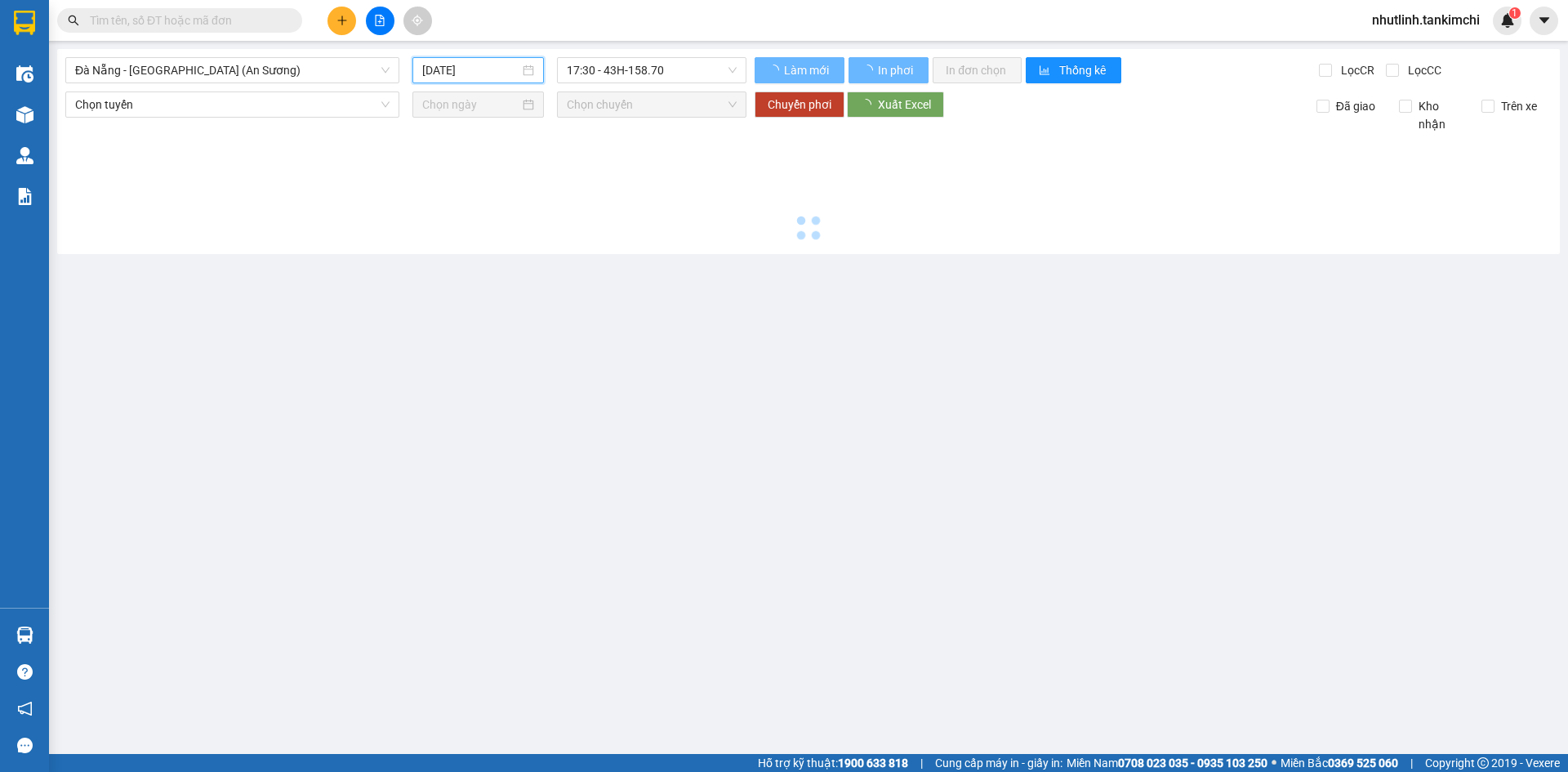
type input "10/10/2025"
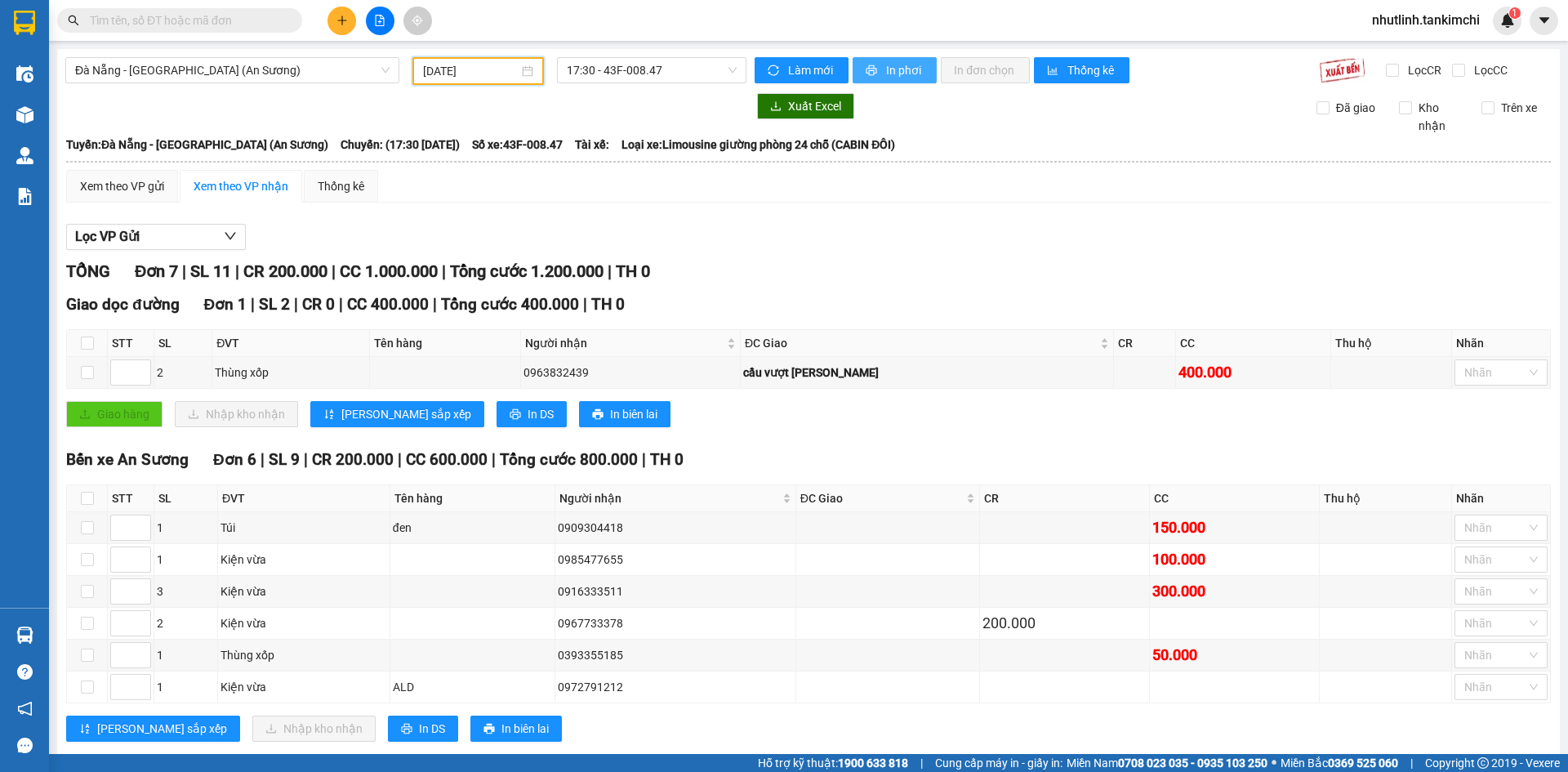
click at [887, 68] on span "In phơi" at bounding box center [904, 70] width 37 height 18
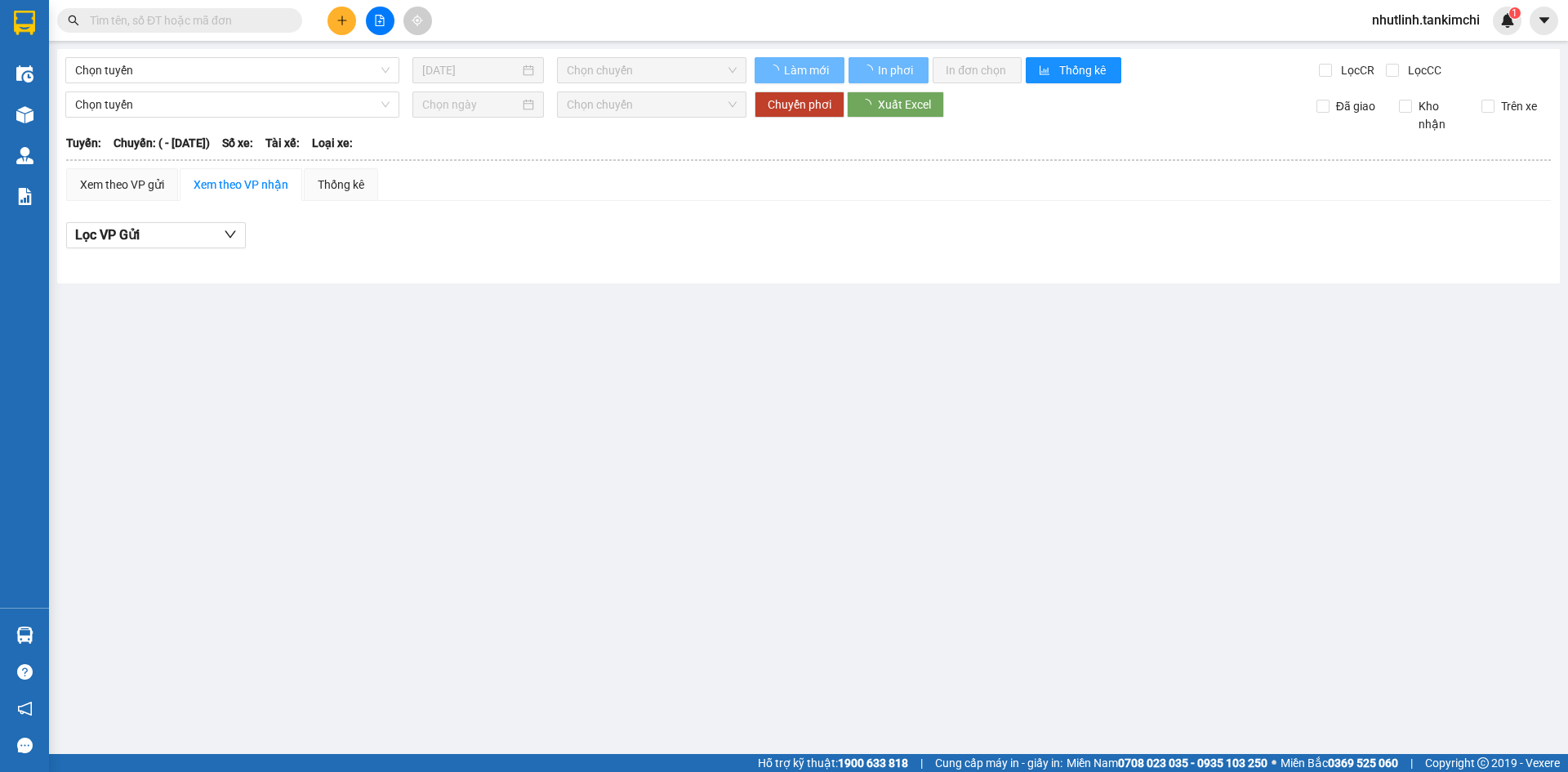
type input "[DATE]"
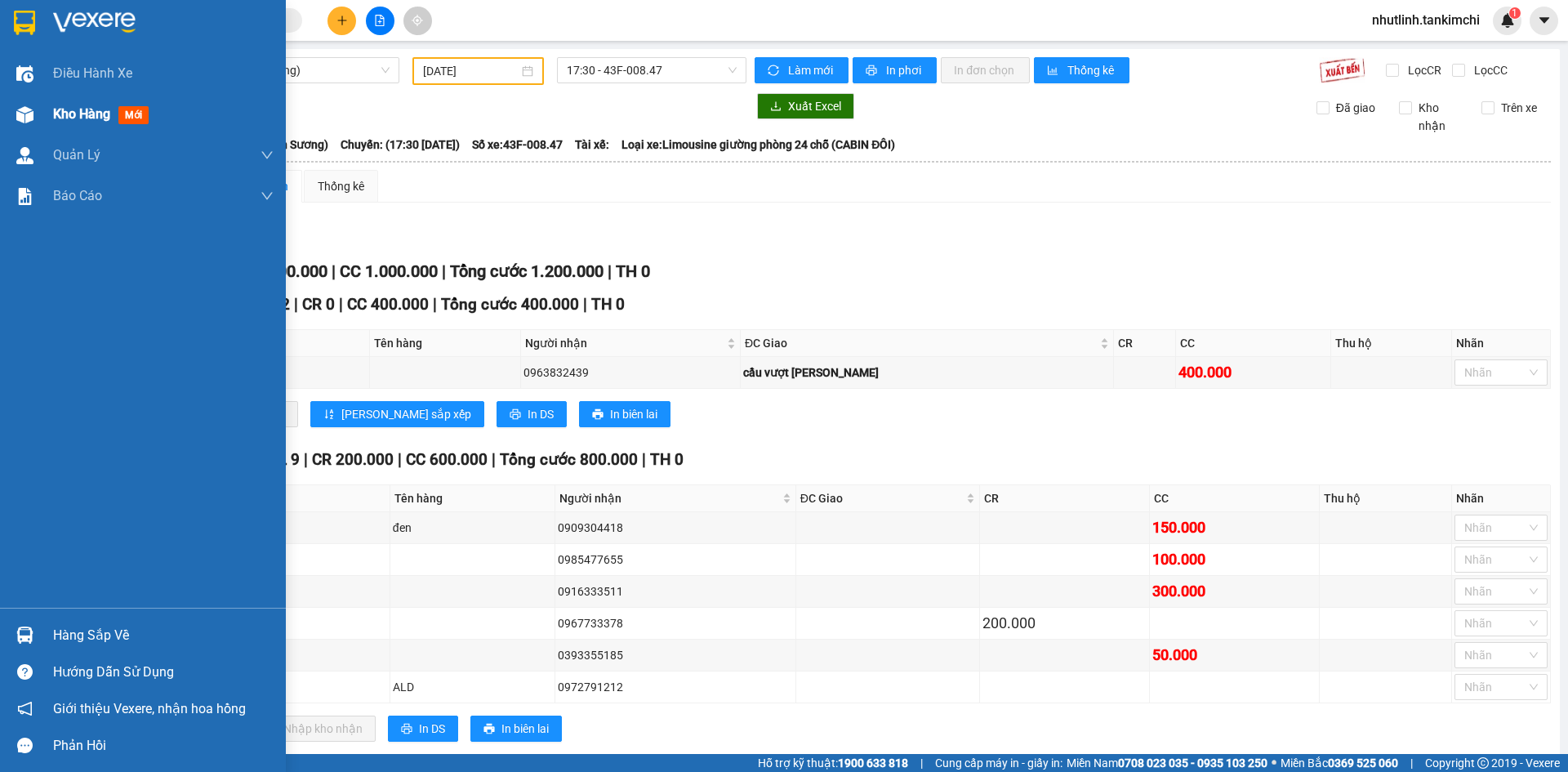
click at [62, 111] on span "Kho hàng" at bounding box center [81, 114] width 57 height 16
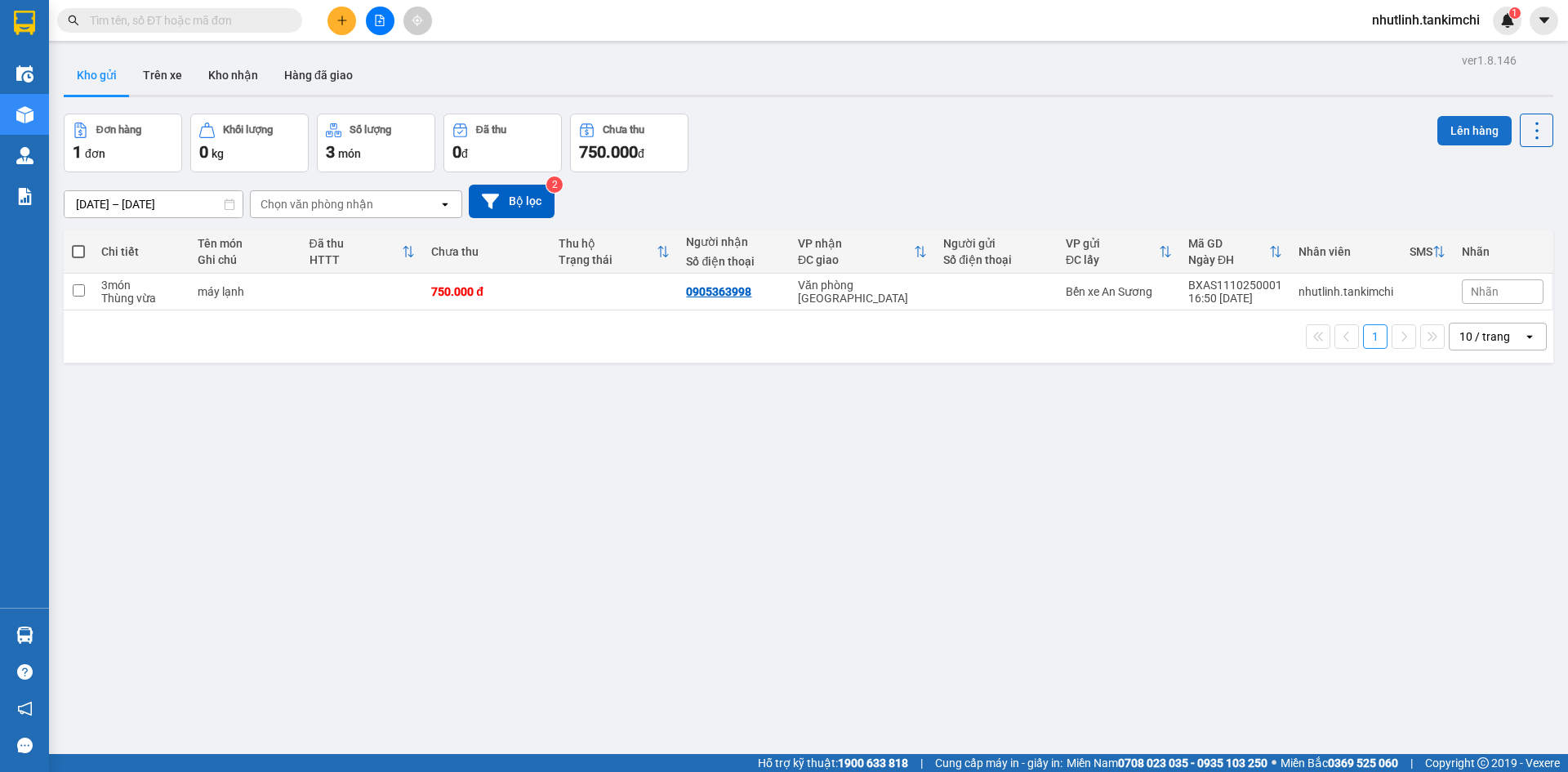
click at [1459, 123] on button "Lên hàng" at bounding box center [1475, 130] width 75 height 29
click at [77, 251] on span at bounding box center [78, 251] width 13 height 13
click at [78, 244] on input "checkbox" at bounding box center [78, 244] width 0 height 0
checkbox input "true"
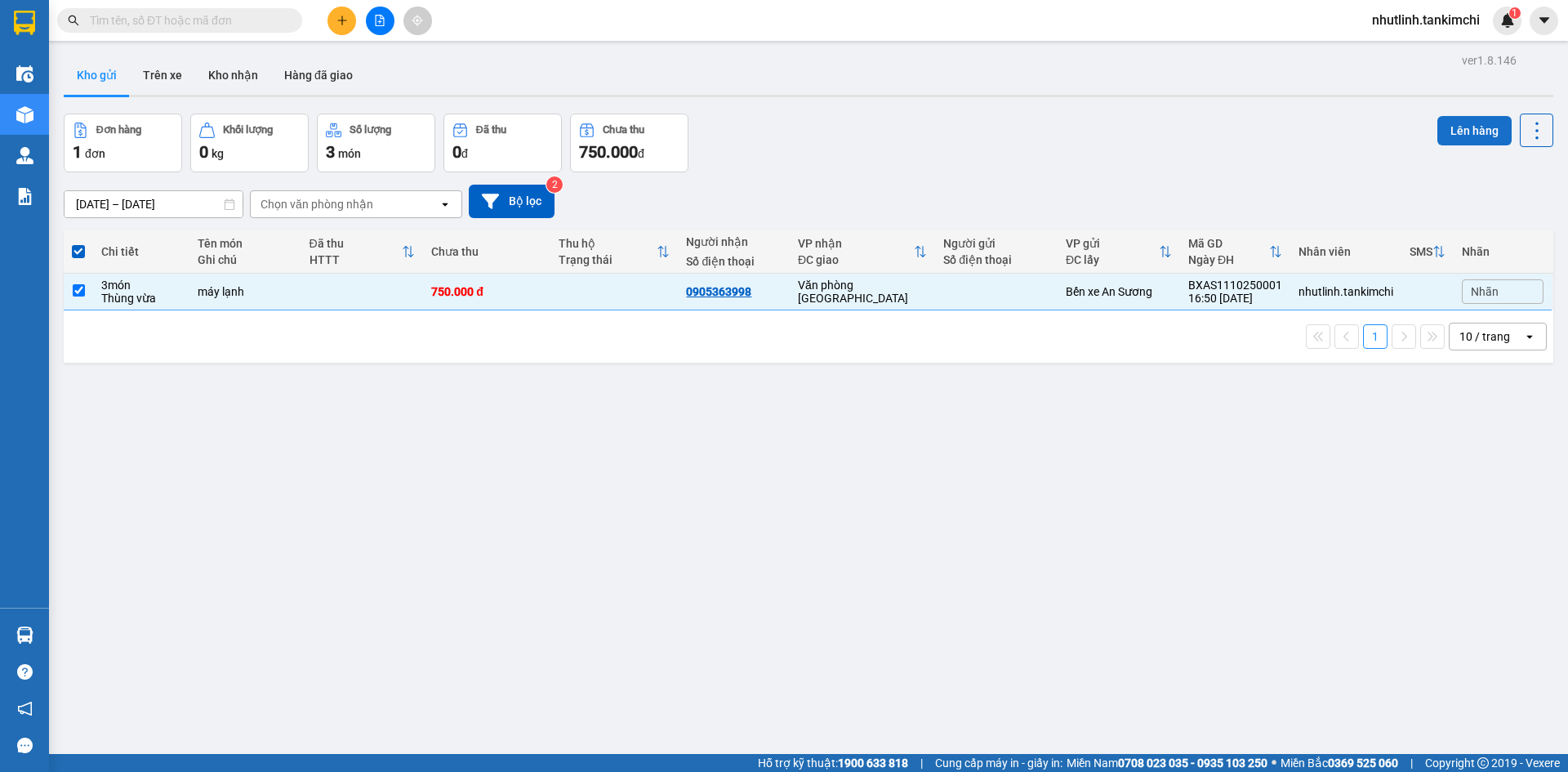
click at [1466, 135] on button "Lên hàng" at bounding box center [1475, 130] width 75 height 29
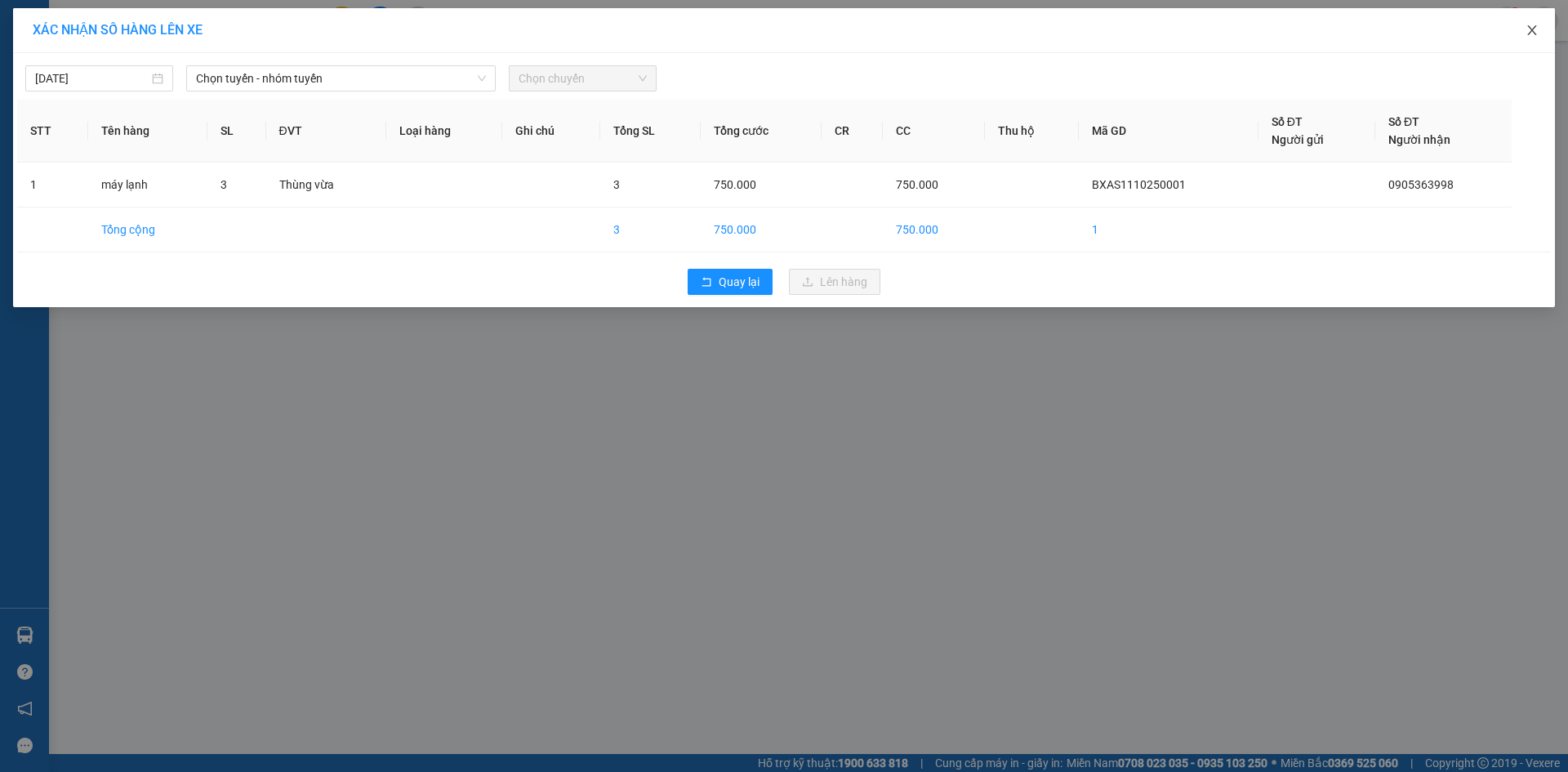
click at [1532, 37] on span "Close" at bounding box center [1532, 31] width 46 height 46
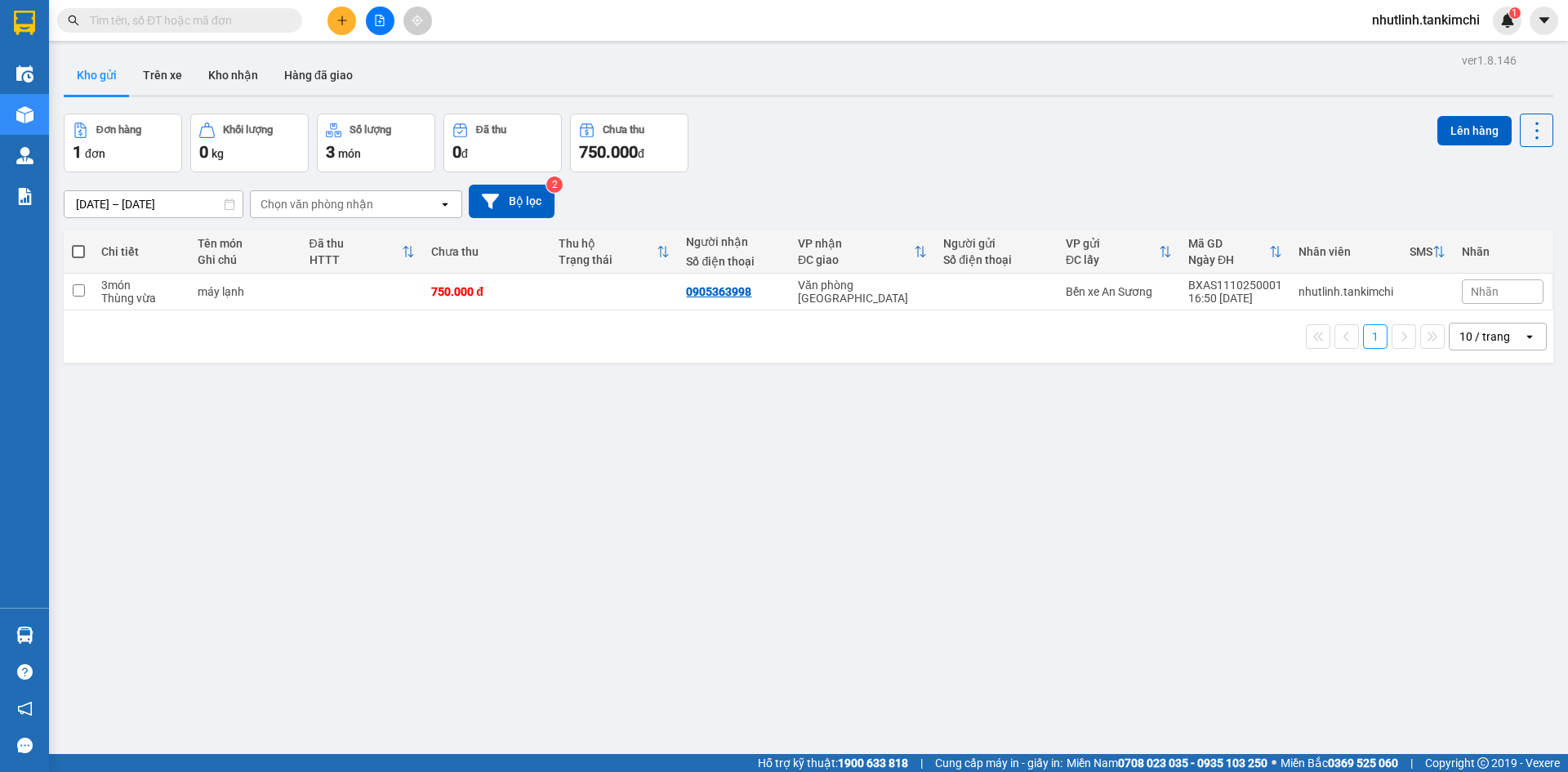
click at [85, 251] on span at bounding box center [78, 251] width 13 height 13
click at [78, 244] on input "checkbox" at bounding box center [78, 244] width 0 height 0
checkbox input "true"
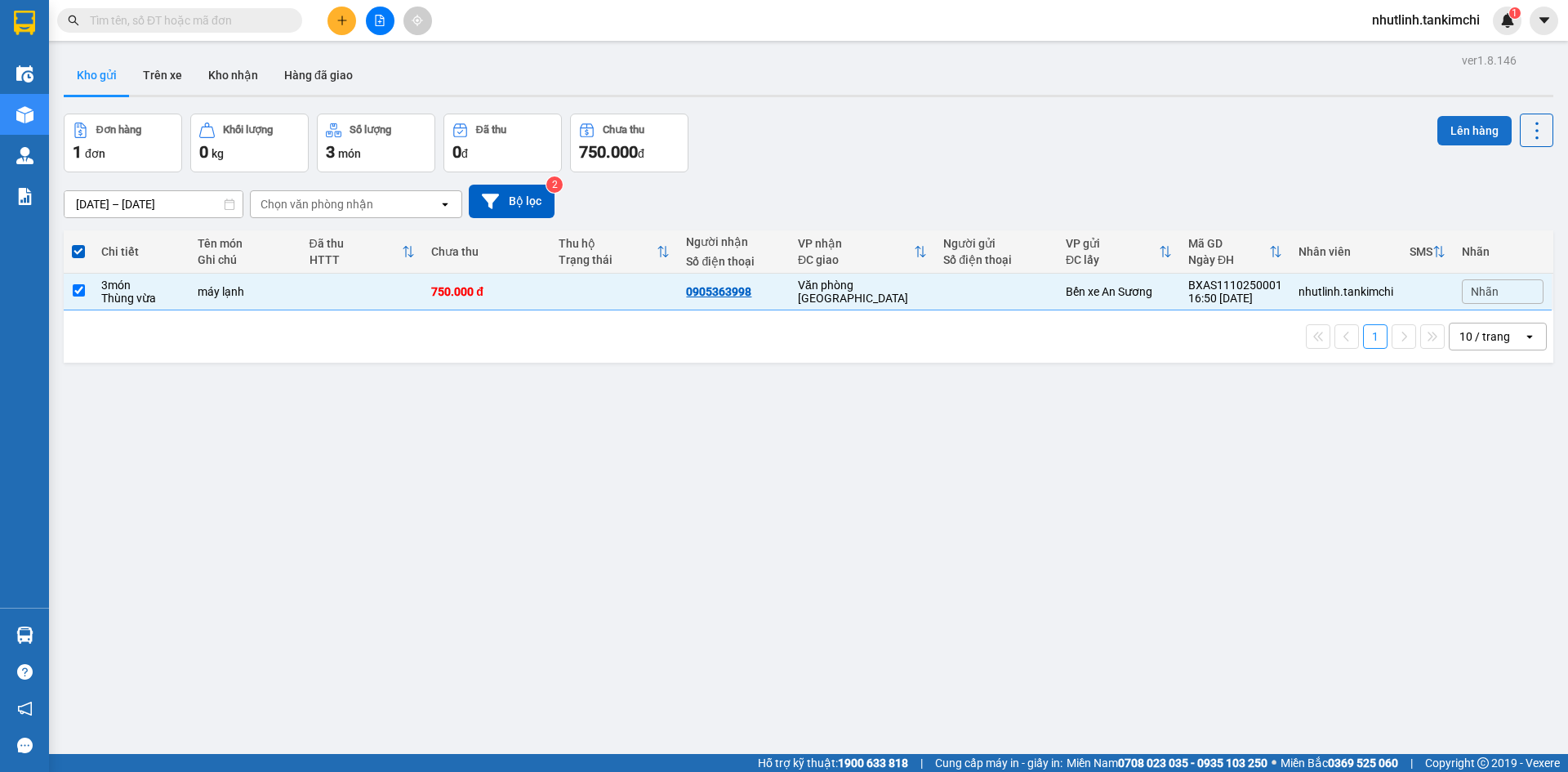
click at [1453, 119] on button "Lên hàng" at bounding box center [1475, 130] width 75 height 29
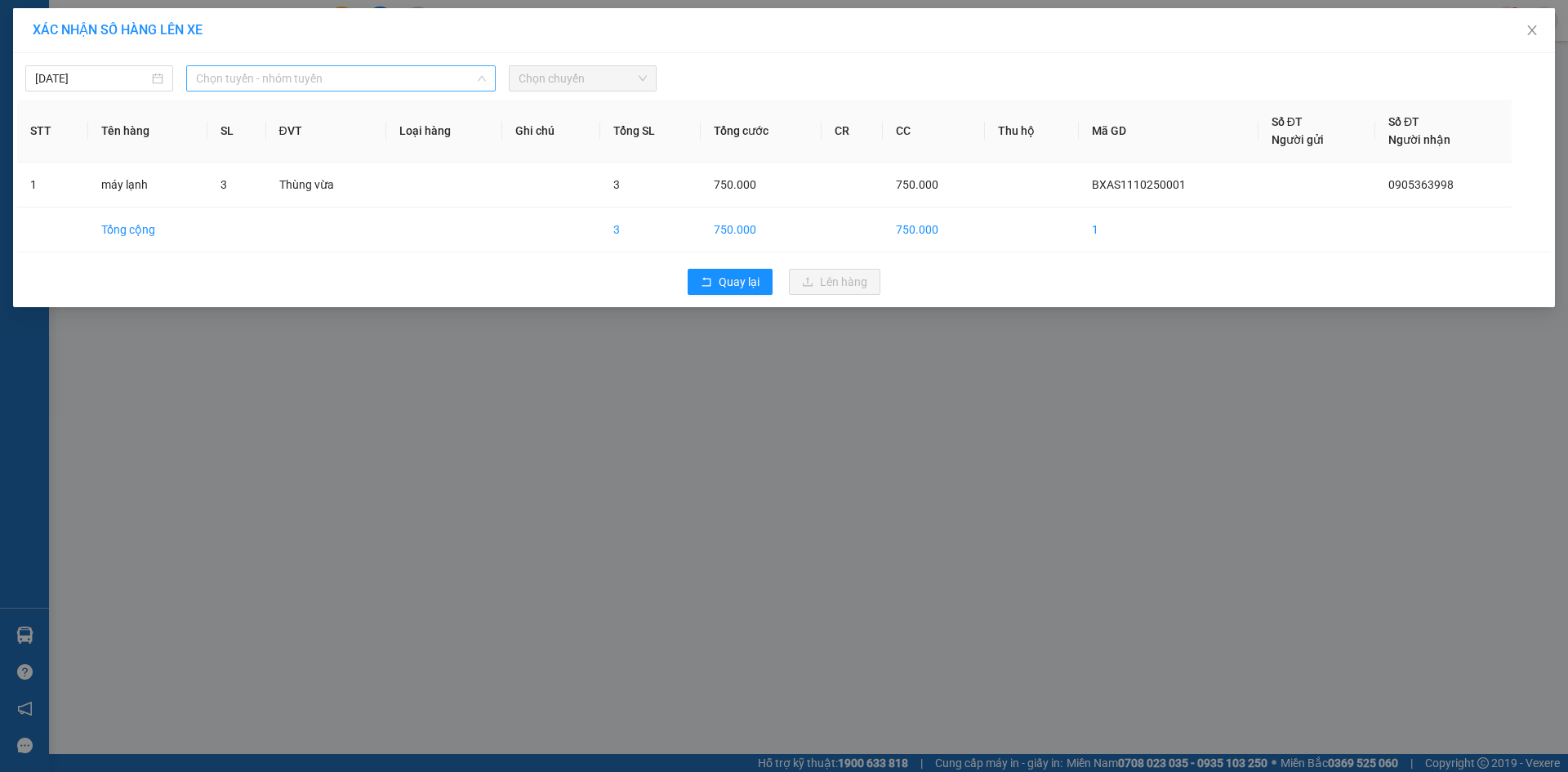
click at [289, 87] on span "Chọn tuyến - nhóm tuyến" at bounding box center [341, 78] width 290 height 24
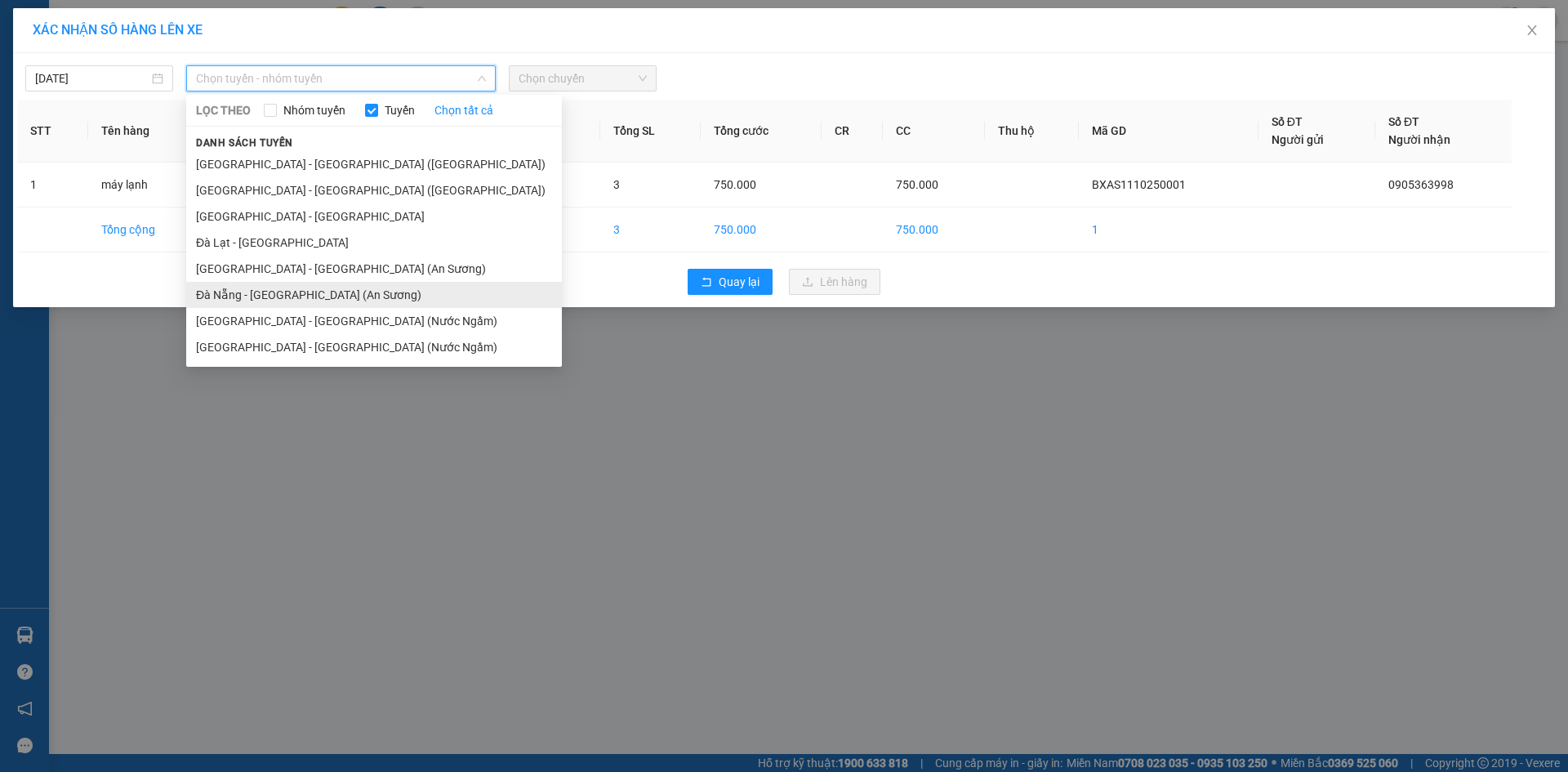
click at [279, 287] on li "Đà Nẵng - Sài Gòn (An Sương)" at bounding box center [373, 295] width 375 height 26
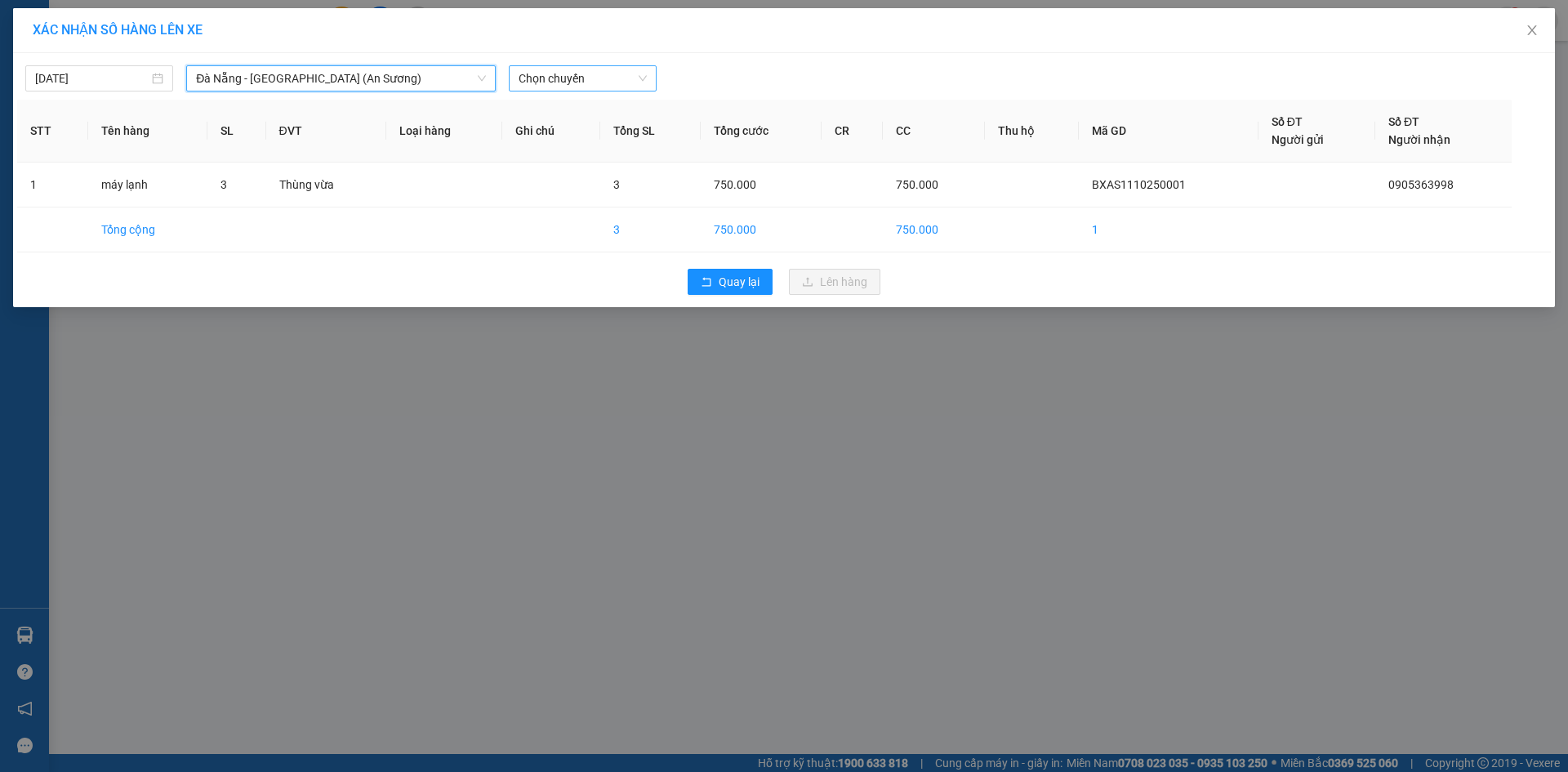
click at [577, 84] on span "Chọn chuyến" at bounding box center [582, 78] width 128 height 24
click at [427, 81] on span "Đà Nẵng - Sài Gòn (An Sương)" at bounding box center [341, 78] width 290 height 24
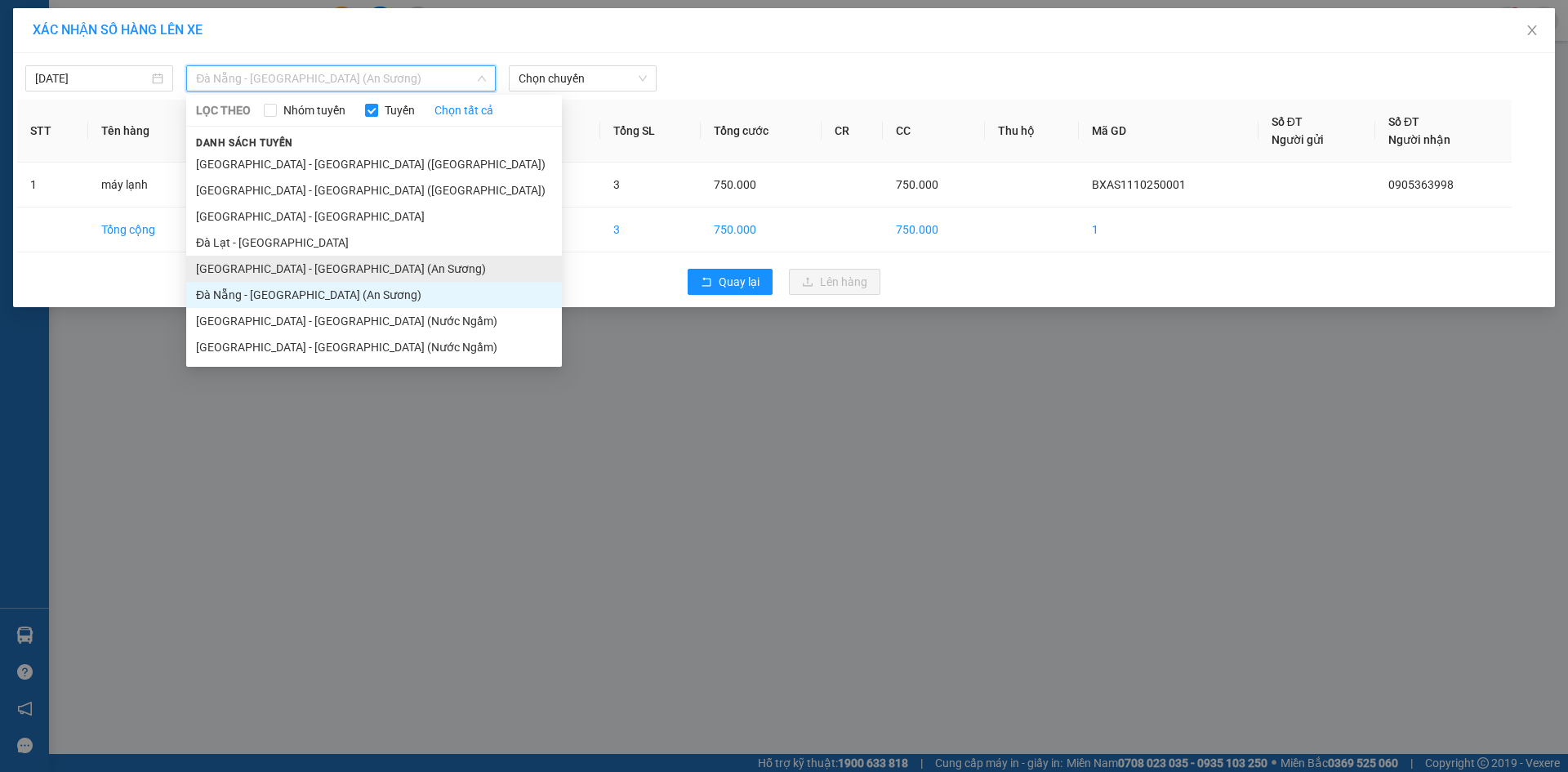
click at [310, 276] on li "Sài Gòn - Đà Nẵng (An Sương)" at bounding box center [373, 269] width 375 height 26
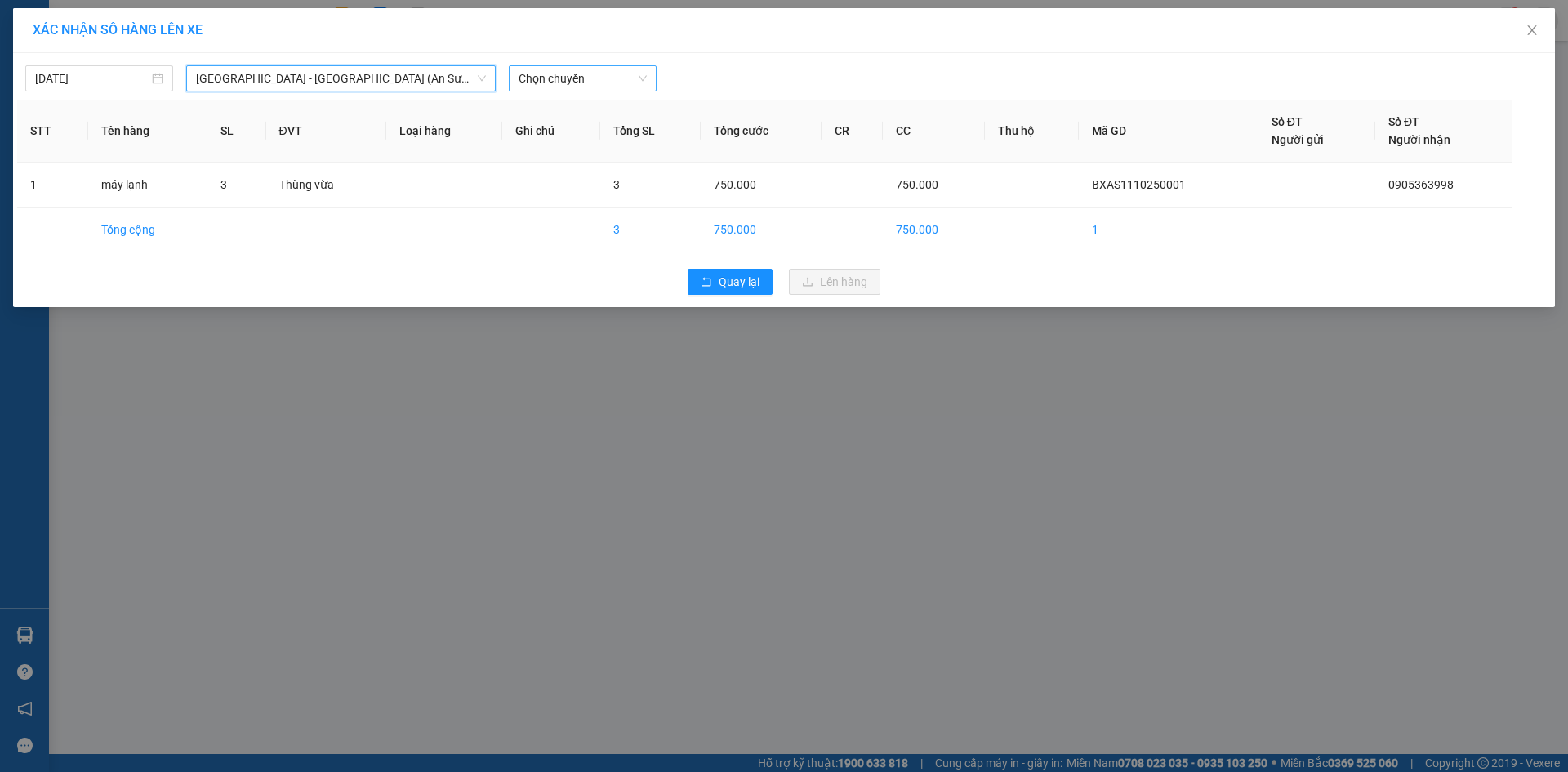
click at [545, 72] on span "Chọn chuyến" at bounding box center [582, 78] width 128 height 24
click at [564, 126] on div "17:30 - 43F-008.47" at bounding box center [581, 137] width 147 height 26
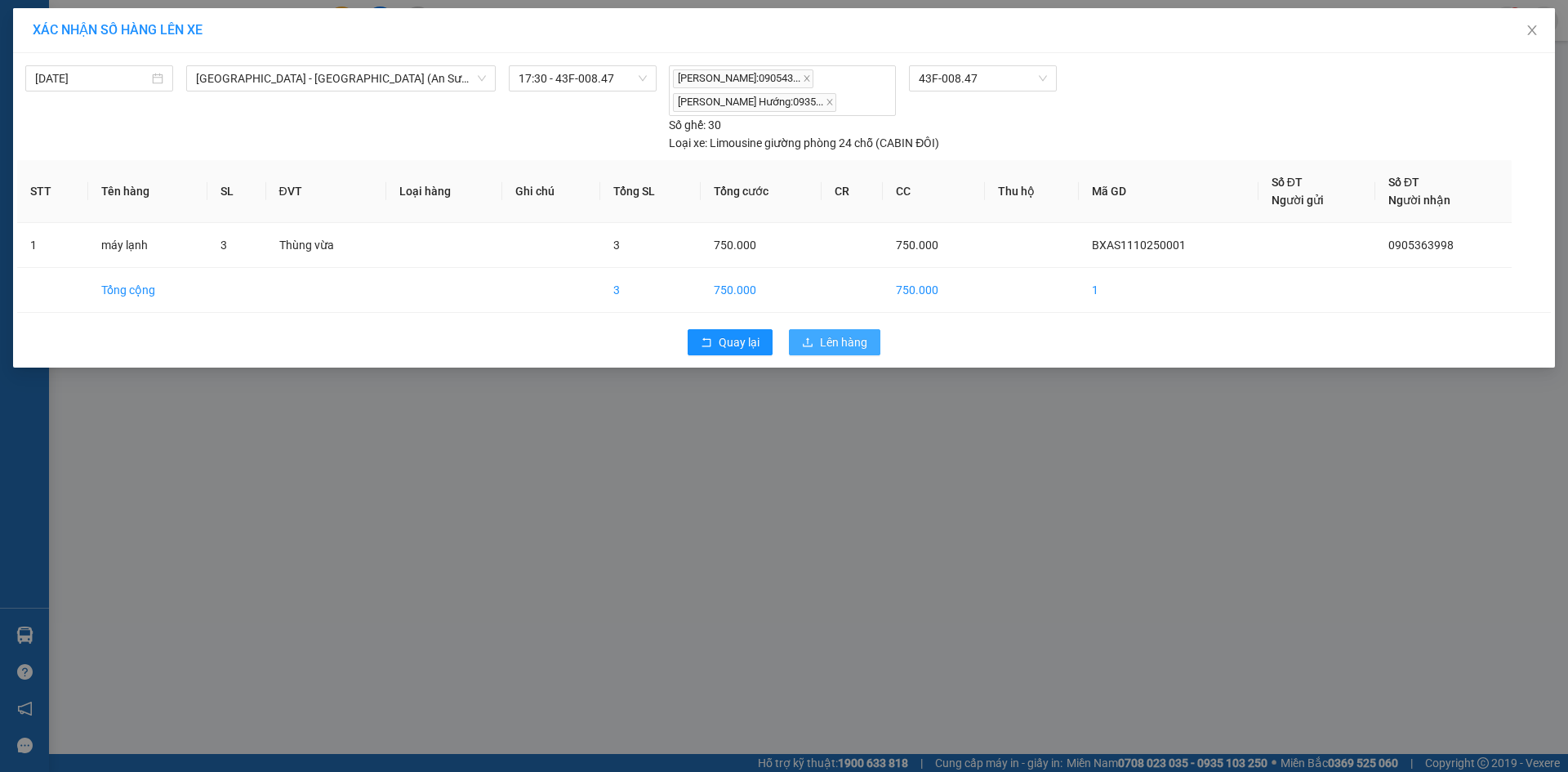
click at [833, 340] on span "Lên hàng" at bounding box center [843, 342] width 48 height 18
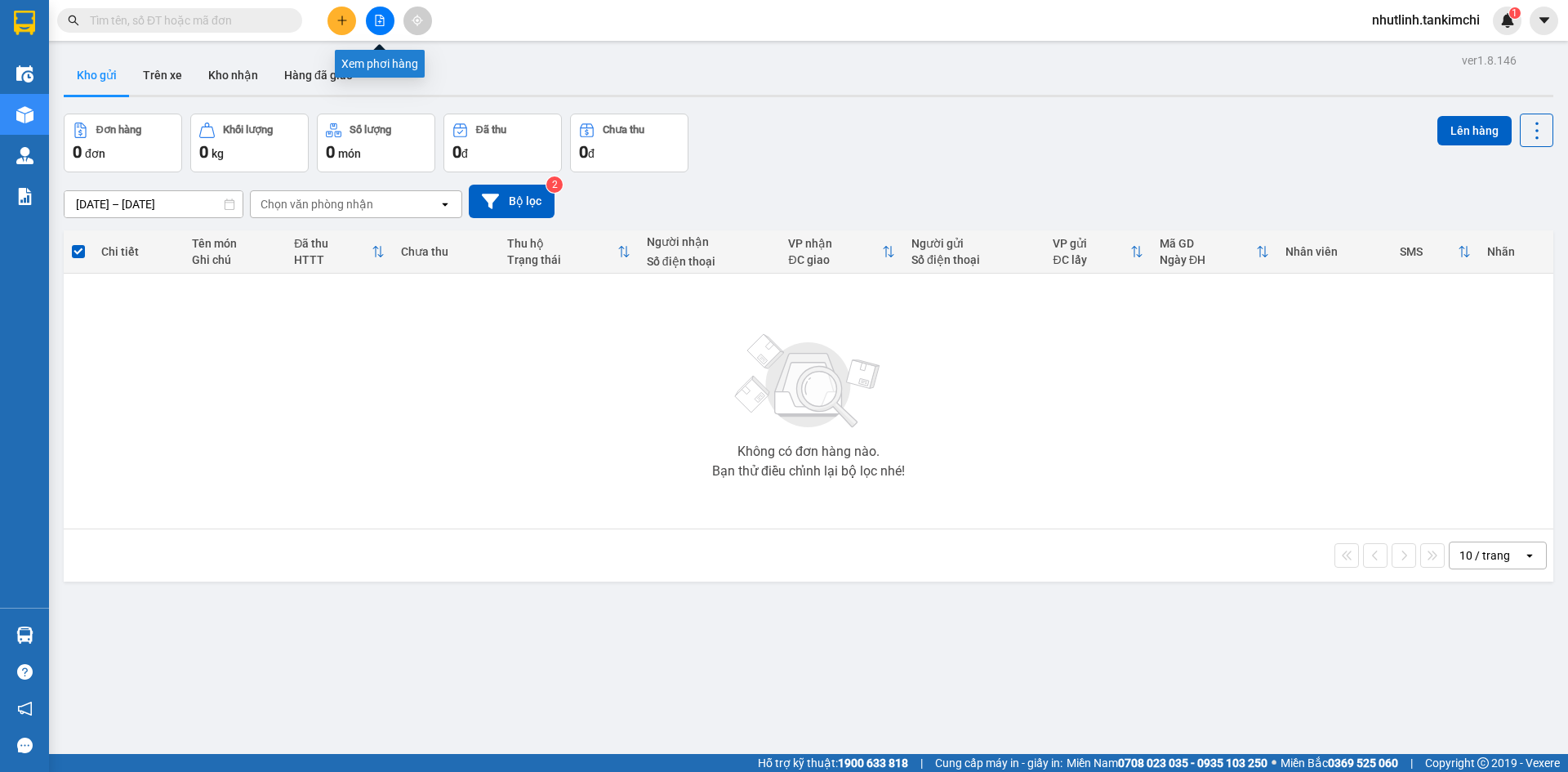
click at [375, 23] on icon "file-add" at bounding box center [380, 21] width 11 height 11
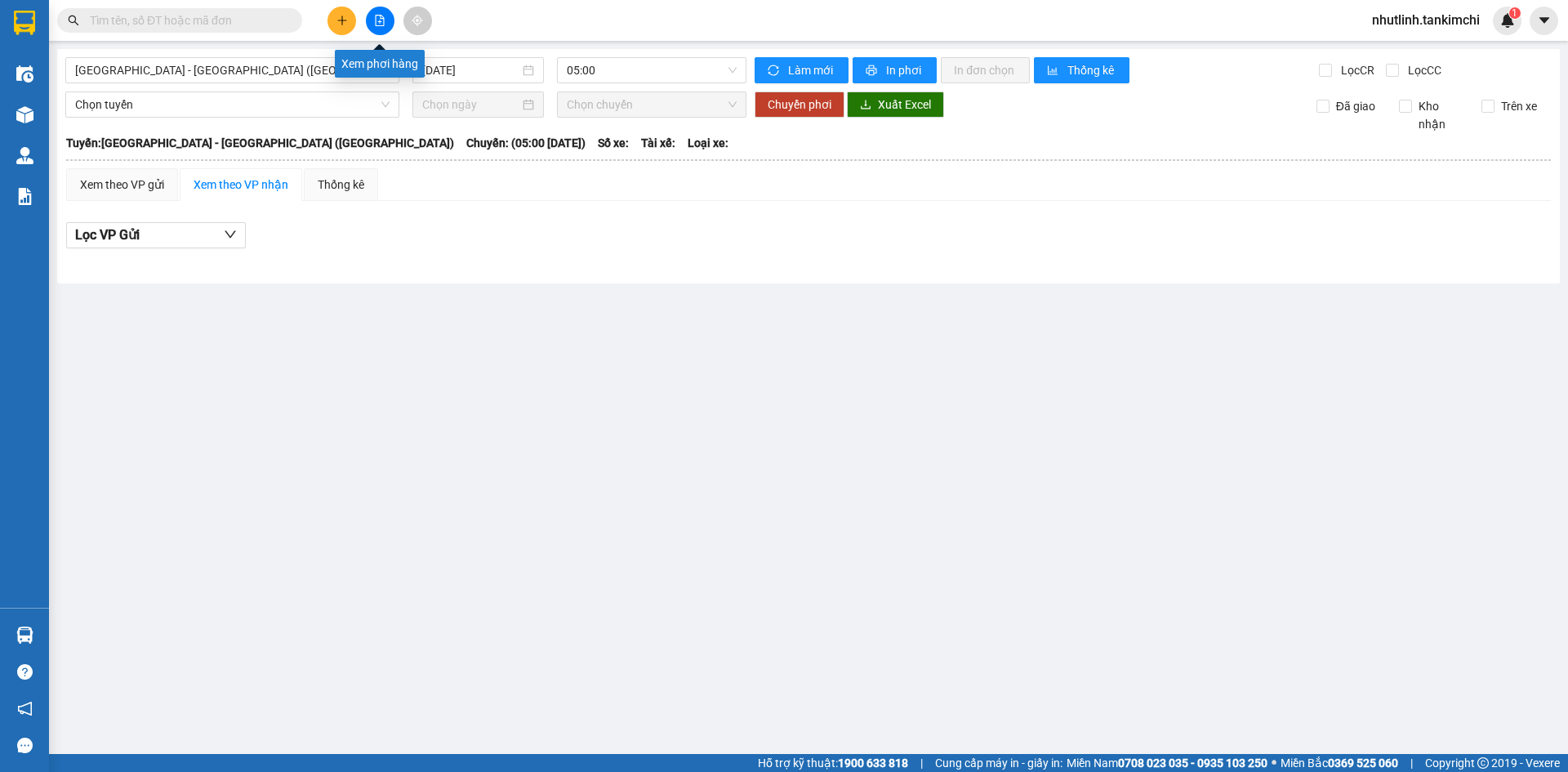
click at [381, 14] on button at bounding box center [380, 21] width 29 height 29
drag, startPoint x: 469, startPoint y: 141, endPoint x: 621, endPoint y: 67, distance: 169.1
click at [472, 141] on div "Tuyến: Đà Nẵng - Hà Nội (Hàng) Chuyến: (05:00 - 11/10/2025) Số xe: Tài xế: Loại…" at bounding box center [808, 142] width 1485 height 18
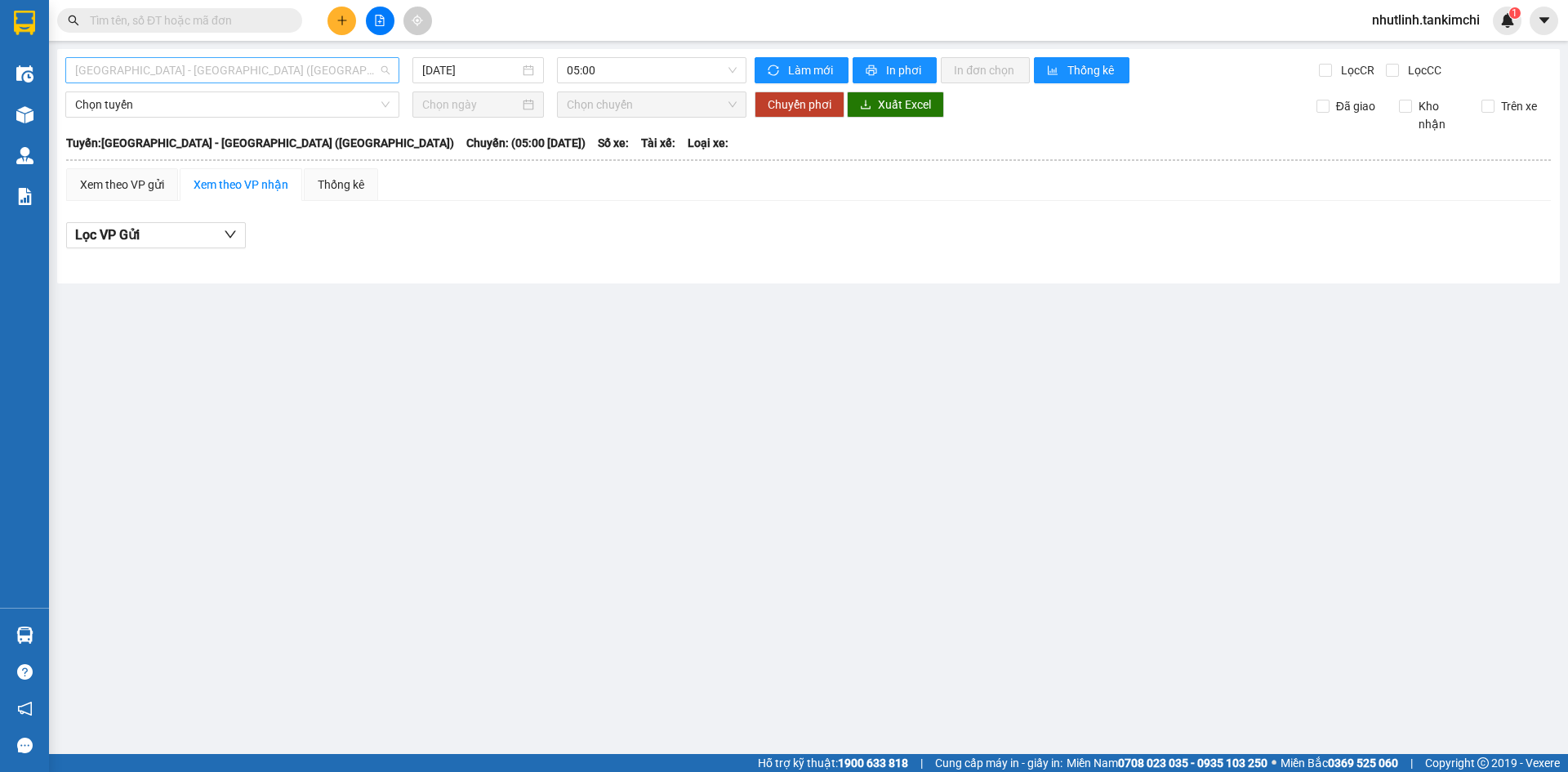
click at [271, 78] on span "Đà Nẵng - Hà Nội (Hàng)" at bounding box center [231, 70] width 315 height 24
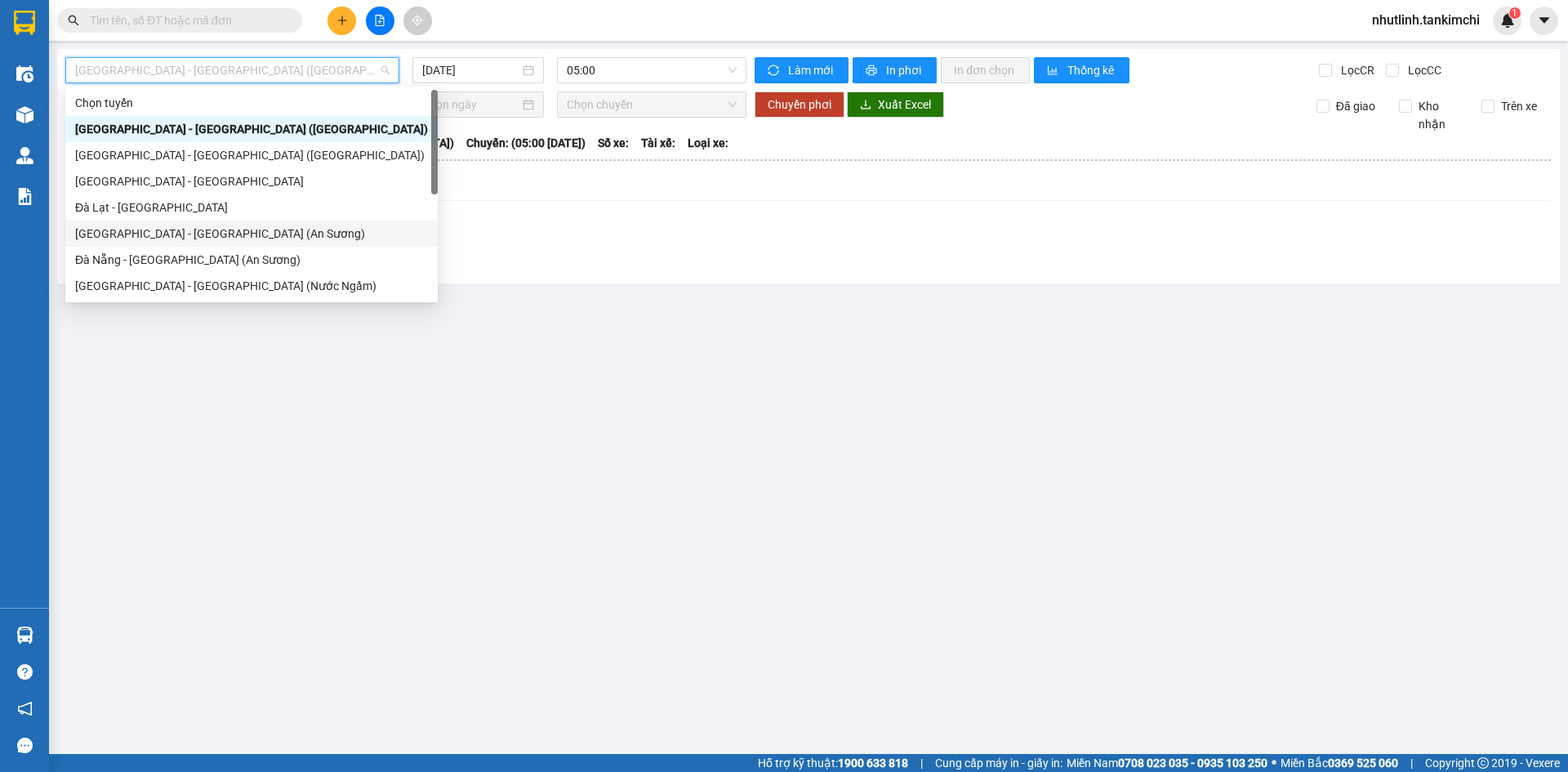
click at [179, 227] on div "Sài Gòn - Đà Nẵng (An Sương)" at bounding box center [251, 233] width 353 height 18
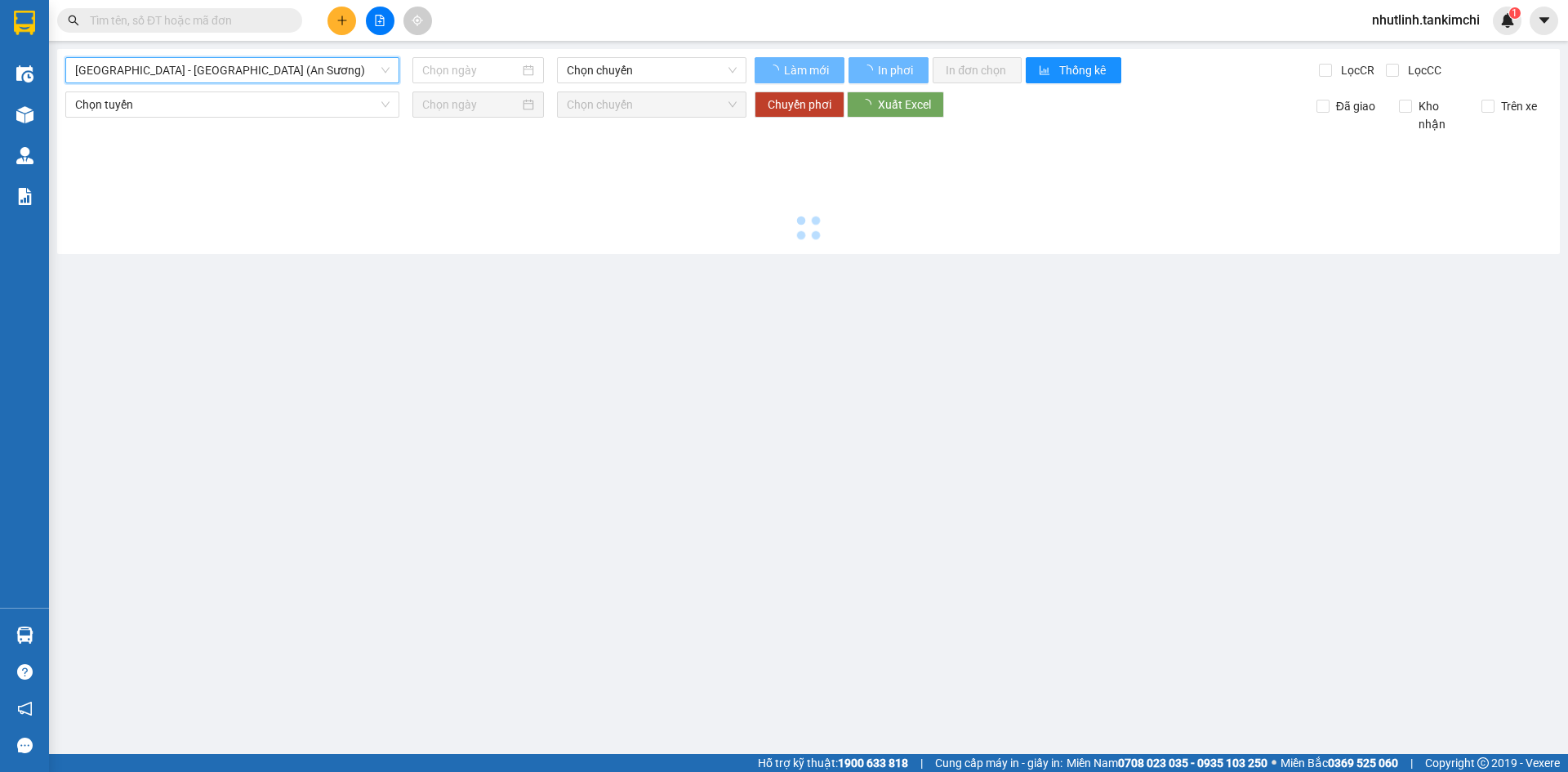
type input "[DATE]"
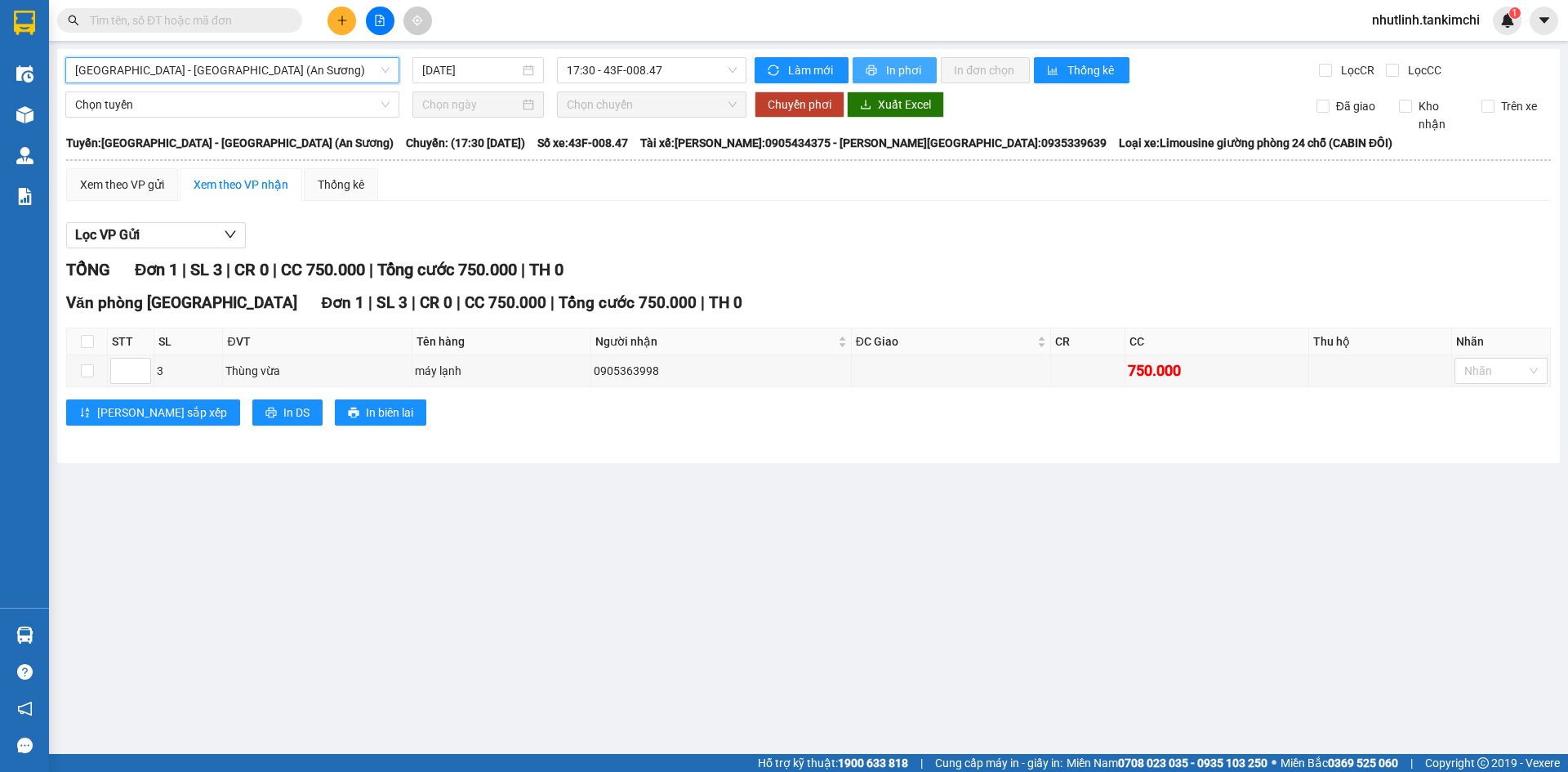
click at [889, 62] on span "In phơi" at bounding box center [904, 70] width 37 height 18
click at [902, 69] on span "In phơi" at bounding box center [904, 70] width 37 height 18
